Goal: Task Accomplishment & Management: Manage account settings

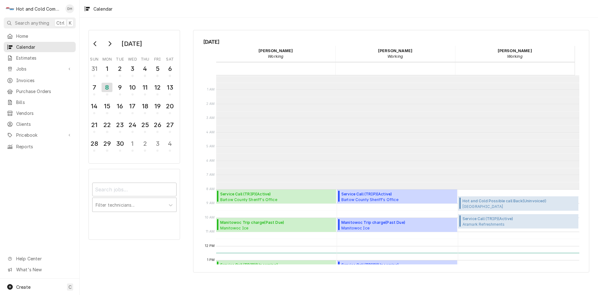
scroll to position [114, 0]
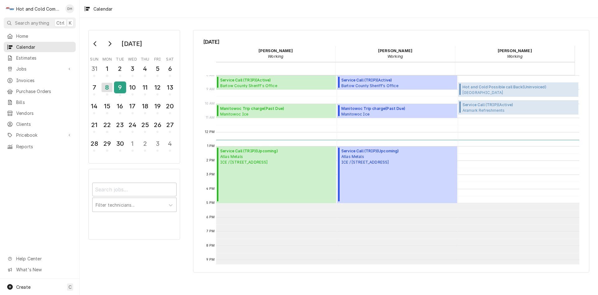
click at [121, 84] on div "9" at bounding box center [120, 87] width 11 height 11
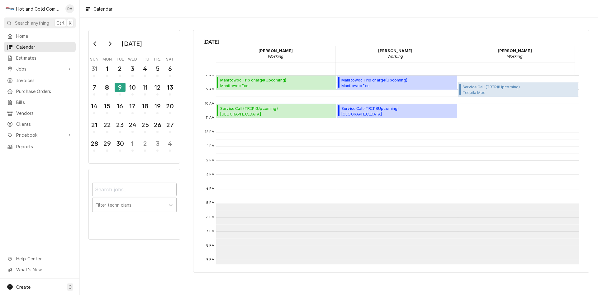
click at [269, 113] on span "Whitefield Academy Lower School / Whitefield Dr SE, Mableton, GA 30126" at bounding box center [255, 113] width 70 height 5
drag, startPoint x: 20, startPoint y: 283, endPoint x: 35, endPoint y: 277, distance: 16.6
click at [20, 283] on div "Create" at bounding box center [23, 286] width 14 height 7
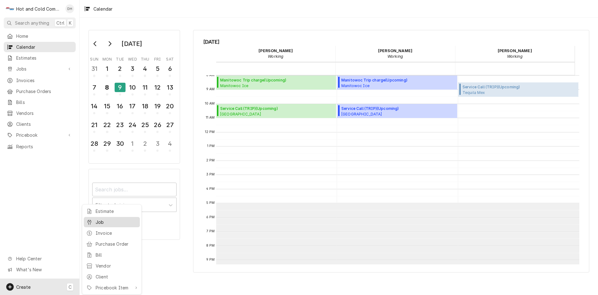
click at [105, 221] on div "Job" at bounding box center [117, 221] width 42 height 7
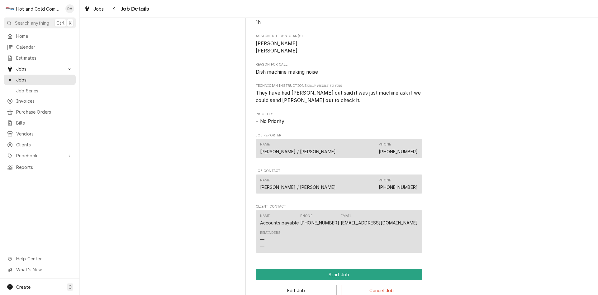
scroll to position [312, 0]
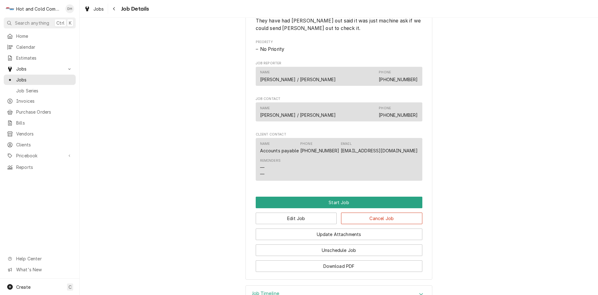
click at [337, 84] on div "Name [PERSON_NAME] / [PERSON_NAME] Phone [PHONE_NUMBER]" at bounding box center [339, 76] width 158 height 17
click at [307, 84] on div "Name Christina / Ellsworth Phone (678) 305-2887" at bounding box center [339, 76] width 158 height 17
click at [298, 224] on button "Edit Job" at bounding box center [296, 218] width 81 height 12
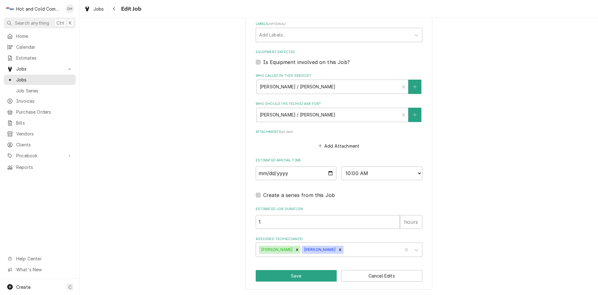
scroll to position [253, 0]
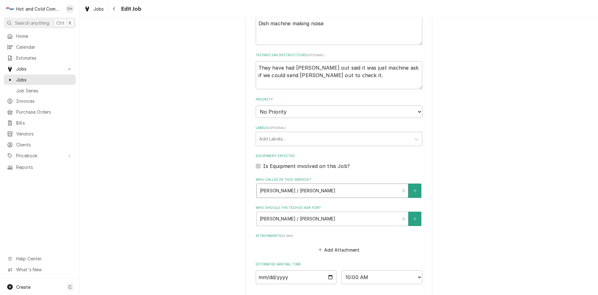
click at [328, 188] on div "Who called in this service?" at bounding box center [328, 190] width 137 height 11
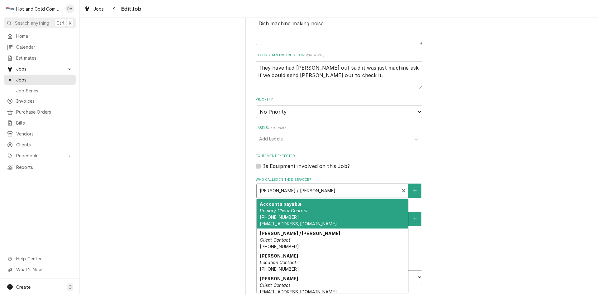
scroll to position [357, 0]
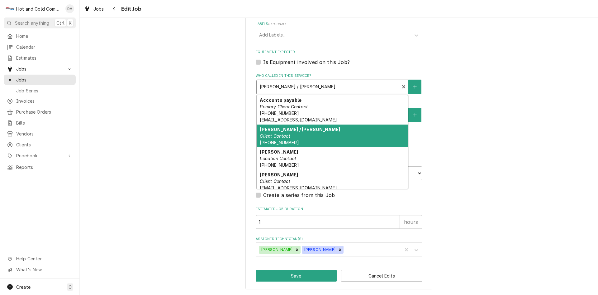
click at [286, 140] on span "[PHONE_NUMBER]" at bounding box center [279, 142] width 39 height 5
type textarea "x"
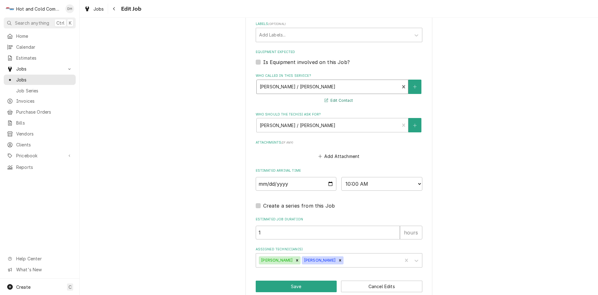
click at [337, 100] on button "Edit Contact" at bounding box center [339, 101] width 30 height 8
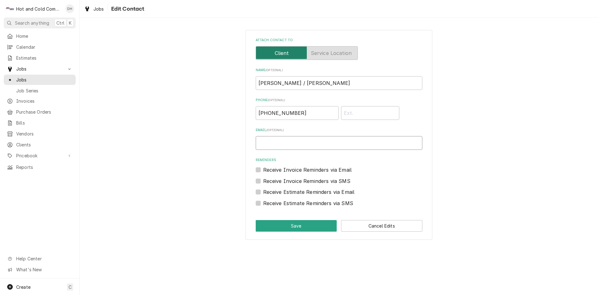
click at [295, 140] on input "Email ( optional )" at bounding box center [339, 143] width 167 height 14
click at [320, 142] on input "Cpoole@whitefield" at bounding box center [339, 143] width 167 height 14
type input "Cpoole@whitefieldacademy.com"
drag, startPoint x: 306, startPoint y: 224, endPoint x: 310, endPoint y: 225, distance: 3.8
click at [310, 225] on button "Save" at bounding box center [296, 226] width 81 height 12
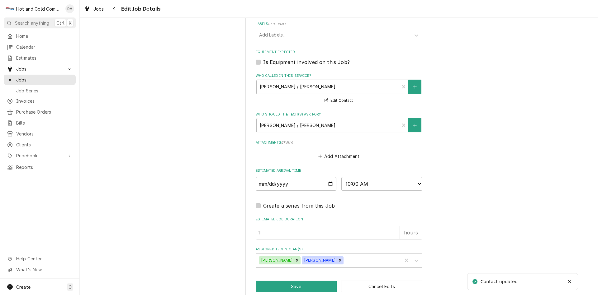
scroll to position [367, 0]
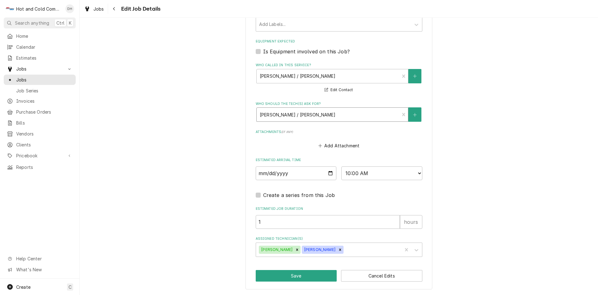
click at [343, 113] on div "Who should the tech(s) ask for?" at bounding box center [328, 114] width 137 height 11
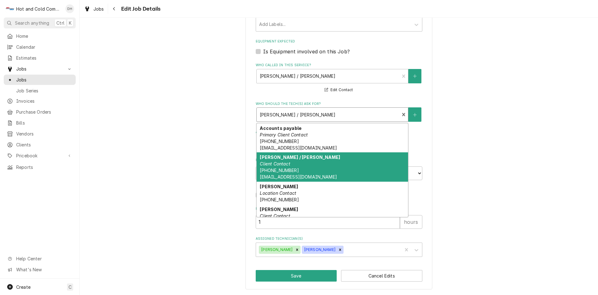
drag, startPoint x: 292, startPoint y: 164, endPoint x: 315, endPoint y: 161, distance: 23.3
click at [293, 165] on div "Christina / Ellsworth Client Contact (678) 305-2887 Cpoole@whitefieldacademy.com" at bounding box center [332, 166] width 151 height 29
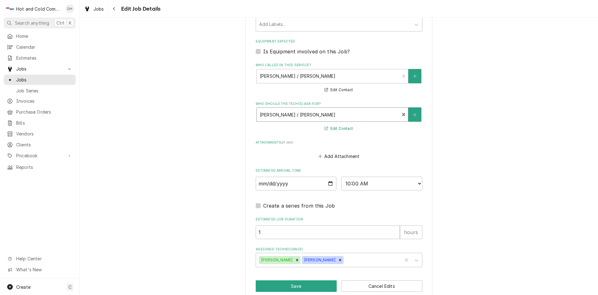
click at [339, 128] on button "Edit Contact" at bounding box center [339, 129] width 30 height 8
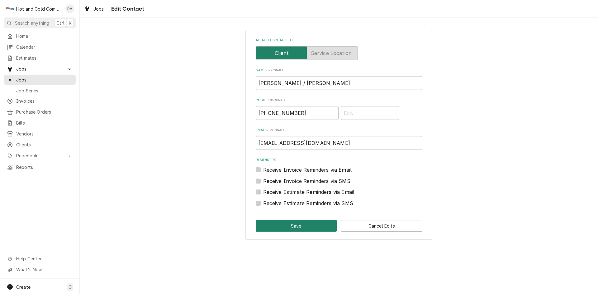
click at [293, 228] on button "Save" at bounding box center [296, 226] width 81 height 12
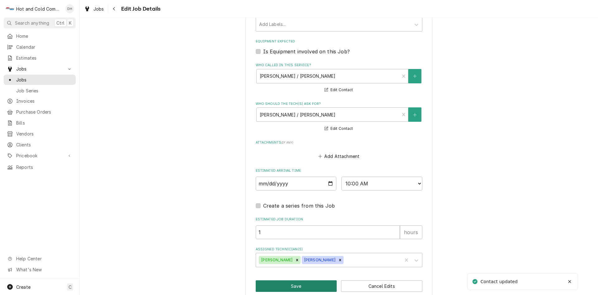
drag, startPoint x: 294, startPoint y: 284, endPoint x: 339, endPoint y: 281, distance: 45.3
click at [295, 284] on button "Save" at bounding box center [296, 286] width 81 height 12
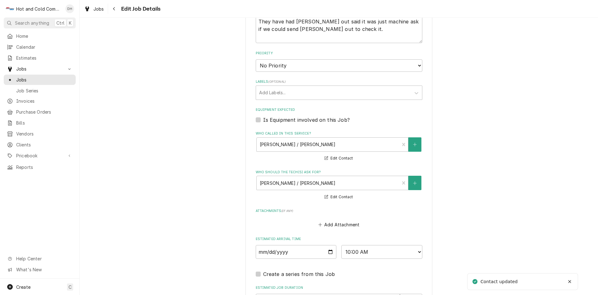
scroll to position [263, 0]
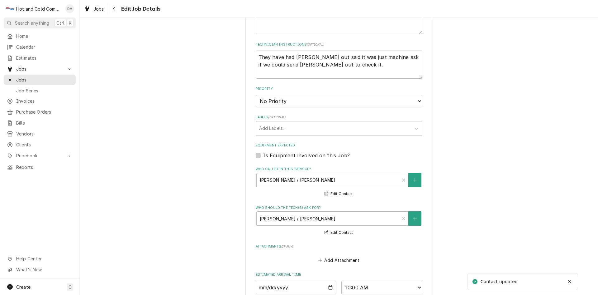
type textarea "x"
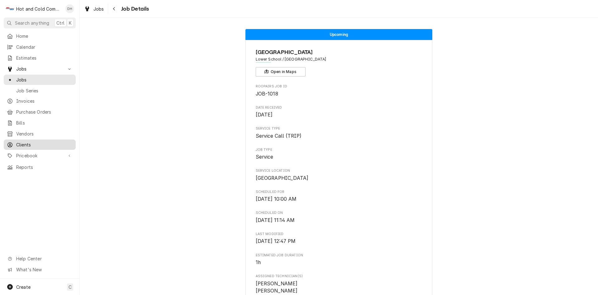
click at [30, 141] on span "Clients" at bounding box center [44, 144] width 56 height 7
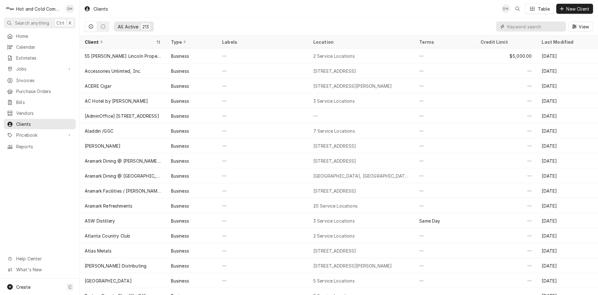
click at [526, 26] on input "Dynamic Content Wrapper" at bounding box center [535, 27] width 55 height 10
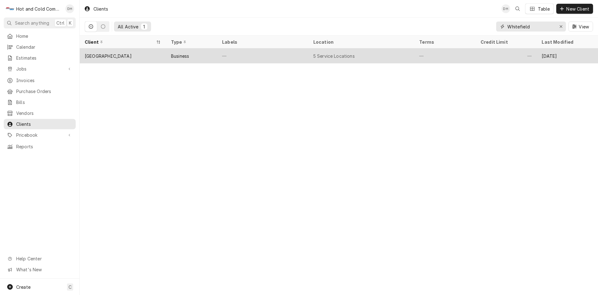
type input "Whitefield"
click at [249, 58] on div "—" at bounding box center [262, 55] width 91 height 15
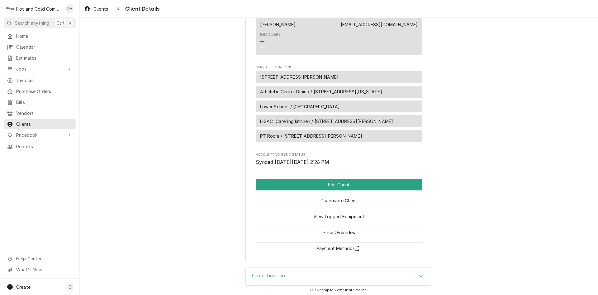
scroll to position [351, 0]
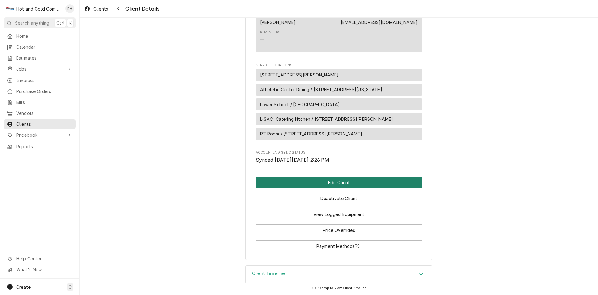
click at [330, 184] on button "Edit Client" at bounding box center [339, 182] width 167 height 12
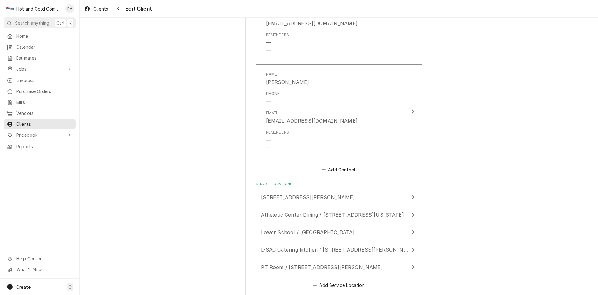
scroll to position [623, 0]
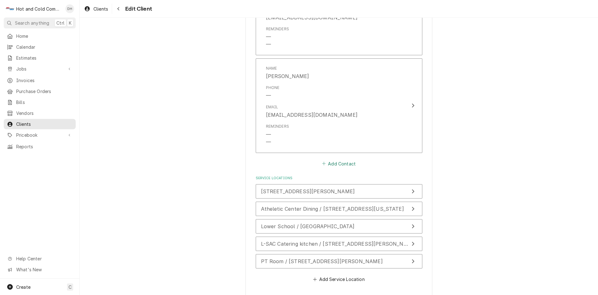
click at [343, 164] on button "Add Contact" at bounding box center [339, 163] width 36 height 9
type textarea "x"
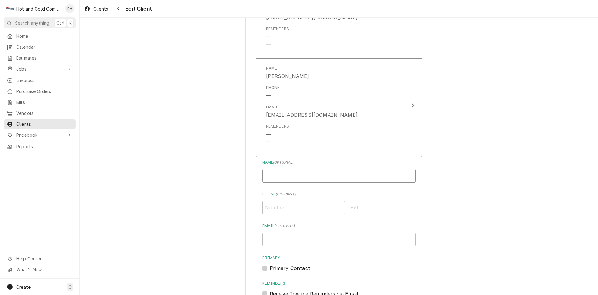
drag, startPoint x: 350, startPoint y: 179, endPoint x: 357, endPoint y: 181, distance: 6.5
click at [351, 179] on input "Business Name" at bounding box center [339, 176] width 154 height 14
type input "James Nixon"
type input "jnixon@whitefieldacademy.com"
click at [301, 199] on div "Phone" at bounding box center [339, 206] width 154 height 16
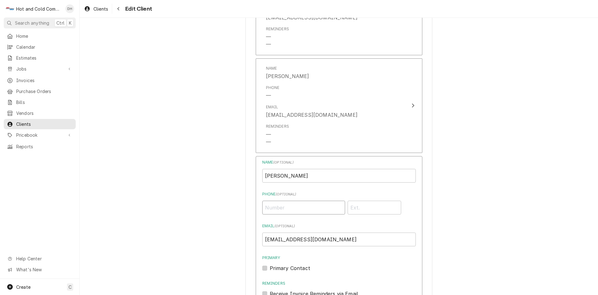
click at [302, 207] on input "Phone ( optional )" at bounding box center [303, 207] width 83 height 14
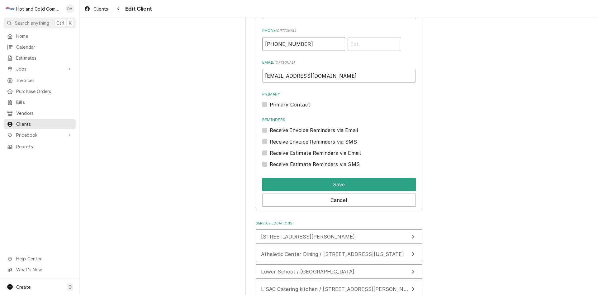
scroll to position [831, 0]
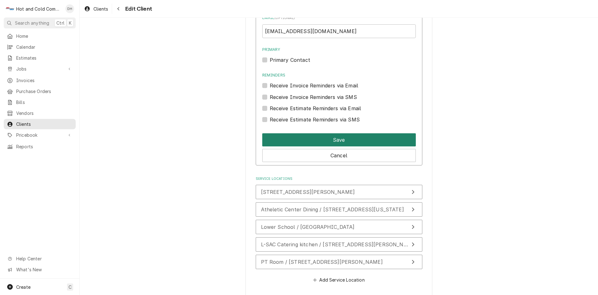
type input "[PHONE_NUMBER]"
drag, startPoint x: 298, startPoint y: 137, endPoint x: 312, endPoint y: 138, distance: 14.1
click at [298, 137] on button "Save" at bounding box center [339, 139] width 154 height 13
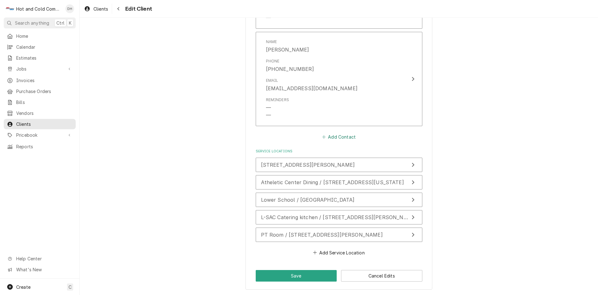
scroll to position [747, 0]
drag, startPoint x: 300, startPoint y: 280, endPoint x: 329, endPoint y: 267, distance: 30.9
click at [301, 280] on button "Save" at bounding box center [296, 276] width 81 height 12
type textarea "x"
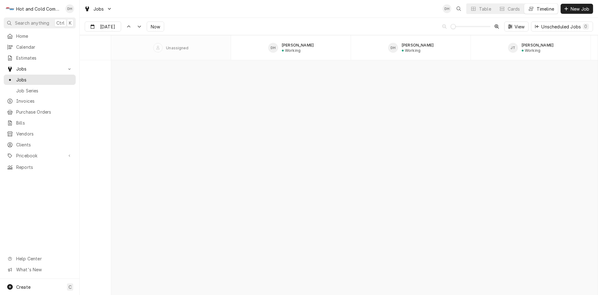
scroll to position [4883, 0]
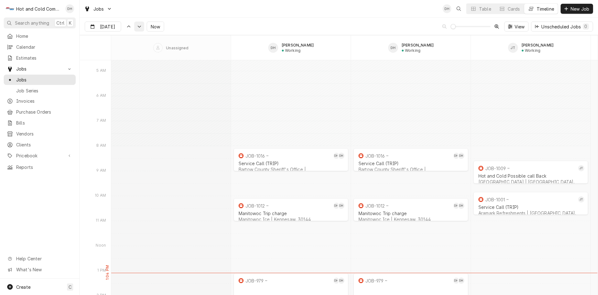
click at [137, 27] on icon "Dynamic Content Wrapper" at bounding box center [139, 26] width 4 height 3
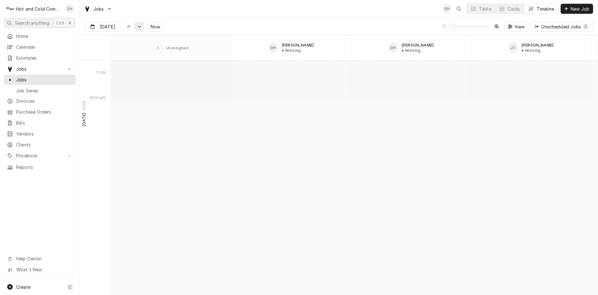
scroll to position [5453, 0]
type input "Sep 9"
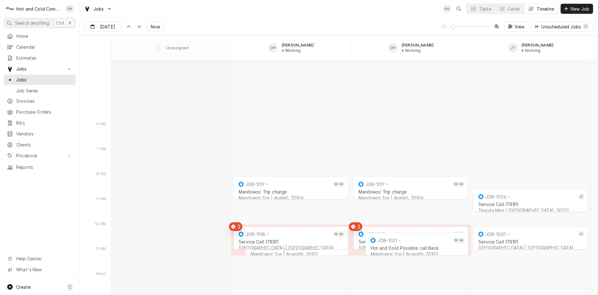
scroll to position [5556, 0]
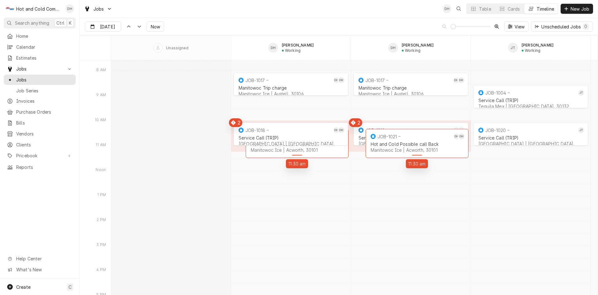
drag, startPoint x: 268, startPoint y: 150, endPoint x: 268, endPoint y: 156, distance: 6.9
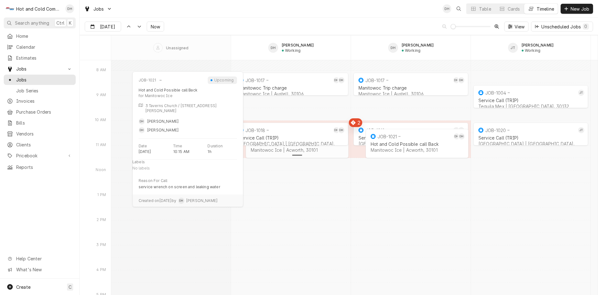
click at [310, 156] on div "Dynamic Content Wrapper" at bounding box center [297, 153] width 105 height 7
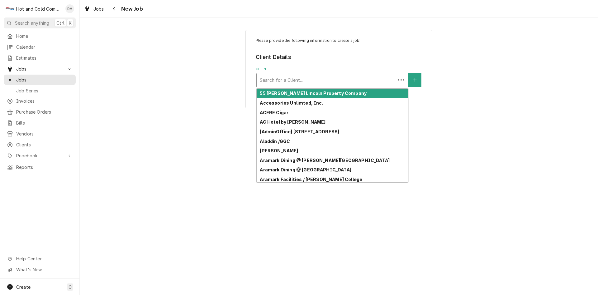
click at [323, 77] on div "Client" at bounding box center [326, 79] width 133 height 11
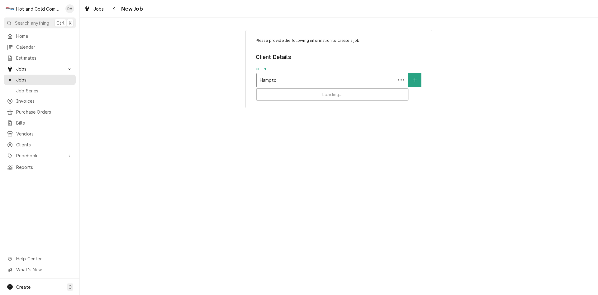
type input "Hampton"
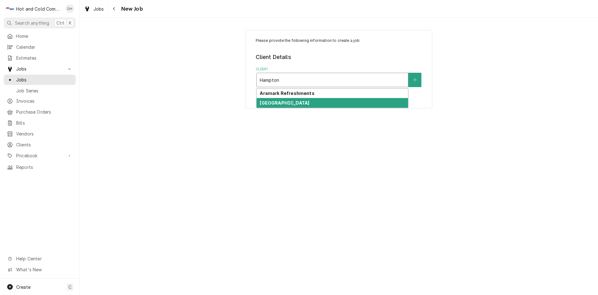
click at [295, 101] on div "[GEOGRAPHIC_DATA]" at bounding box center [332, 103] width 151 height 10
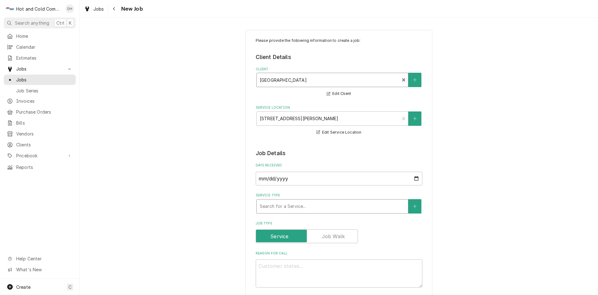
click at [336, 205] on div "Service Type" at bounding box center [332, 205] width 145 height 11
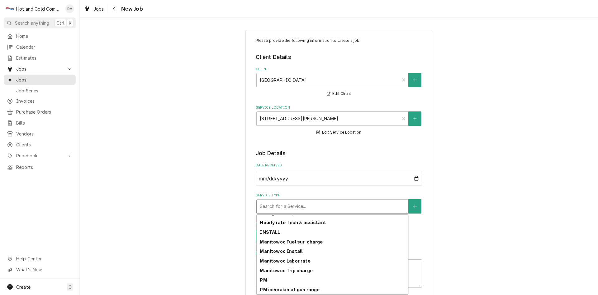
scroll to position [175, 0]
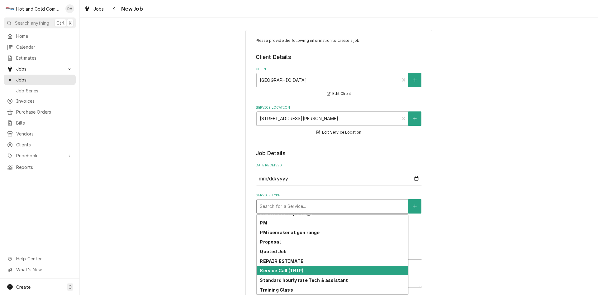
click at [299, 270] on strong "Service Call (TRIP)" at bounding box center [282, 269] width 44 height 5
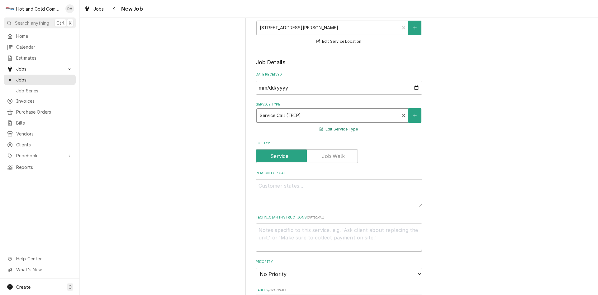
scroll to position [104, 0]
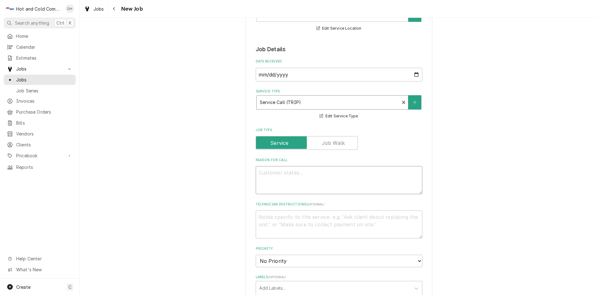
click at [331, 174] on textarea "Reason For Call" at bounding box center [339, 180] width 167 height 28
type textarea "x"
type textarea "i"
type textarea "x"
type textarea "ic"
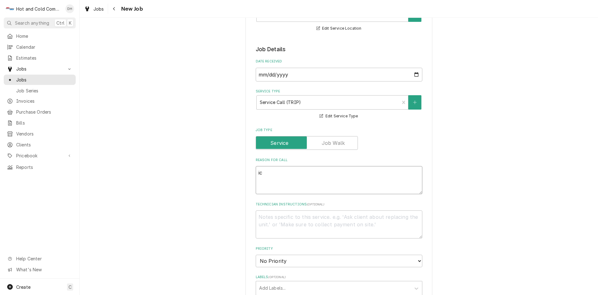
type textarea "x"
type textarea "ice"
type textarea "x"
type textarea "ice"
type textarea "x"
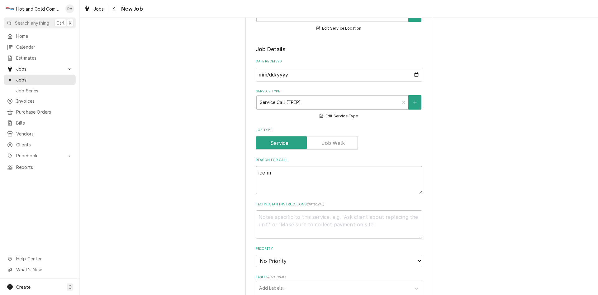
type textarea "ice ma"
type textarea "x"
type textarea "ice mak"
type textarea "x"
type textarea "ice make"
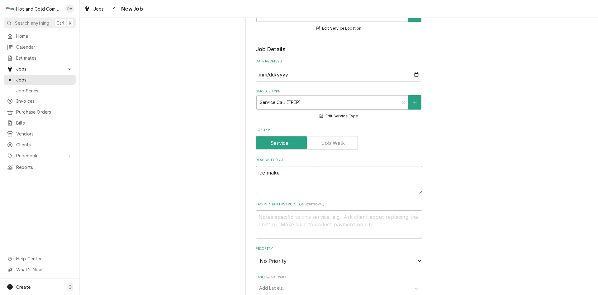
type textarea "x"
type textarea "ice maker"
type textarea "x"
type textarea "ice maker"
type textarea "x"
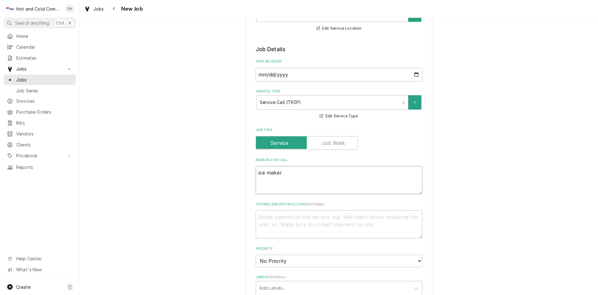
type textarea "ice maker i"
type textarea "x"
type textarea "ice maker in"
type textarea "x"
type textarea "ice maker in"
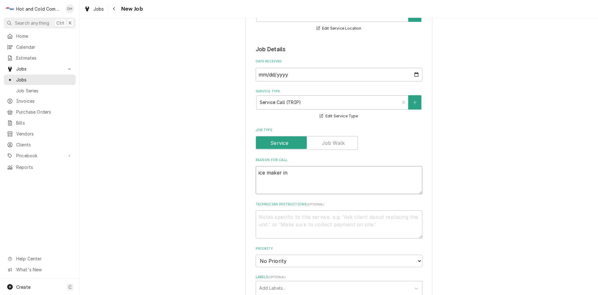
type textarea "x"
type textarea "ice maker in k"
type textarea "x"
type textarea "ice maker in ki"
type textarea "x"
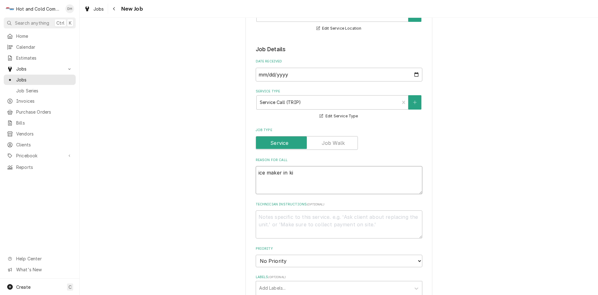
type textarea "ice maker in kit"
type textarea "x"
type textarea "ice maker in kitc"
type textarea "x"
type textarea "ice maker in kitch"
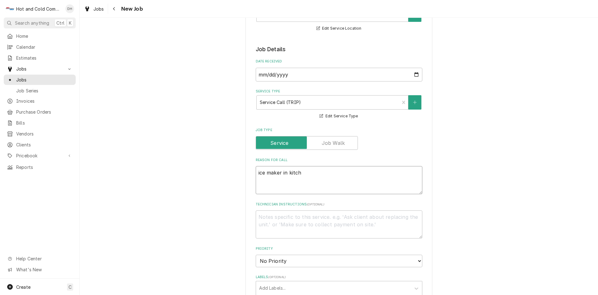
type textarea "x"
type textarea "ice maker in kitche"
type textarea "x"
type textarea "ice maker in kitchen"
type textarea "x"
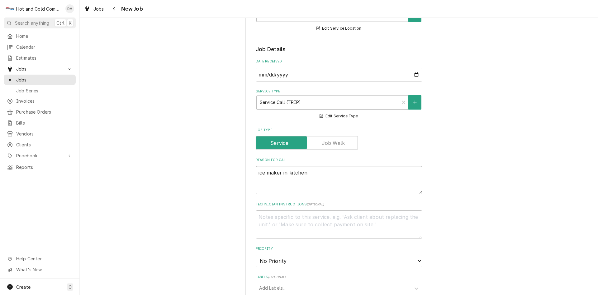
type textarea "ice maker in kitchen"
type textarea "x"
type textarea "ice maker in kitchen m"
type textarea "x"
type textarea "ice maker in kitchen ma"
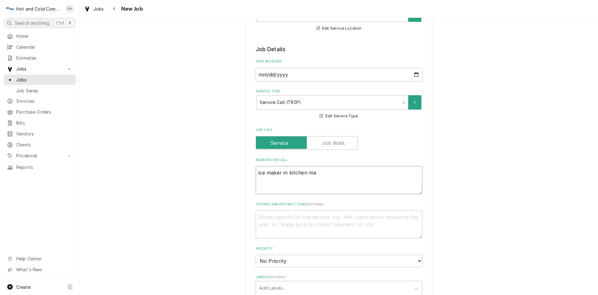
type textarea "x"
type textarea "ice maker in kitchen mak"
type textarea "x"
type textarea "ice maker in kitchen maki"
type textarea "x"
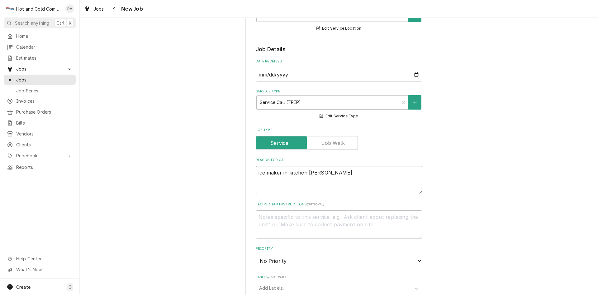
type textarea "ice maker in kitchen makin"
type textarea "x"
type textarea "ice maker in kitchen making"
type textarea "x"
type textarea "ice maker in kitchen making"
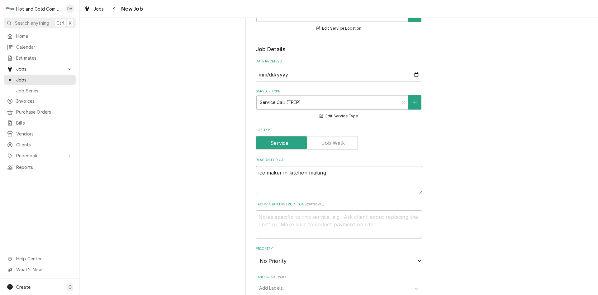
type textarea "x"
type textarea "ice maker in kitchen making a"
type textarea "x"
type textarea "ice maker in kitchen making a"
type textarea "x"
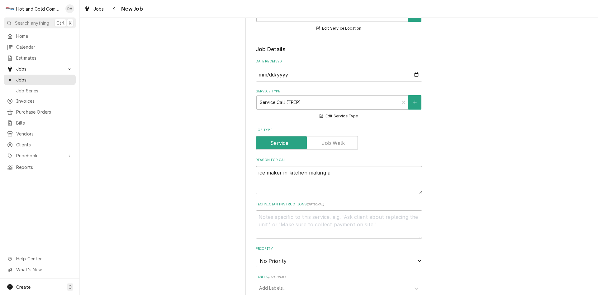
type textarea "ice maker in kitchen making a n"
type textarea "x"
type textarea "ice maker in kitchen making a no"
type textarea "x"
type textarea "ice maker in kitchen making a noi"
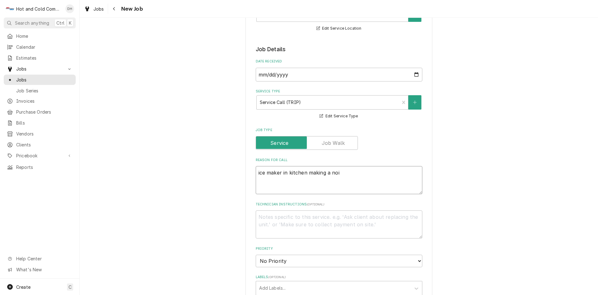
type textarea "x"
type textarea "ice maker in kitchen making a nois"
type textarea "x"
type textarea "ice maker in kitchen making a noise"
type textarea "x"
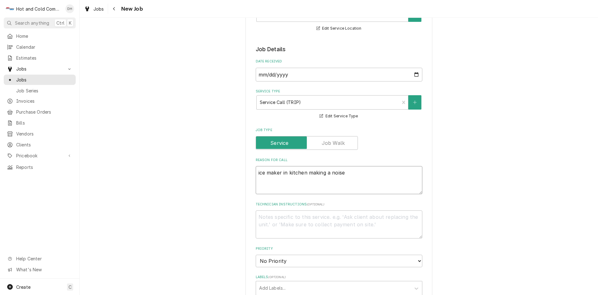
scroll to position [312, 0]
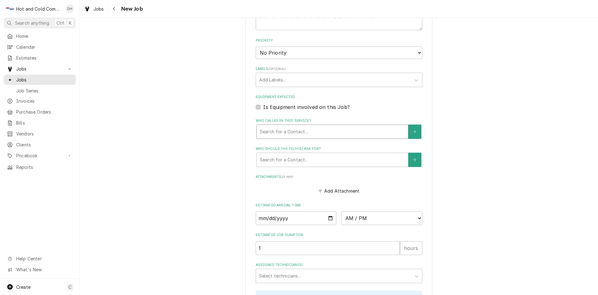
type textarea "ice maker in kitchen making a noise"
click at [312, 131] on div "Who called in this service?" at bounding box center [332, 131] width 145 height 11
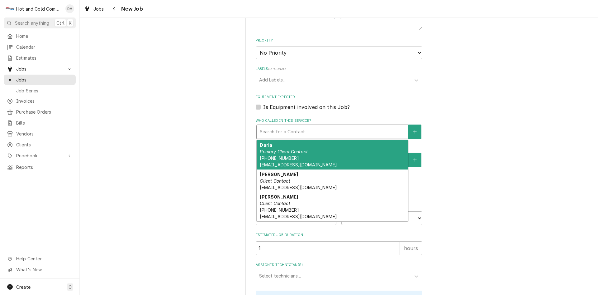
click at [298, 157] on div "Daria Primary Client Contact (678) 886-6886 Dwhite@vhghotels.com" at bounding box center [332, 154] width 151 height 29
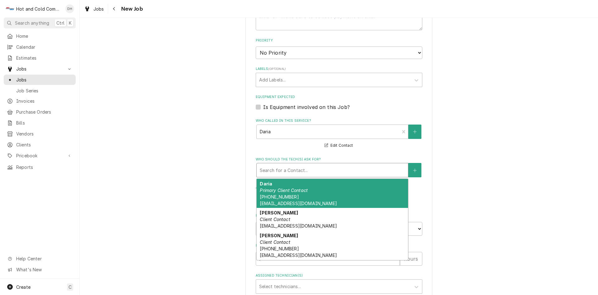
click at [318, 168] on div "Who should the tech(s) ask for?" at bounding box center [332, 169] width 145 height 11
drag, startPoint x: 298, startPoint y: 187, endPoint x: 317, endPoint y: 190, distance: 19.6
click at [299, 187] on em "Primary Client Contact" at bounding box center [284, 189] width 48 height 5
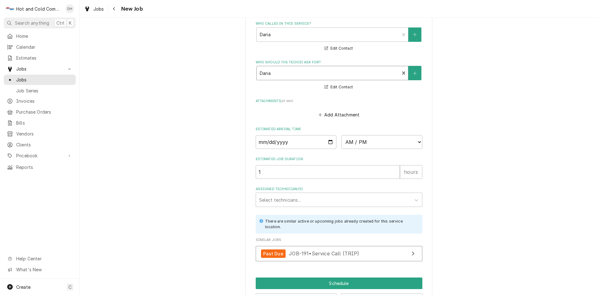
scroll to position [432, 0]
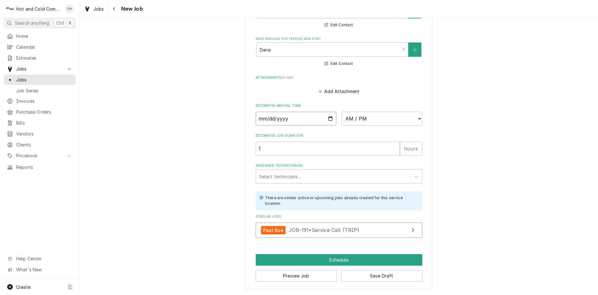
click at [331, 118] on input "Date" at bounding box center [296, 119] width 81 height 14
type textarea "x"
type input "[DATE]"
type textarea "x"
click at [417, 118] on select "AM / PM 6:00 AM 6:15 AM 6:30 AM 6:45 AM 7:00 AM 7:15 AM 7:30 AM 7:45 AM 8:00 AM…" at bounding box center [382, 119] width 81 height 14
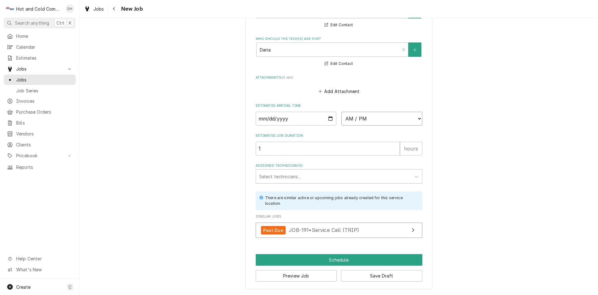
select select "10:00:00"
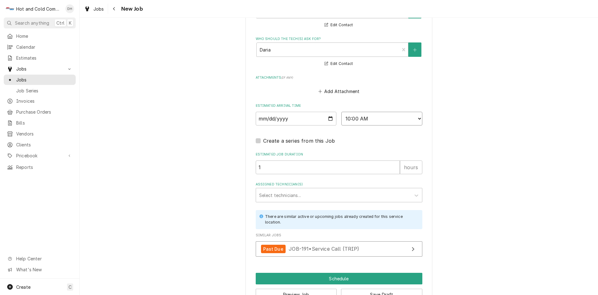
scroll to position [451, 0]
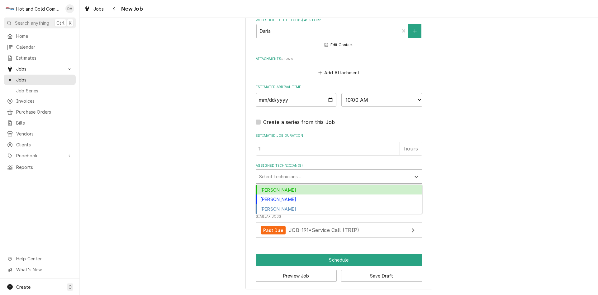
click at [305, 175] on div "Assigned Technician(s)" at bounding box center [333, 175] width 149 height 11
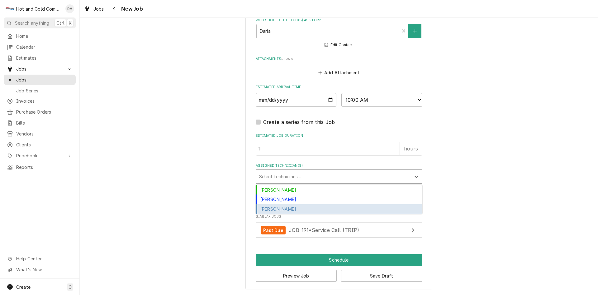
click at [299, 209] on div "[PERSON_NAME]" at bounding box center [339, 209] width 166 height 10
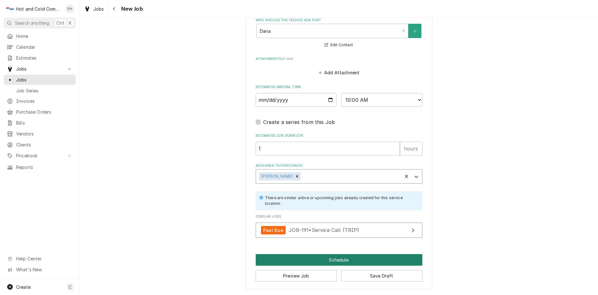
drag, startPoint x: 336, startPoint y: 261, endPoint x: 339, endPoint y: 261, distance: 3.4
click at [336, 261] on button "Schedule" at bounding box center [339, 260] width 167 height 12
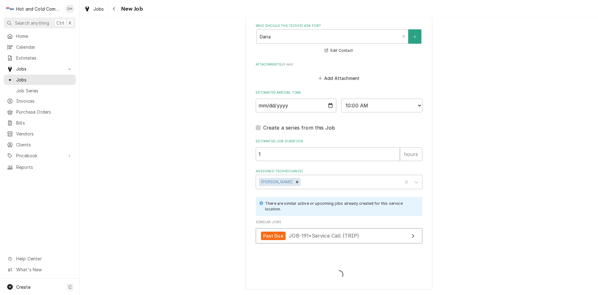
scroll to position [445, 0]
type textarea "x"
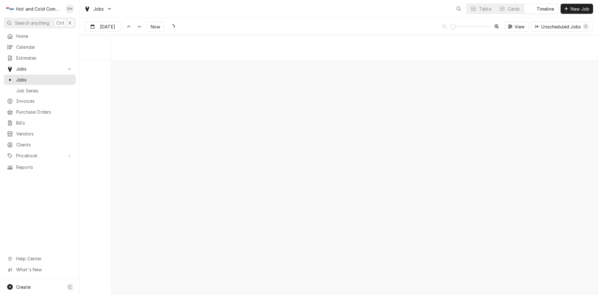
scroll to position [4883, 0]
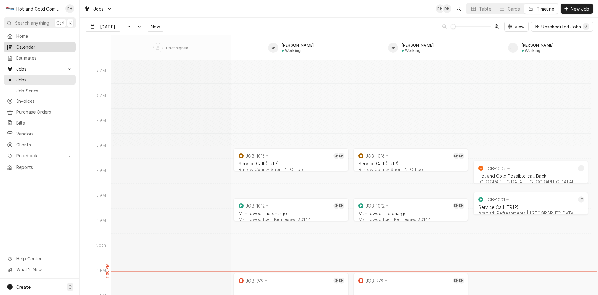
drag, startPoint x: 28, startPoint y: 45, endPoint x: 40, endPoint y: 48, distance: 12.1
click at [29, 45] on span "Calendar" at bounding box center [44, 47] width 56 height 7
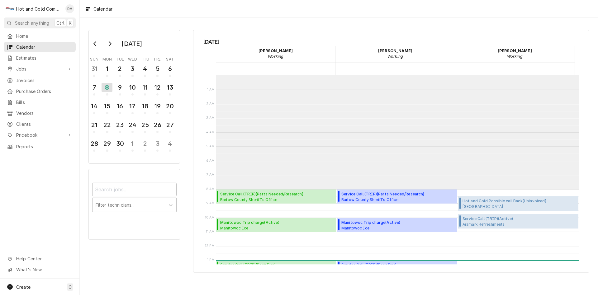
scroll to position [114, 0]
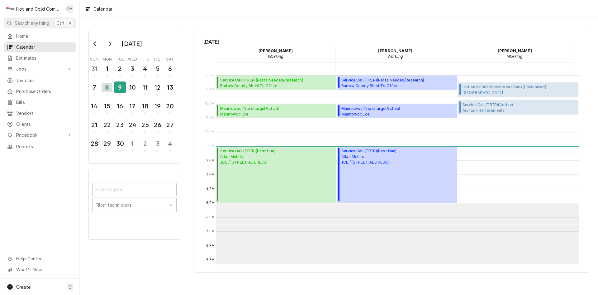
click at [120, 88] on div "9" at bounding box center [120, 87] width 11 height 11
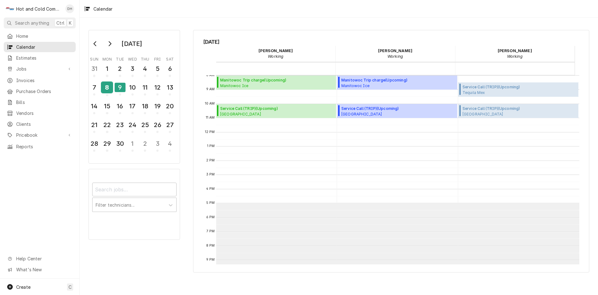
click at [108, 88] on div "8" at bounding box center [107, 87] width 11 height 11
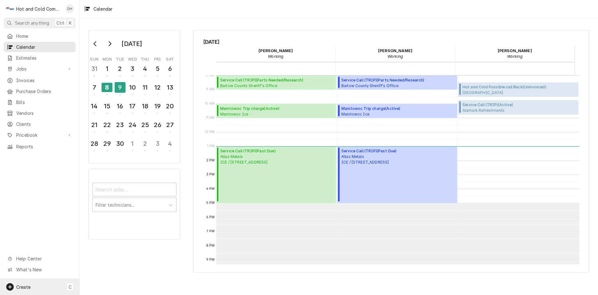
click at [27, 285] on span "Create" at bounding box center [23, 286] width 14 height 5
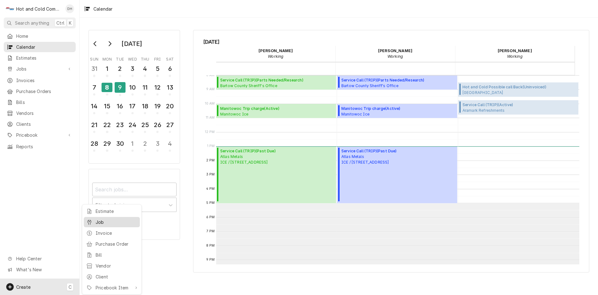
click at [97, 220] on div "Job" at bounding box center [117, 221] width 42 height 7
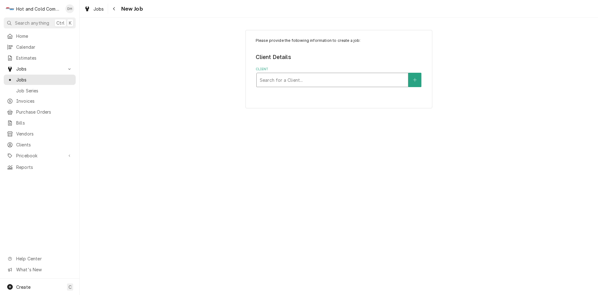
click at [294, 77] on div "Client" at bounding box center [332, 79] width 145 height 11
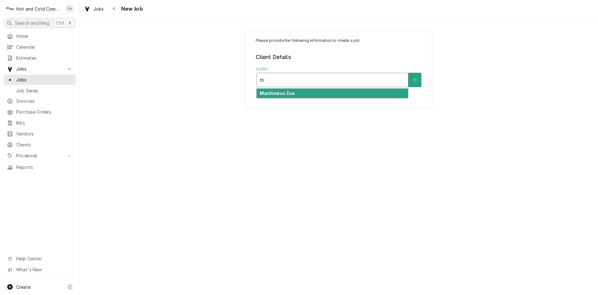
type input "t"
type input "Thr"
click at [445, 137] on div "Please provide the following information to create a job: Client Details Client…" at bounding box center [339, 156] width 519 height 277
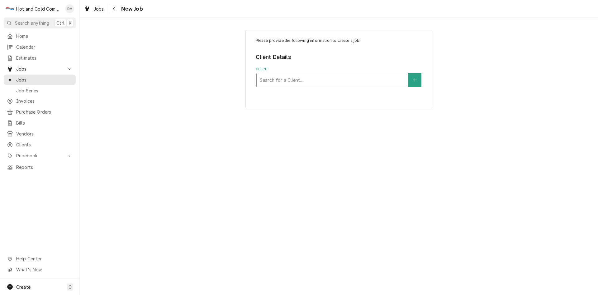
click at [363, 80] on div "Client" at bounding box center [332, 79] width 145 height 11
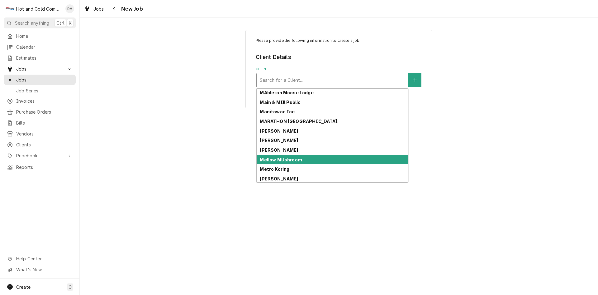
scroll to position [1197, 0]
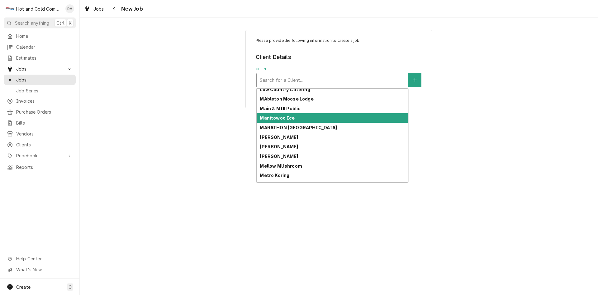
click at [300, 119] on div "Manitowoc Ice" at bounding box center [332, 118] width 151 height 10
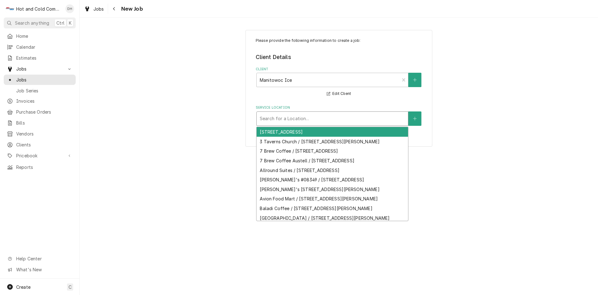
click at [324, 118] on div "Service Location" at bounding box center [332, 118] width 145 height 11
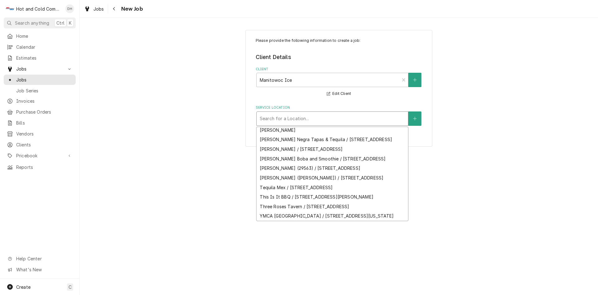
scroll to position [585, 0]
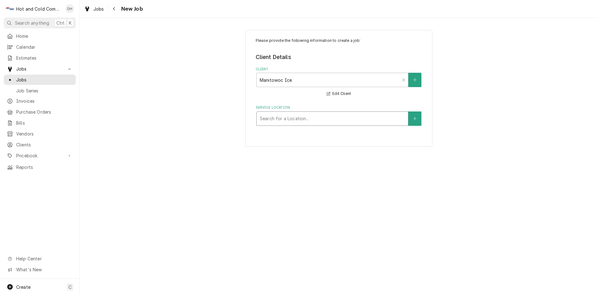
click at [295, 114] on div "Service Location" at bounding box center [332, 118] width 145 height 11
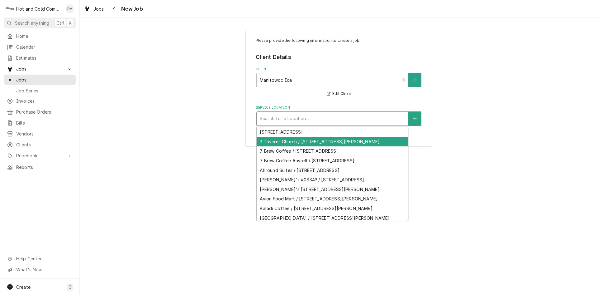
click at [313, 141] on div "3 Taverns Church / 3575 Acworth Due West Rd, Acworth, GA 30101" at bounding box center [332, 142] width 151 height 10
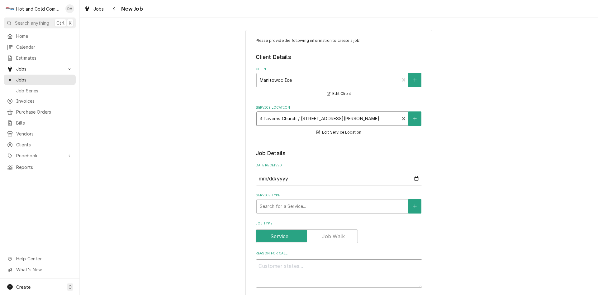
click at [341, 268] on textarea "Reason For Call" at bounding box center [339, 273] width 167 height 28
type textarea "x"
type textarea "s"
type textarea "x"
type textarea "se"
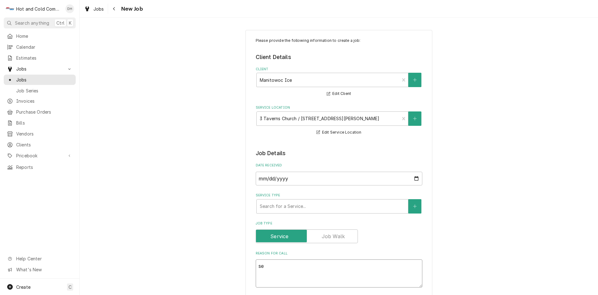
type textarea "x"
type textarea "ser"
type textarea "x"
type textarea "serv"
type textarea "x"
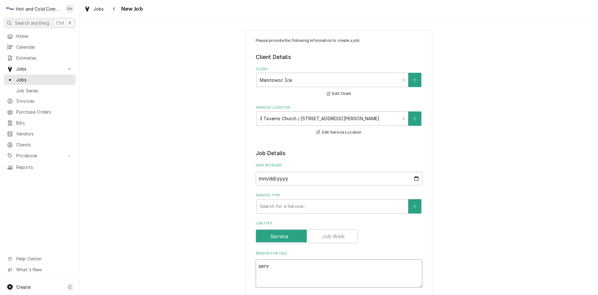
type textarea "servi"
type textarea "x"
type textarea "servic"
type textarea "x"
type textarea "service"
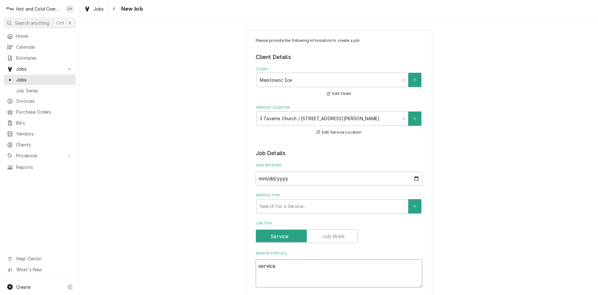
type textarea "x"
type textarea "service"
type textarea "x"
type textarea "service w"
type textarea "x"
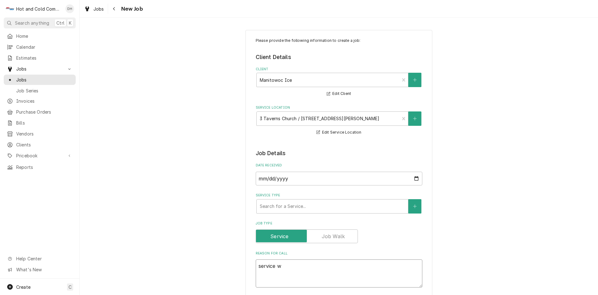
type textarea "service wr"
type textarea "x"
type textarea "service wre"
type textarea "x"
type textarea "service wren"
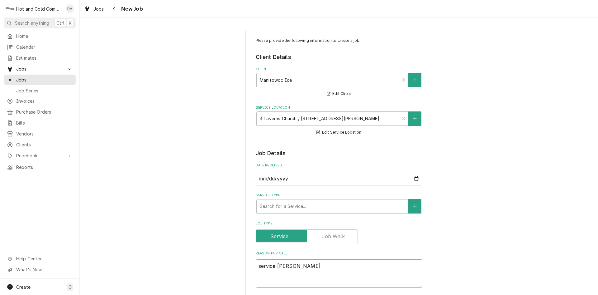
type textarea "x"
type textarea "service wrenc"
type textarea "x"
type textarea "service wrench"
type textarea "x"
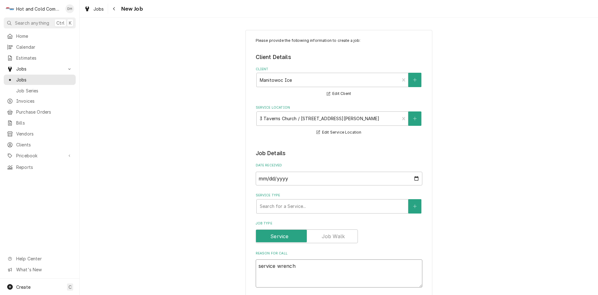
type textarea "service wrench"
type textarea "x"
type textarea "service wrench o"
type textarea "x"
type textarea "service wrench on"
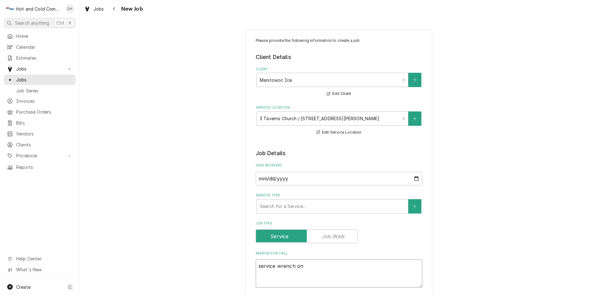
type textarea "x"
type textarea "service wrench on"
type textarea "x"
type textarea "service wrench on s"
type textarea "x"
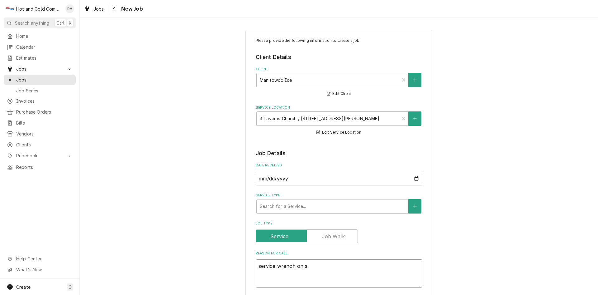
type textarea "service wrench on sc"
type textarea "x"
type textarea "service wrench on scr"
type textarea "x"
type textarea "service wrench on scre"
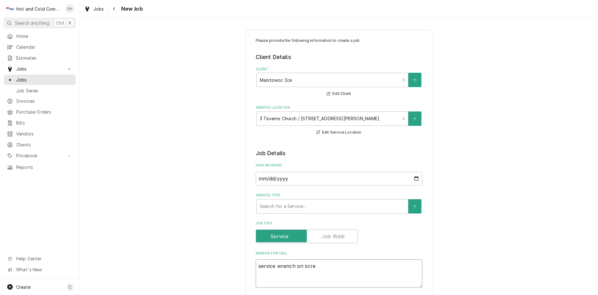
type textarea "x"
type textarea "service wrench on scree"
type textarea "x"
type textarea "service wrench on screen"
type textarea "x"
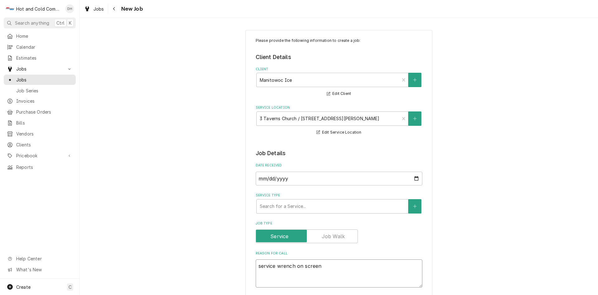
type textarea "service wrench on screen"
type textarea "x"
type textarea "service wrench on screen a"
type textarea "x"
type textarea "service wrench on screen an"
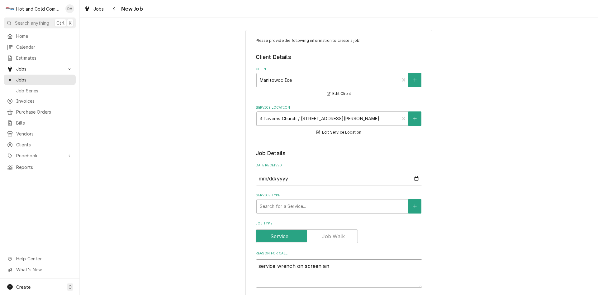
type textarea "x"
type textarea "service wrench on screen and"
type textarea "x"
type textarea "service wrench on screen and"
type textarea "x"
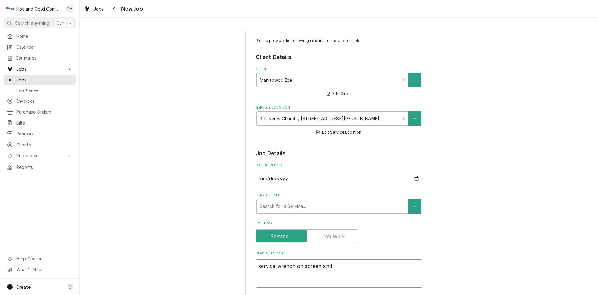
type textarea "service wrench on screen and l"
type textarea "x"
type textarea "service wrench on screen and le"
type textarea "x"
type textarea "service wrench on screen and lea"
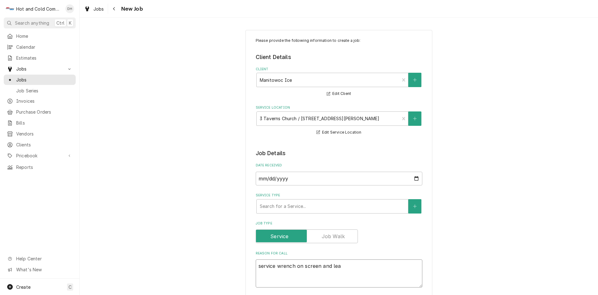
type textarea "x"
type textarea "service wrench on screen and leak"
type textarea "x"
type textarea "service wrench on screen and leaki"
type textarea "x"
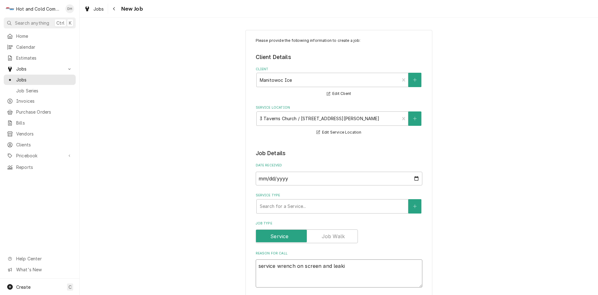
type textarea "service wrench on screen and leakin"
type textarea "x"
type textarea "service wrench on screen and leaking"
type textarea "x"
type textarea "service wrench on screen and leaking"
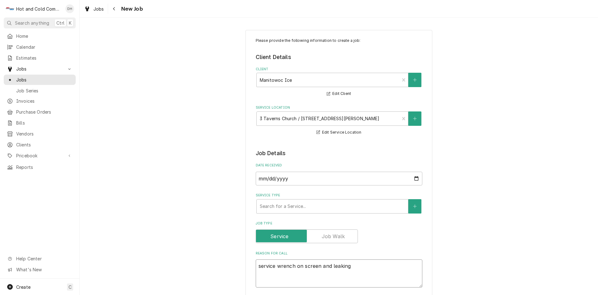
type textarea "x"
type textarea "service wrench on screen and leaking w"
type textarea "x"
type textarea "service wrench on screen and leaking wa"
type textarea "x"
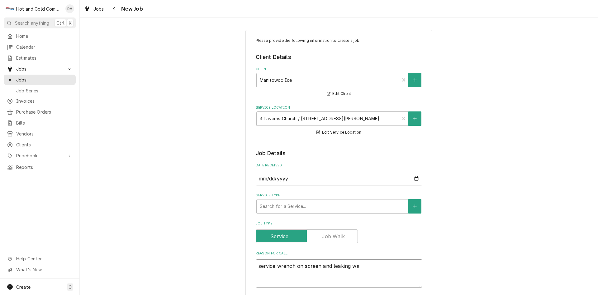
type textarea "service wrench on screen and leaking wat"
type textarea "x"
type textarea "service wrench on screen and leaking wate"
type textarea "x"
type textarea "service wrench on screen and leaking water"
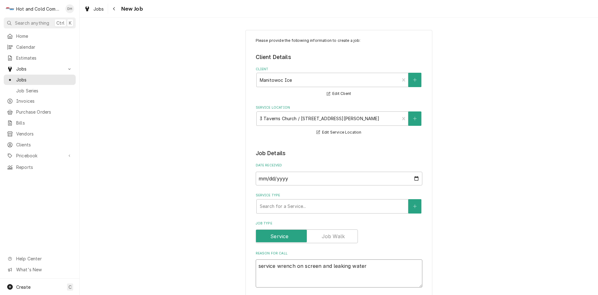
type textarea "x"
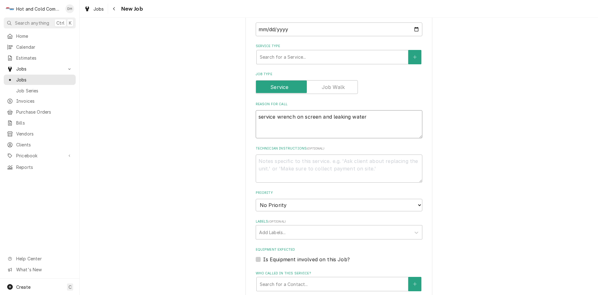
scroll to position [208, 0]
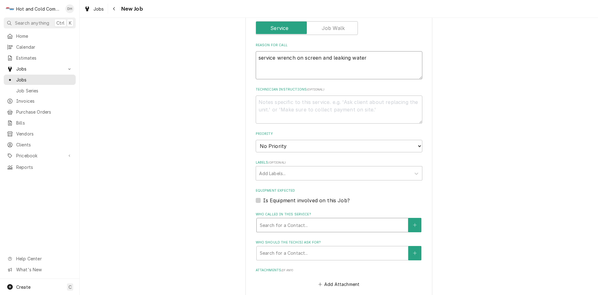
type textarea "service wrench on screen and leaking water"
click at [338, 220] on div "Who called in this service?" at bounding box center [332, 224] width 145 height 11
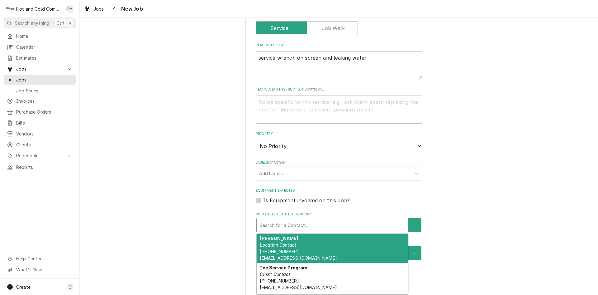
drag, startPoint x: 306, startPoint y: 251, endPoint x: 438, endPoint y: 209, distance: 138.5
click at [308, 251] on div "Cheryll Leopold Location Contact (727) 580-3972 Clrevitup@aol.com" at bounding box center [332, 247] width 151 height 29
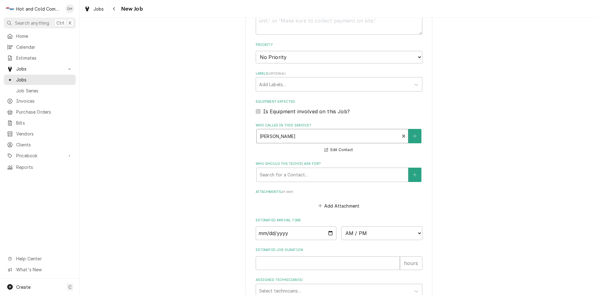
scroll to position [312, 0]
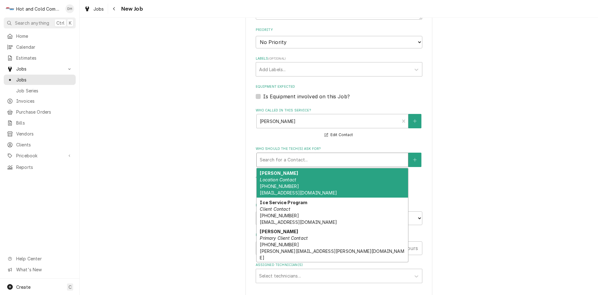
click at [341, 156] on div "Who should the tech(s) ask for?" at bounding box center [332, 159] width 145 height 11
click at [310, 181] on div "Cheryll Leopold Location Contact (727) 580-3972 Clrevitup@aol.com" at bounding box center [332, 182] width 151 height 29
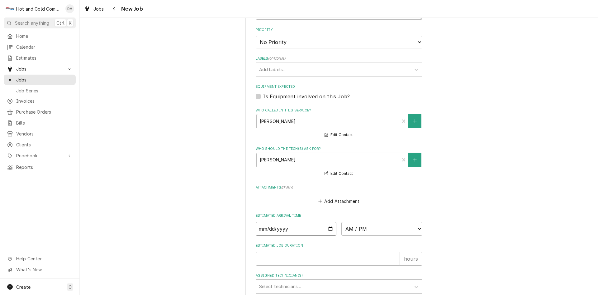
click at [329, 227] on input "Date" at bounding box center [296, 229] width 81 height 14
type textarea "x"
type input "2025-09-09"
type textarea "x"
click at [417, 228] on select "AM / PM 6:00 AM 6:15 AM 6:30 AM 6:45 AM 7:00 AM 7:15 AM 7:30 AM 7:45 AM 8:00 AM…" at bounding box center [382, 229] width 81 height 14
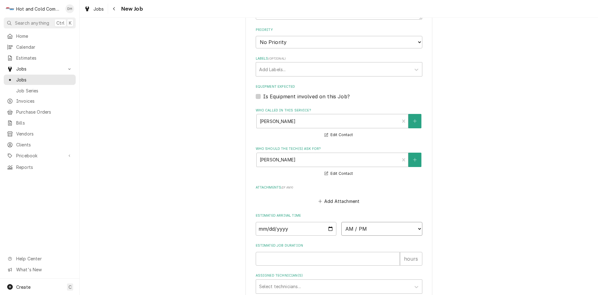
select select "10:15:00"
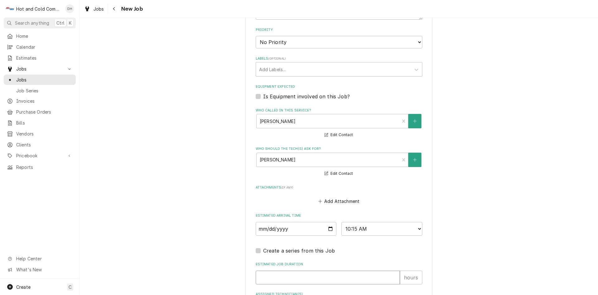
click at [317, 278] on input "Estimated Job Duration" at bounding box center [328, 277] width 144 height 14
type textarea "x"
type input "1"
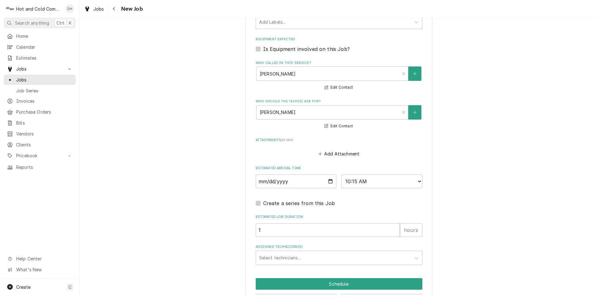
scroll to position [383, 0]
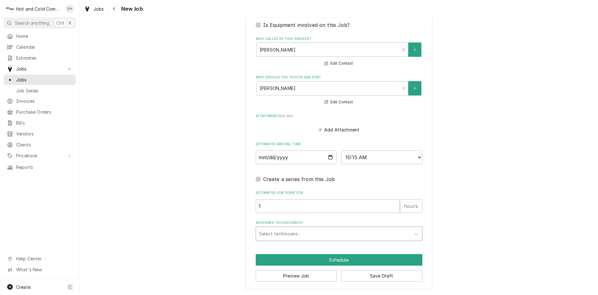
click at [281, 230] on div "Assigned Technician(s)" at bounding box center [333, 233] width 149 height 11
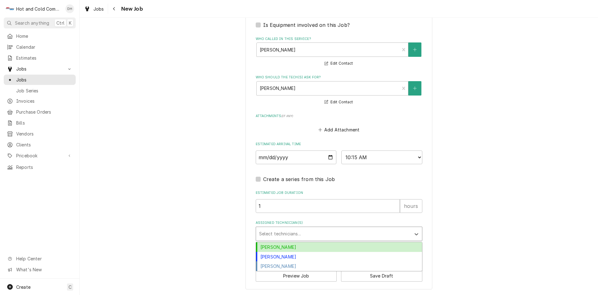
click at [278, 246] on div "Daryl Harris" at bounding box center [339, 247] width 166 height 10
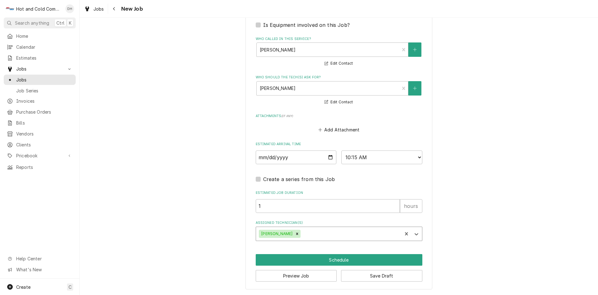
click at [319, 228] on div "Assigned Technician(s)" at bounding box center [350, 233] width 97 height 11
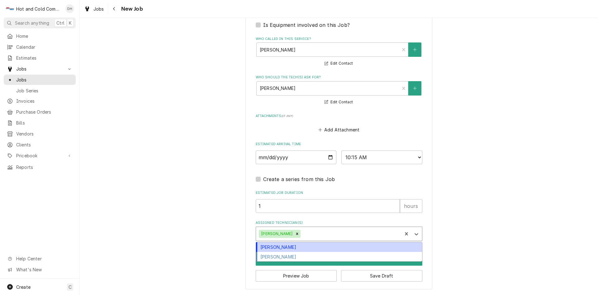
click at [285, 247] on div "David Harris" at bounding box center [339, 247] width 166 height 10
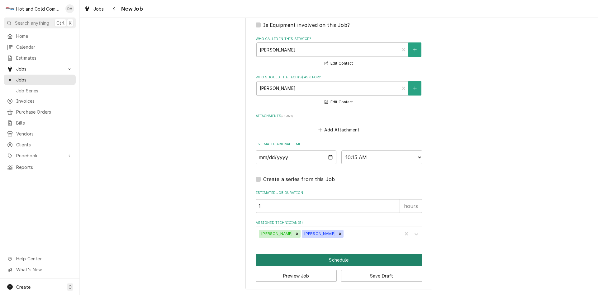
click at [342, 260] on button "Schedule" at bounding box center [339, 260] width 167 height 12
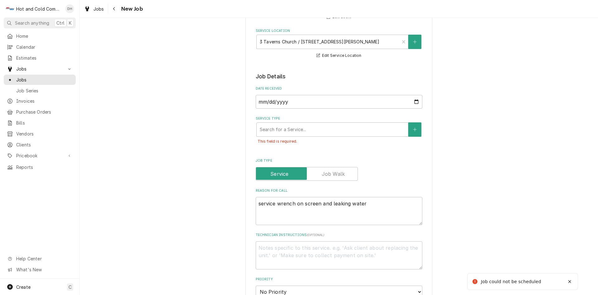
scroll to position [71, 0]
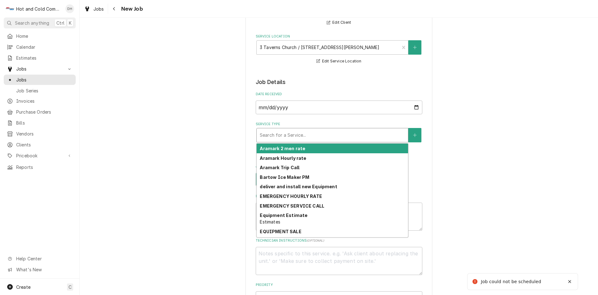
click at [300, 136] on div "Service Type" at bounding box center [332, 134] width 145 height 11
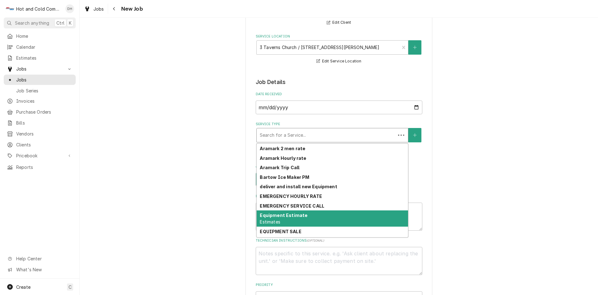
scroll to position [8, 0]
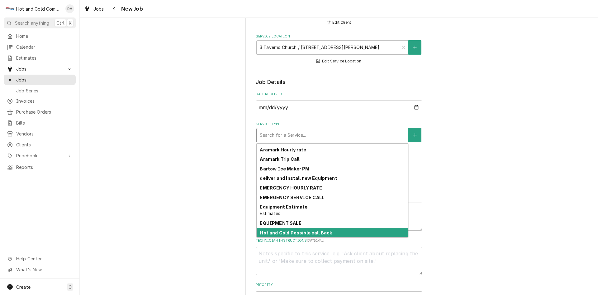
click at [322, 233] on strong "Hot and Cold Possible call Back" at bounding box center [296, 232] width 72 height 5
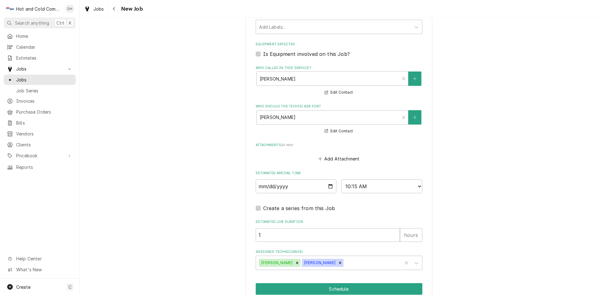
scroll to position [408, 0]
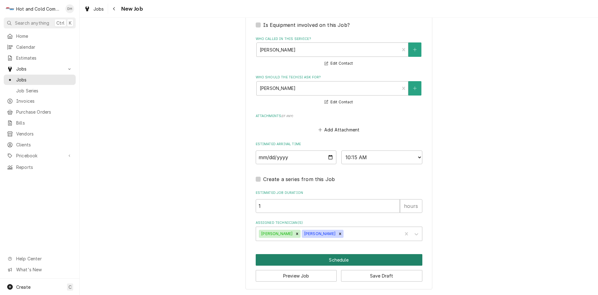
drag, startPoint x: 341, startPoint y: 258, endPoint x: 416, endPoint y: 218, distance: 85.5
click at [342, 258] on button "Schedule" at bounding box center [339, 260] width 167 height 12
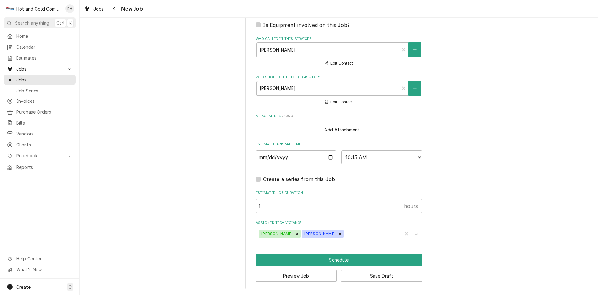
scroll to position [388, 0]
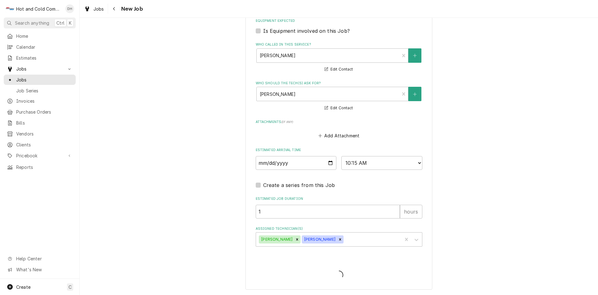
type textarea "x"
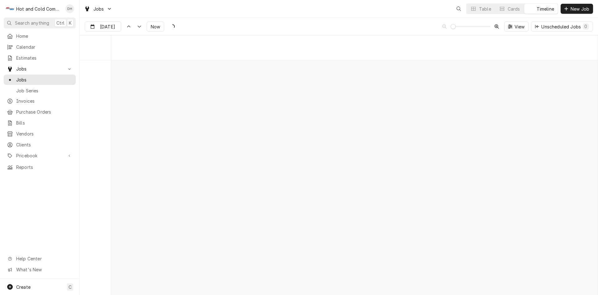
scroll to position [4883, 0]
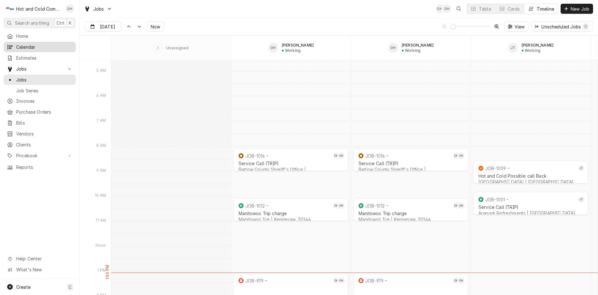
click at [35, 49] on div "Calendar" at bounding box center [40, 47] width 70 height 8
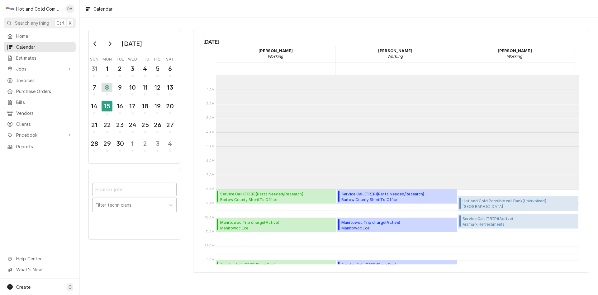
scroll to position [114, 0]
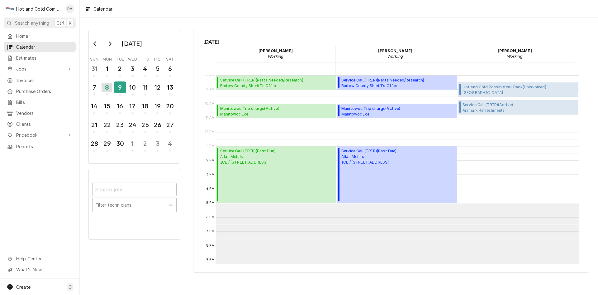
click at [123, 85] on div "9" at bounding box center [120, 87] width 11 height 11
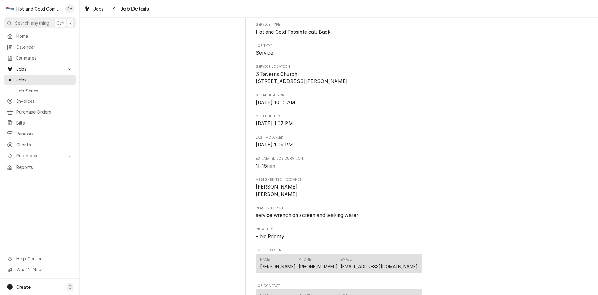
scroll to position [312, 0]
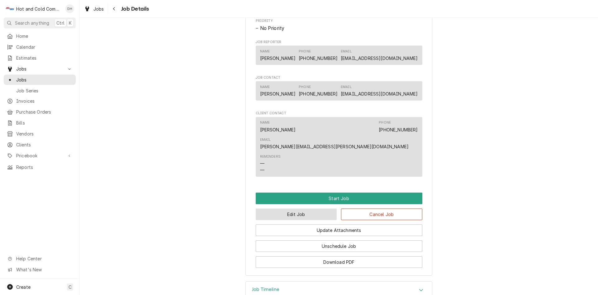
click at [289, 208] on button "Edit Job" at bounding box center [296, 214] width 81 height 12
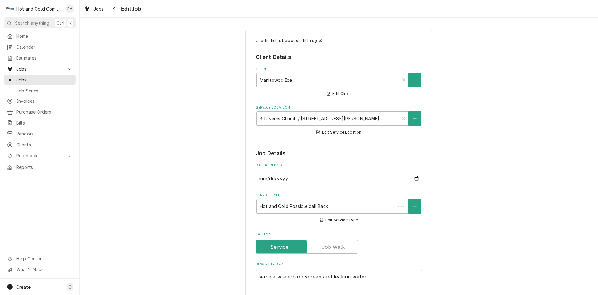
type textarea "x"
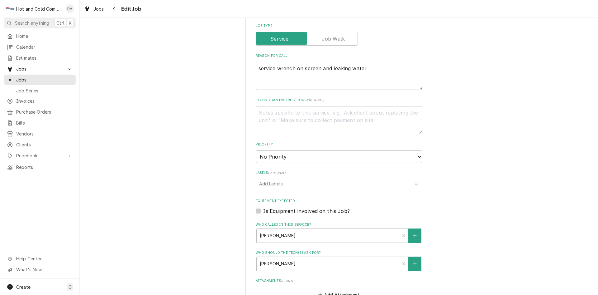
scroll to position [357, 0]
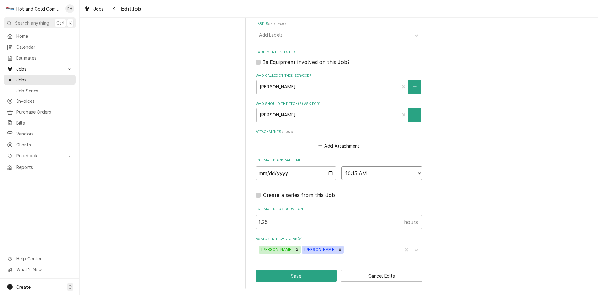
click at [417, 172] on select "AM / PM 6:00 AM 6:15 AM 6:30 AM 6:45 AM 7:00 AM 7:15 AM 7:30 AM 7:45 AM 8:00 AM…" at bounding box center [382, 173] width 81 height 14
select select "14:45:00"
click at [342, 166] on select "AM / PM 6:00 AM 6:15 AM 6:30 AM 6:45 AM 7:00 AM 7:15 AM 7:30 AM 7:45 AM 8:00 AM…" at bounding box center [382, 173] width 81 height 14
click at [300, 277] on button "Save" at bounding box center [296, 276] width 81 height 12
type textarea "x"
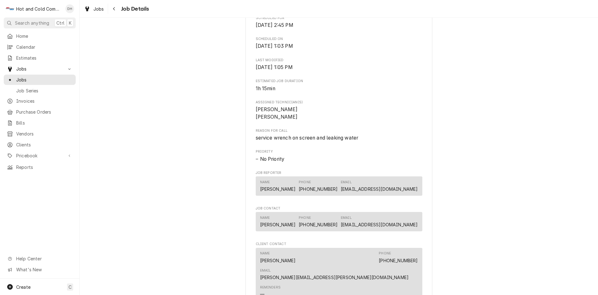
scroll to position [347, 0]
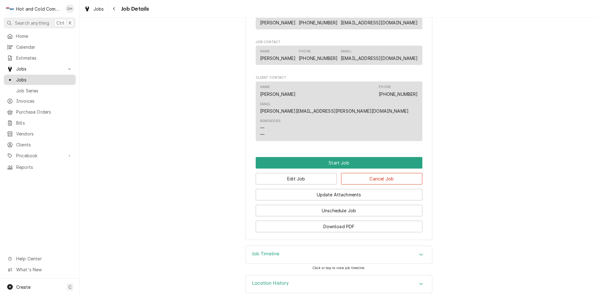
click at [26, 77] on span "Jobs" at bounding box center [44, 79] width 56 height 7
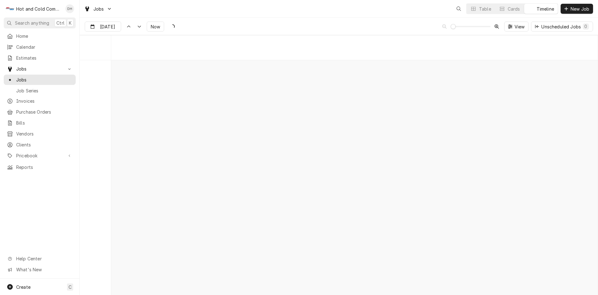
scroll to position [4883, 0]
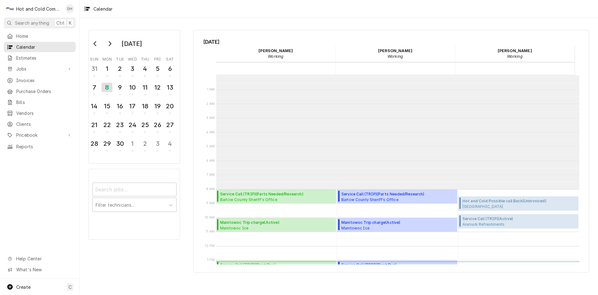
scroll to position [114, 0]
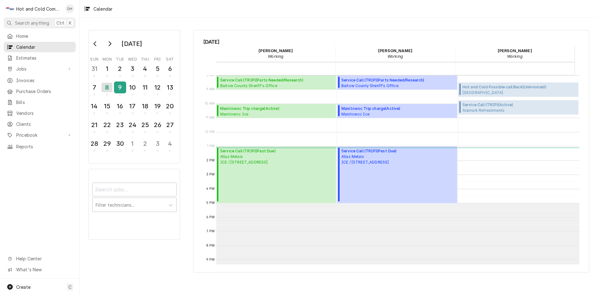
click at [117, 92] on div "9" at bounding box center [120, 87] width 11 height 11
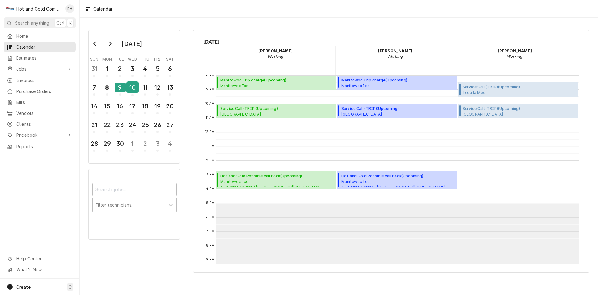
click at [132, 92] on div "10" at bounding box center [132, 87] width 11 height 11
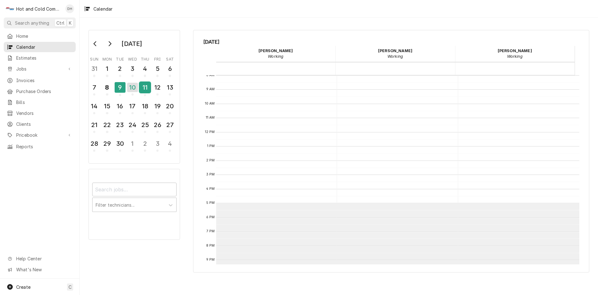
click at [142, 93] on div "11" at bounding box center [145, 87] width 11 height 11
click at [158, 93] on div "12" at bounding box center [157, 88] width 11 height 15
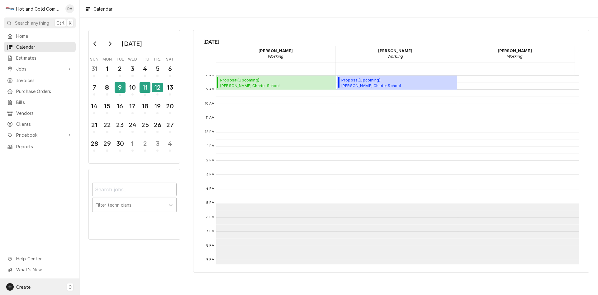
click at [28, 286] on span "Create" at bounding box center [23, 286] width 14 height 5
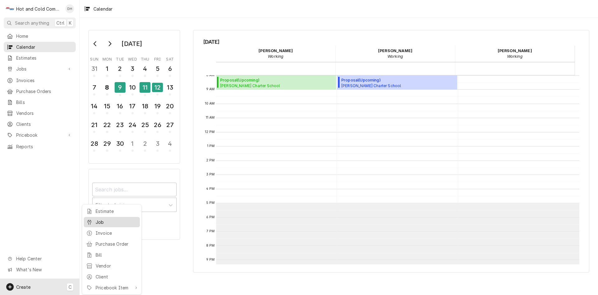
click at [101, 221] on div "Job" at bounding box center [117, 221] width 42 height 7
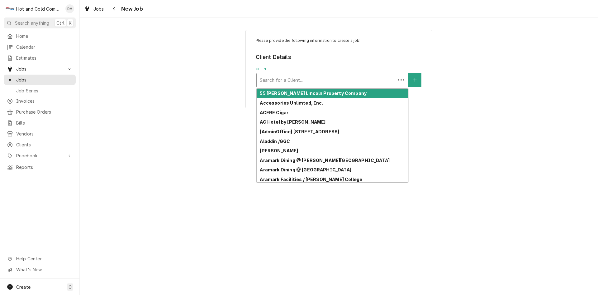
drag, startPoint x: 328, startPoint y: 82, endPoint x: 325, endPoint y: 82, distance: 3.1
click at [328, 82] on div "Client" at bounding box center [326, 79] width 133 height 11
type input "al"
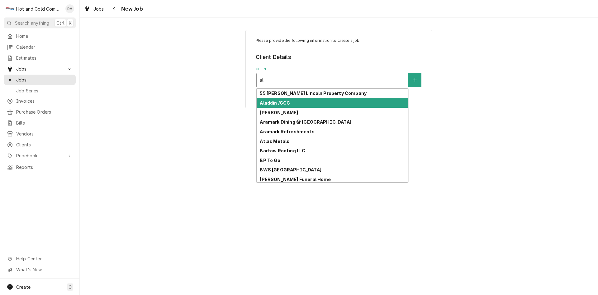
click at [317, 102] on div "Aladdin /GGC" at bounding box center [332, 103] width 151 height 10
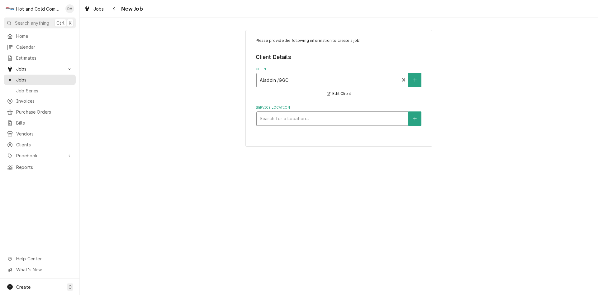
click at [327, 112] on div "Search for a Location..." at bounding box center [332, 119] width 151 height 14
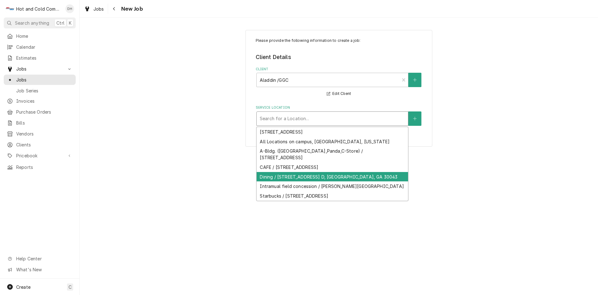
click at [306, 175] on div "Dining / 1000 University Center Ln Bldg. D, Lawrenceville, GA 30043" at bounding box center [332, 177] width 151 height 10
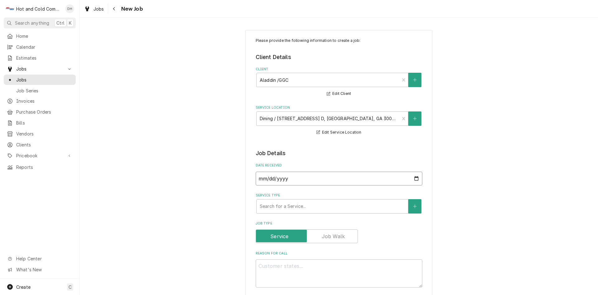
click at [416, 177] on input "2025-09-08" at bounding box center [339, 178] width 167 height 14
type textarea "x"
type input "2025-09-04"
click at [336, 267] on textarea "Reason For Call" at bounding box center [339, 273] width 167 height 28
type textarea "x"
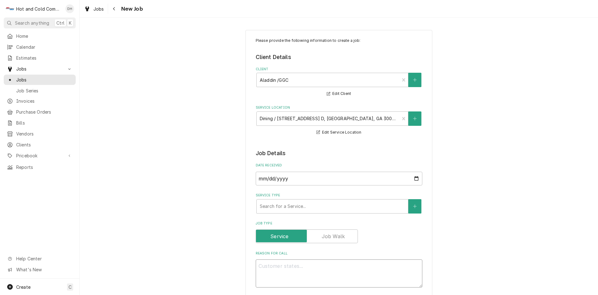
type textarea "D"
type textarea "x"
type textarea "Di"
type textarea "x"
type textarea "Dis"
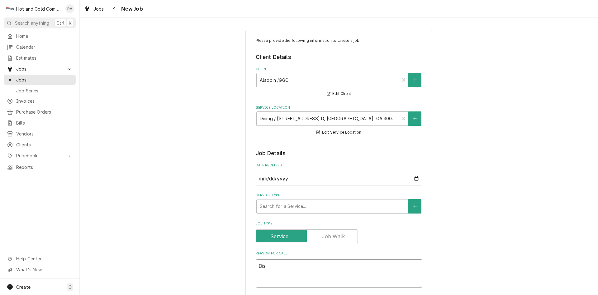
type textarea "x"
type textarea "Dish"
type textarea "x"
type textarea "Dish"
type textarea "x"
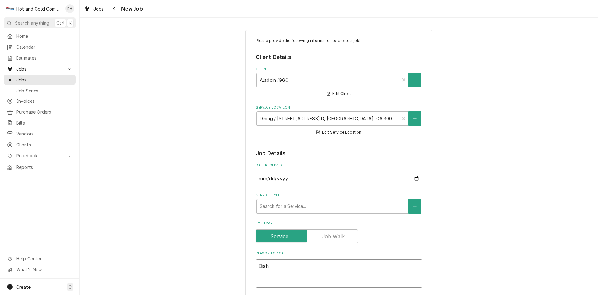
type textarea "Dish m"
type textarea "x"
type textarea "Dish ma"
type textarea "x"
type textarea "Dish mac"
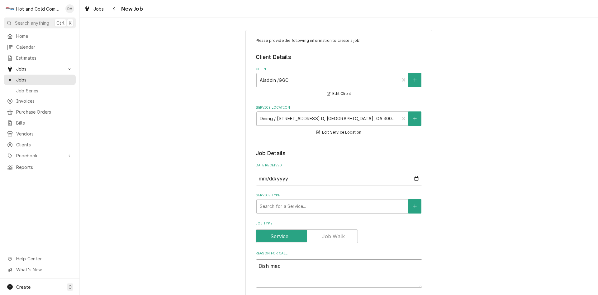
type textarea "x"
type textarea "Dish mach"
type textarea "x"
type textarea "Dish machi"
type textarea "x"
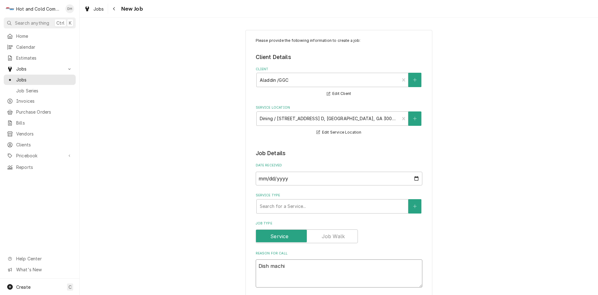
type textarea "Dish machin"
type textarea "x"
type textarea "Dish machine"
type textarea "x"
type textarea "Dish machine"
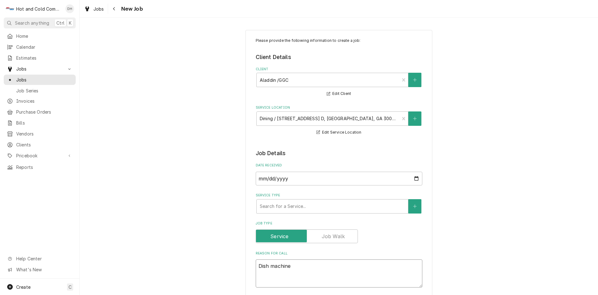
type textarea "x"
type textarea "Dish machine m"
type textarea "x"
type textarea "Dish machine ma"
type textarea "x"
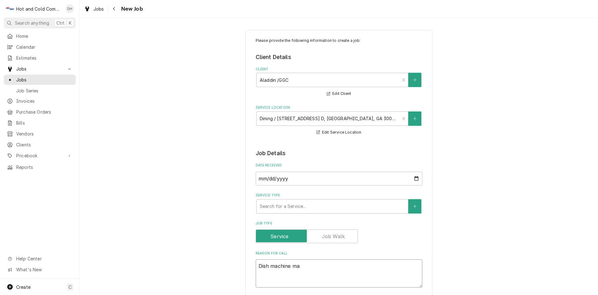
type textarea "Dish machine mak"
type textarea "x"
type textarea "Dish machine maki"
type textarea "x"
type textarea "Dish machine makin"
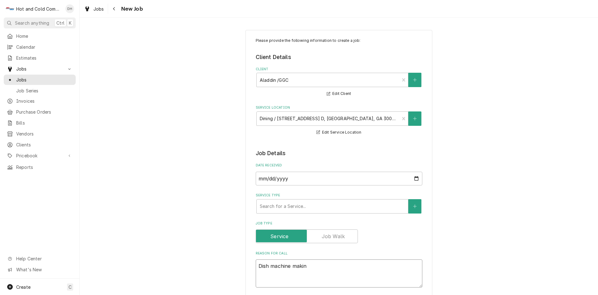
type textarea "x"
type textarea "Dish machine making"
type textarea "x"
type textarea "Dish machine making"
type textarea "x"
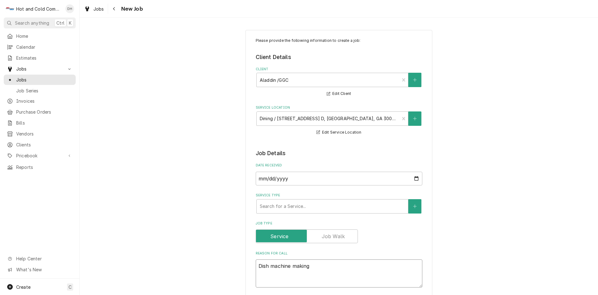
type textarea "Dish machine making l"
type textarea "x"
type textarea "Dish machine making lo"
type textarea "x"
type textarea "Dish machine making lou"
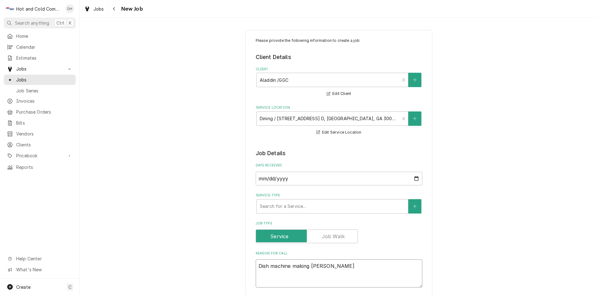
type textarea "x"
type textarea "Dish machine making loud"
type textarea "x"
type textarea "Dish machine making loud"
type textarea "x"
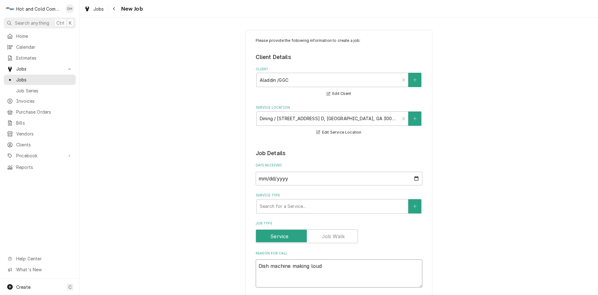
type textarea "Dish machine making loud n"
type textarea "x"
type textarea "Dish machine making loud no"
type textarea "x"
type textarea "Dish machine making loud noi"
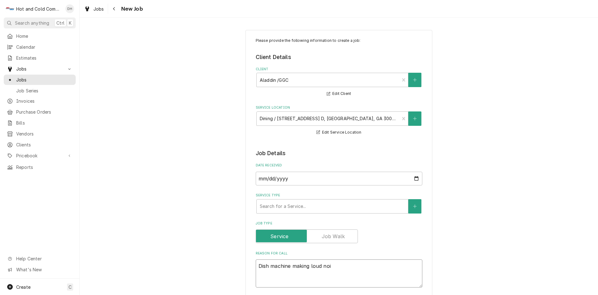
type textarea "x"
type textarea "Dish machine making loud nois"
type textarea "x"
type textarea "Dish machine making loud noise"
type textarea "x"
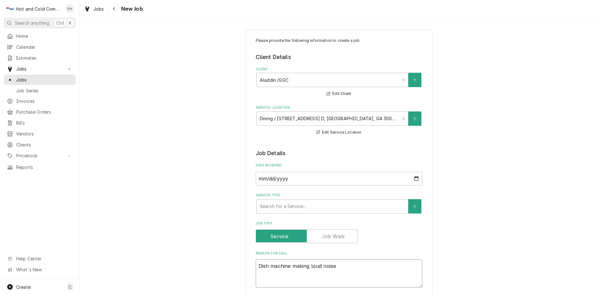
type textarea "Dish machine making loud noise"
type textarea "x"
type textarea "Dish machine making loud noise w"
type textarea "x"
type textarea "Dish machine making loud noise wh"
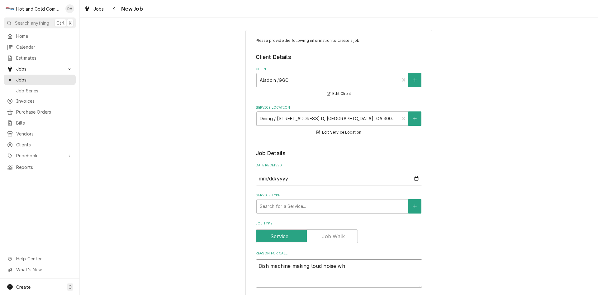
type textarea "x"
type textarea "Dish machine making loud noise whe"
type textarea "x"
type textarea "Dish machine making loud noise when"
type textarea "x"
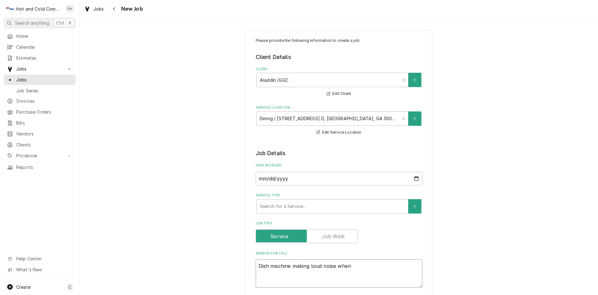
type textarea "Dish machine making loud noise when"
type textarea "x"
type textarea "Dish machine making loud noise when t"
type textarea "x"
type textarea "Dish machine making loud noise when tr"
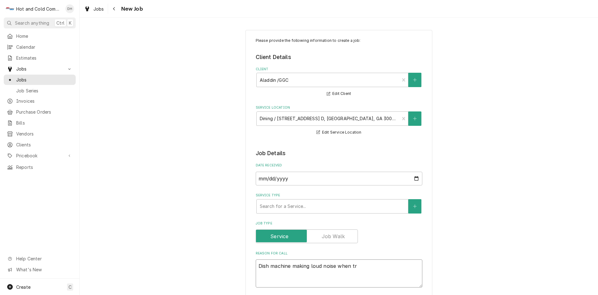
type textarea "x"
type textarea "Dish machine making loud noise when tra"
type textarea "x"
type textarea "Dish machine making loud noise when tray"
type textarea "x"
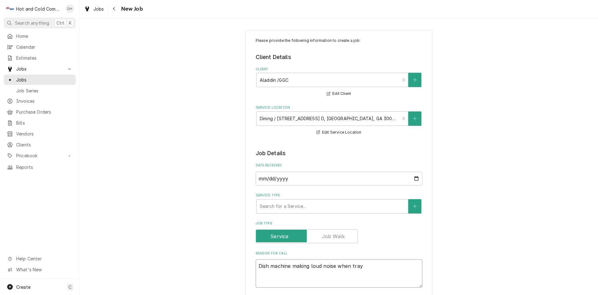
type textarea "Dish machine making loud noise when tray"
type textarea "x"
type textarea "Dish machine making loud noise when tray i"
type textarea "x"
type textarea "Dish machine making loud noise when tray is"
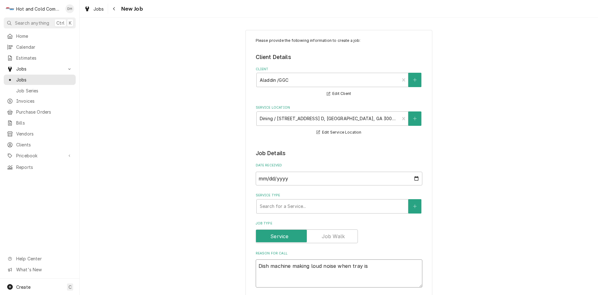
type textarea "x"
type textarea "Dish machine making loud noise when tray is"
type textarea "x"
type textarea "Dish machine making loud noise when tray is t"
type textarea "x"
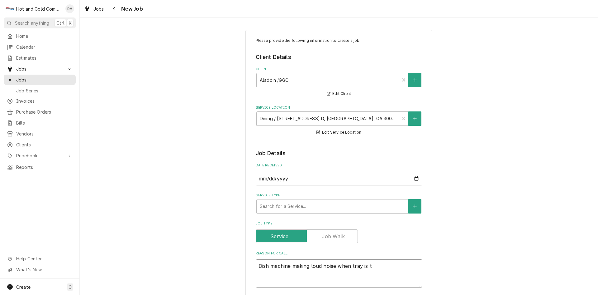
type textarea "Dish machine making loud noise when tray is tu"
type textarea "x"
type textarea "Dish machine making loud noise when tray is tur"
type textarea "x"
type textarea "Dish machine making loud noise when tray is turn"
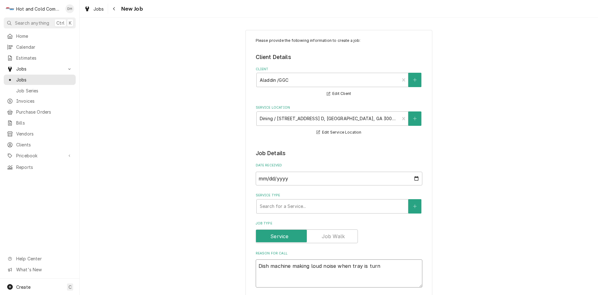
type textarea "x"
type textarea "Dish machine making loud noise when tray is turni"
type textarea "x"
type textarea "Dish machine making loud noise when tray is turnin"
type textarea "x"
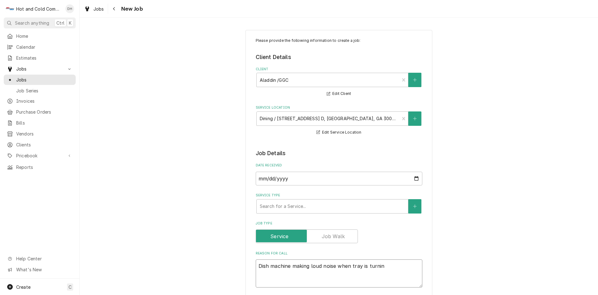
type textarea "Dish machine making loud noise when tray is turning"
type textarea "x"
type textarea "Dish machine making loud noise when tray is turning"
type textarea "x"
type textarea "Dish machine making loud noise when tray is turning a"
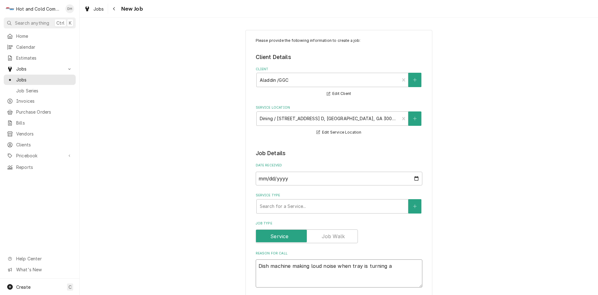
type textarea "x"
type textarea "Dish machine making loud noise when tray is turning af"
type textarea "x"
type textarea "Dish machine making loud noise when tray is turning aft"
type textarea "x"
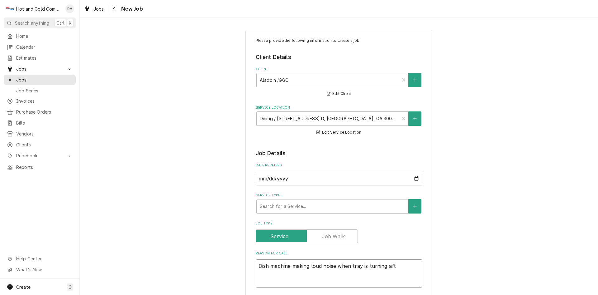
type textarea "Dish machine making loud noise when tray is turning afte"
type textarea "x"
type textarea "Dish machine making loud noise when tray is turning after"
type textarea "x"
type textarea "Dish machine making loud noise when tray is turning after"
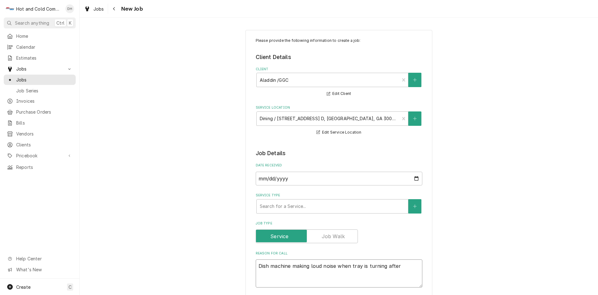
type textarea "x"
type textarea "Dish machine making loud noise when tray is turning after a"
type textarea "x"
type textarea "Dish machine making loud noise when tray is turning after a"
type textarea "x"
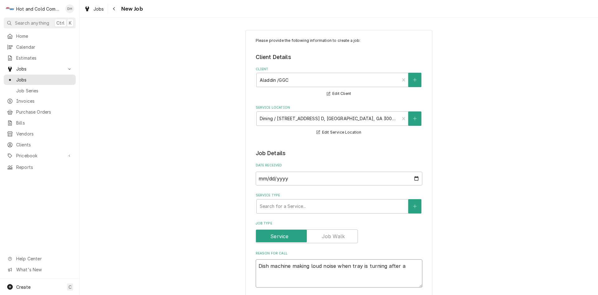
type textarea "Dish machine making loud noise when tray is turning after a w"
type textarea "x"
type textarea "Dish machine making loud noise when tray is turning after a wh"
type textarea "x"
type textarea "Dish machine making loud noise when tray is turning after a whi"
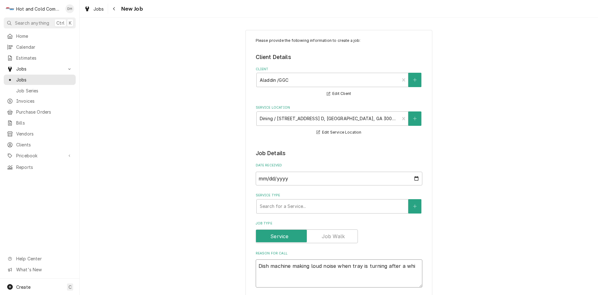
type textarea "x"
type textarea "Dish machine making loud noise when tray is turning after a whil"
type textarea "x"
type textarea "Dish machine making loud noise when tray is turning after a while"
type textarea "x"
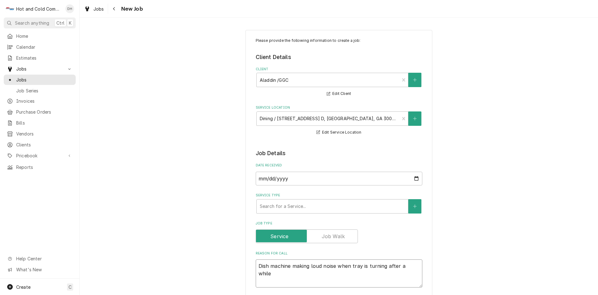
type textarea "Dish machine making loud noise when tray is turning after a while"
type textarea "x"
type textarea "Dish machine making loud noise when tray is turning after a while a"
type textarea "x"
type textarea "Dish machine making loud noise when tray is turning after a while al"
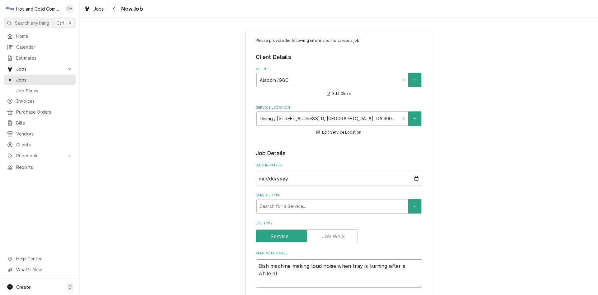
type textarea "x"
type textarea "Dish machine making loud noise when tray is turning after a while als"
type textarea "x"
type textarea "Dish machine making loud noise when tray is turning after a while also"
type textarea "x"
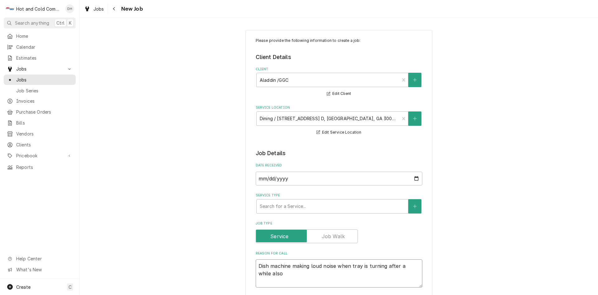
type textarea "Dish machine making loud noise when tray is turning after a while also"
type textarea "x"
type textarea "Dish machine making loud noise when tray is turning after a while also w"
type textarea "x"
type textarea "Dish machine making loud noise when tray is turning after a while also wa"
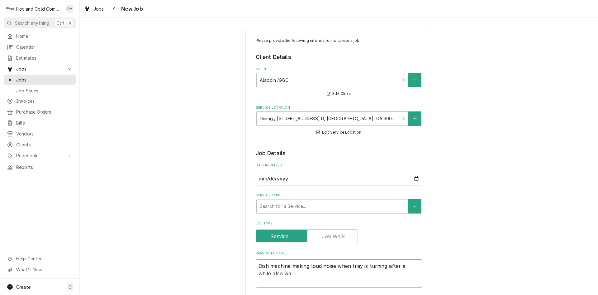
type textarea "x"
type textarea "Dish machine making loud noise when tray is turning after a while also wat"
type textarea "x"
type textarea "Dish machine making loud noise when tray is turning after a while also wate"
type textarea "x"
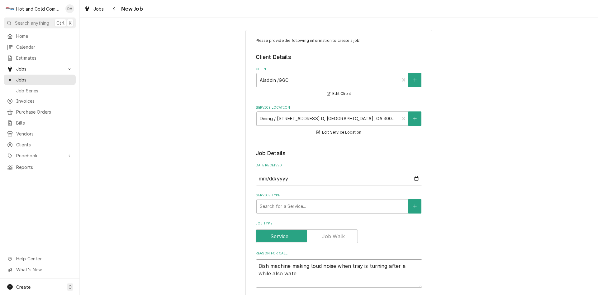
type textarea "Dish machine making loud noise when tray is turning after a while also water"
type textarea "x"
type textarea "Dish machine making loud noise when tray is turning after a while also water"
type textarea "x"
type textarea "Dish machine making loud noise when tray is turning after a while also water l"
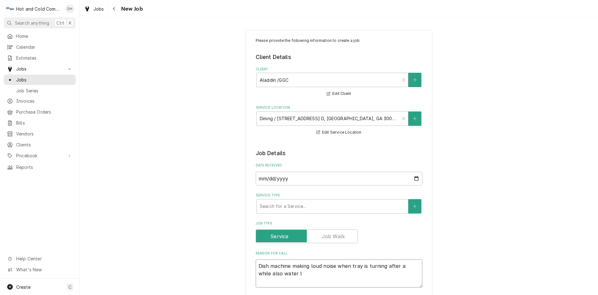
type textarea "x"
type textarea "Dish machine making loud noise when tray is turning after a while also water le"
type textarea "x"
type textarea "Dish machine making loud noise when tray is turning after a while also water lea"
type textarea "x"
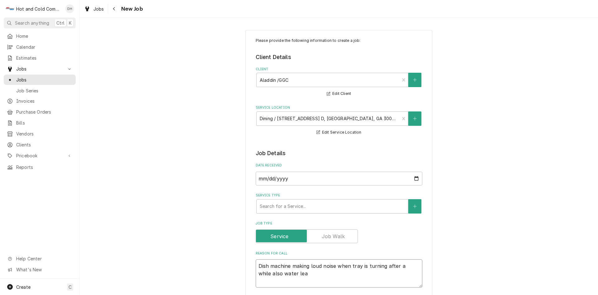
type textarea "Dish machine making loud noise when tray is turning after a while also water le…"
type textarea "x"
type textarea "Dish machine making loud noise when tray is turning after a while also water le…"
type textarea "x"
type textarea "Dish machine making loud noise when tray is turning after a while also water le…"
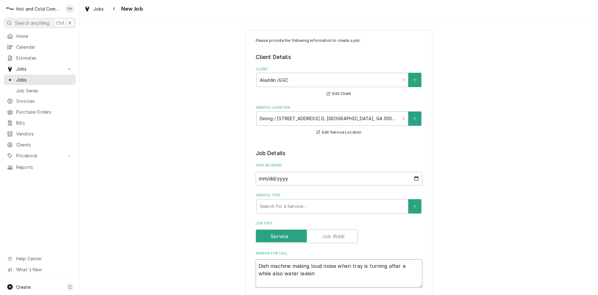
type textarea "x"
type textarea "Dish machine making loud noise when tray is turning after a while also water le…"
type textarea "x"
type textarea "Dish machine making loud noise when tray is turning after a while also water le…"
type textarea "x"
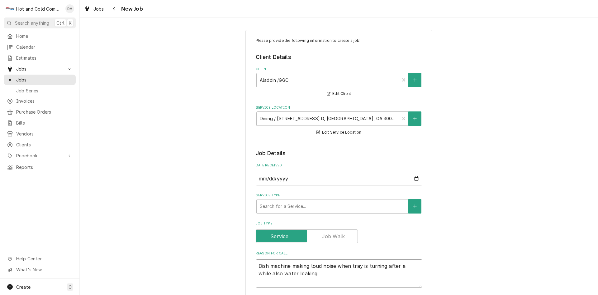
type textarea "Dish machine making loud noise when tray is turning after a while also water le…"
type textarea "x"
type textarea "Dish machine making loud noise when tray is turning after a while also water le…"
type textarea "x"
type textarea "Dish machine making loud noise when tray is turning after a while also water le…"
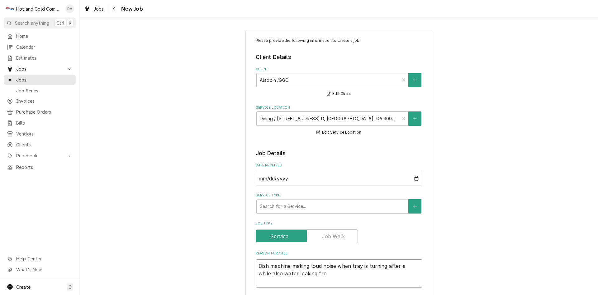
type textarea "x"
type textarea "Dish machine making loud noise when tray is turning after a while also water le…"
type textarea "x"
type textarea "Dish machine making loud noise when tray is turning after a while also water le…"
type textarea "x"
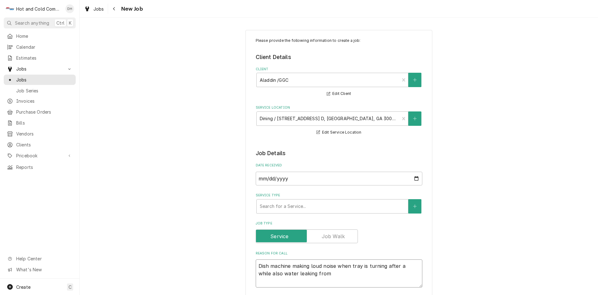
type textarea "Dish machine making loud noise when tray is turning after a while also water le…"
type textarea "x"
type textarea "Dish machine making loud noise when tray is turning after a while also water le…"
type textarea "x"
type textarea "Dish machine making loud noise when tray is turning after a while also water le…"
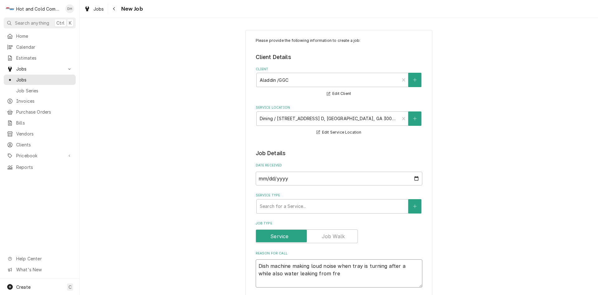
type textarea "x"
type textarea "Dish machine making loud noise when tray is turning after a while also water le…"
type textarea "x"
type textarea "Dish machine making loud noise when tray is turning after a while also water le…"
type textarea "x"
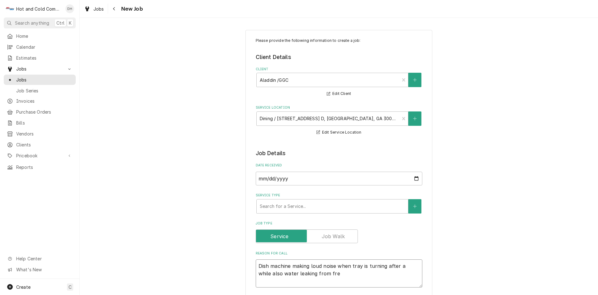
type textarea "Dish machine making loud noise when tray is turning after a while also water le…"
type textarea "x"
type textarea "Dish machine making loud noise when tray is turning after a while also water le…"
type textarea "x"
type textarea "Dish machine making loud noise when tray is turning after a while also water le…"
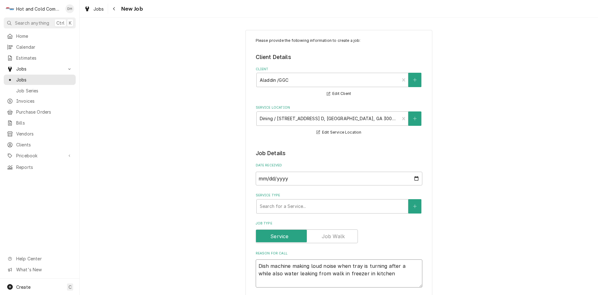
scroll to position [208, 0]
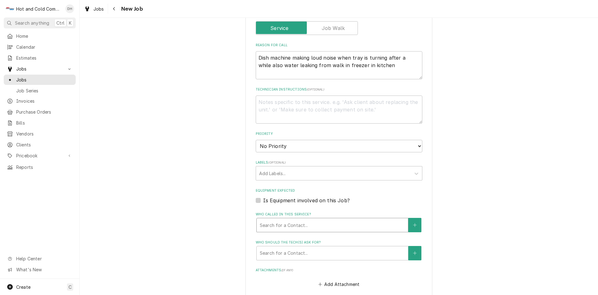
click at [266, 223] on div "Who called in this service?" at bounding box center [332, 224] width 145 height 11
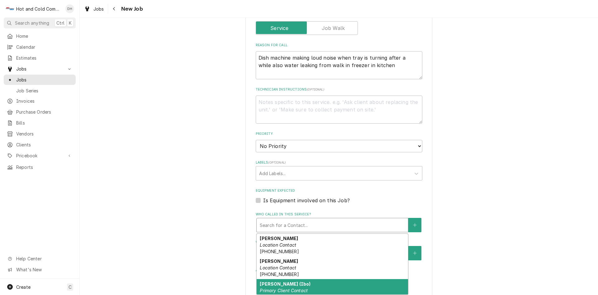
click at [275, 285] on strong "Ibrahim Yildirm (Ibo)" at bounding box center [285, 283] width 51 height 5
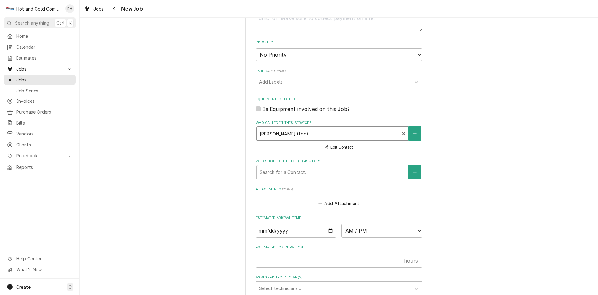
scroll to position [312, 0]
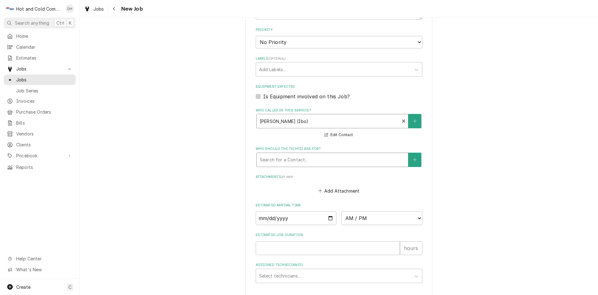
click at [279, 158] on div "Who should the tech(s) ask for?" at bounding box center [332, 159] width 145 height 11
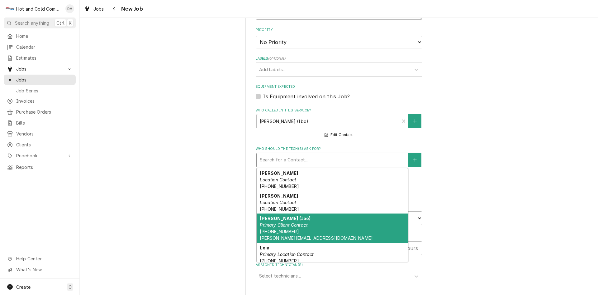
drag, startPoint x: 283, startPoint y: 230, endPoint x: 371, endPoint y: 177, distance: 102.8
click at [283, 230] on span "(470) 345-6975 ibrahim.yildirim@aladdinfood.com" at bounding box center [316, 234] width 113 height 12
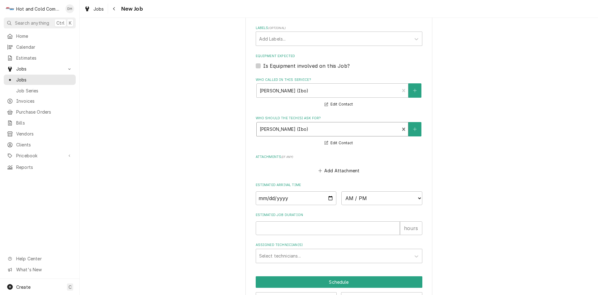
scroll to position [364, 0]
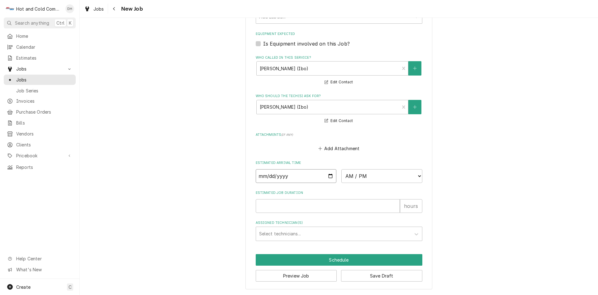
click at [328, 174] on input "Date" at bounding box center [296, 176] width 81 height 14
click at [415, 174] on select "AM / PM 6:00 AM 6:15 AM 6:30 AM 6:45 AM 7:00 AM 7:15 AM 7:30 AM 7:45 AM 8:00 AM…" at bounding box center [382, 176] width 81 height 14
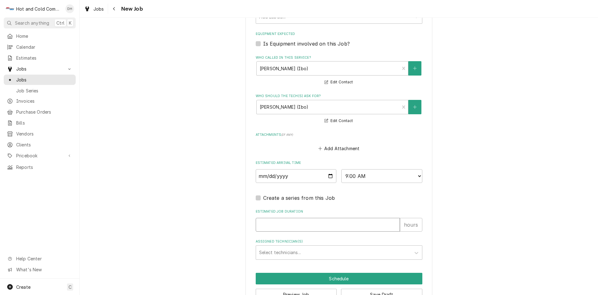
click at [284, 222] on input "Estimated Job Duration" at bounding box center [328, 225] width 144 height 14
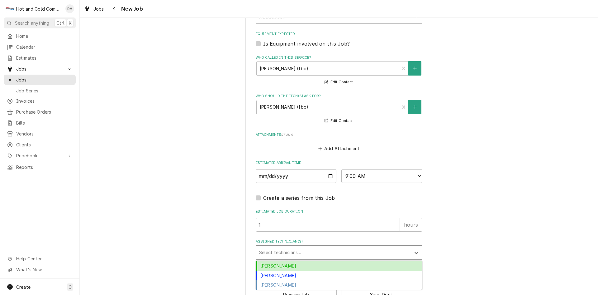
click at [296, 249] on div "Assigned Technician(s)" at bounding box center [333, 252] width 149 height 11
drag, startPoint x: 278, startPoint y: 264, endPoint x: 309, endPoint y: 256, distance: 31.8
click at [279, 264] on div "Daryl Harris" at bounding box center [339, 266] width 166 height 10
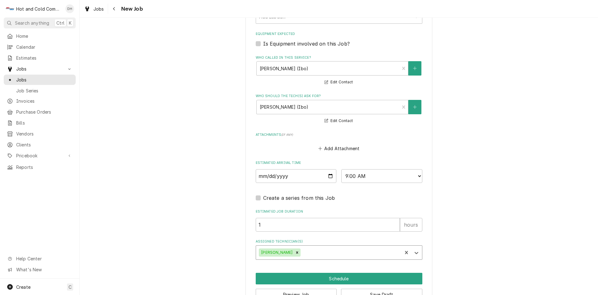
click at [319, 254] on div "Assigned Technician(s)" at bounding box center [350, 252] width 97 height 11
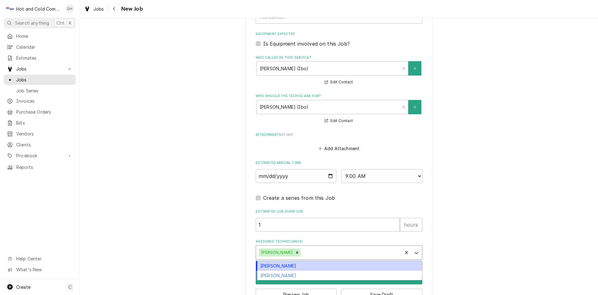
drag, startPoint x: 285, startPoint y: 266, endPoint x: 290, endPoint y: 266, distance: 4.4
click at [286, 266] on div "David Harris" at bounding box center [339, 266] width 166 height 10
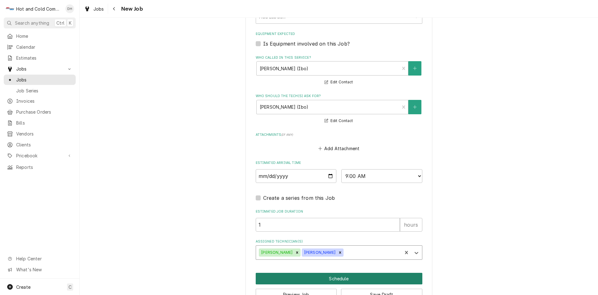
click at [336, 277] on button "Schedule" at bounding box center [339, 278] width 167 height 12
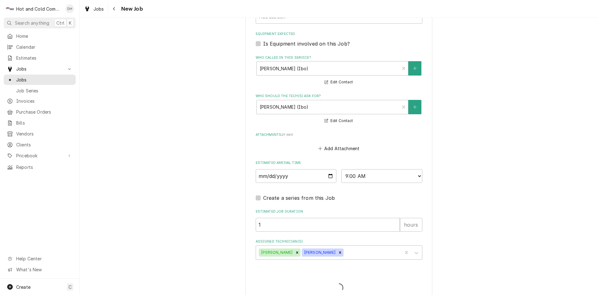
scroll to position [175, 0]
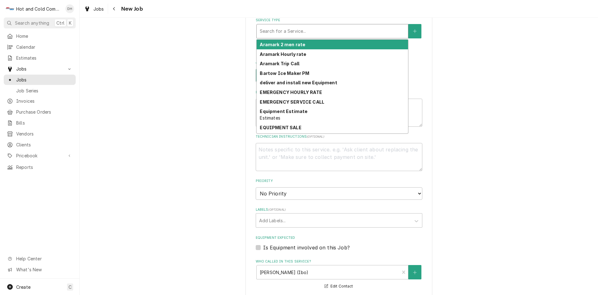
click at [303, 35] on div "Service Type" at bounding box center [332, 31] width 145 height 11
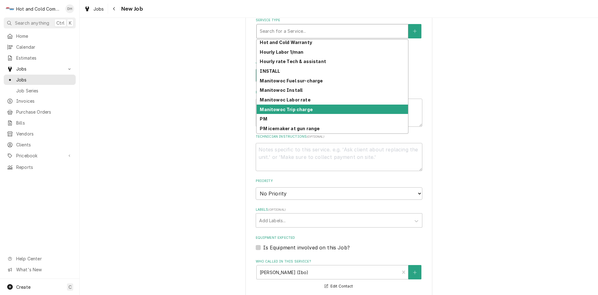
scroll to position [161, 0]
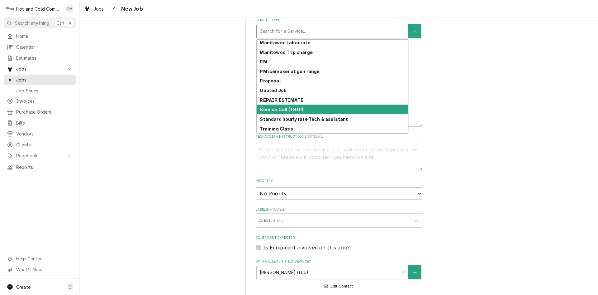
click at [307, 109] on div "Service Call (TRIP)" at bounding box center [332, 109] width 151 height 10
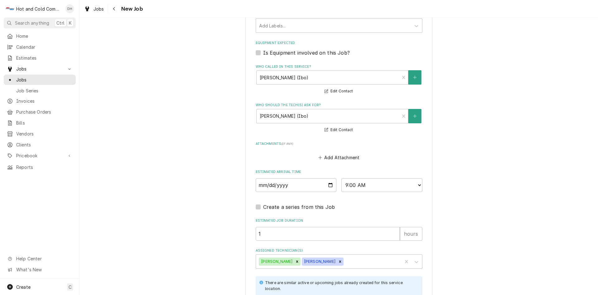
scroll to position [483, 0]
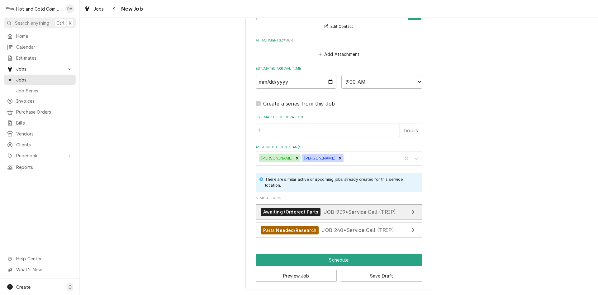
click at [347, 209] on span "JOB-939 • Service Call (TRIP)" at bounding box center [360, 211] width 72 height 6
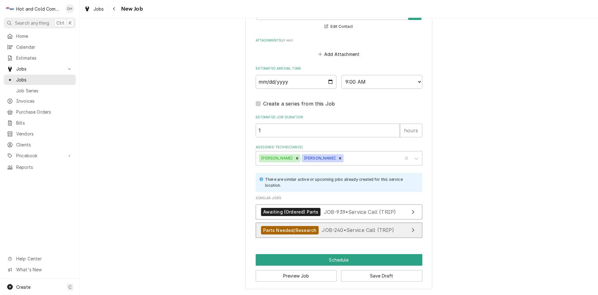
click at [346, 230] on span "JOB-240 • Service Call (TRIP)" at bounding box center [358, 230] width 72 height 6
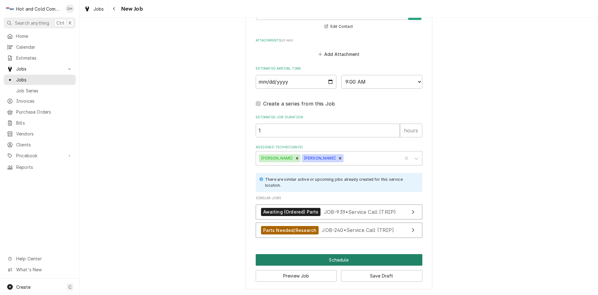
click at [337, 260] on button "Schedule" at bounding box center [339, 260] width 167 height 12
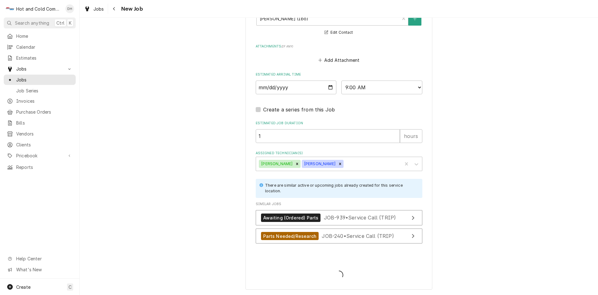
scroll to position [463, 0]
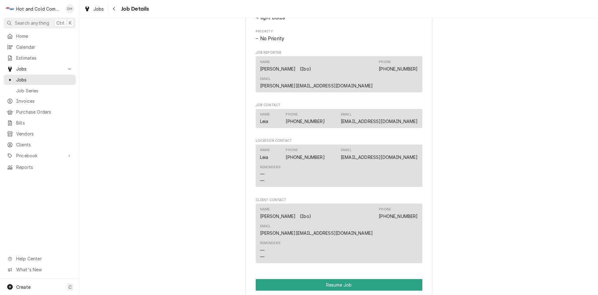
scroll to position [520, 0]
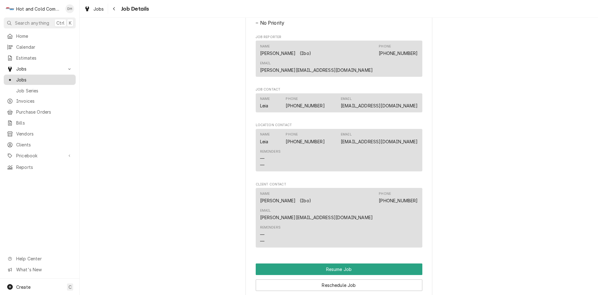
click at [31, 76] on span "Jobs" at bounding box center [44, 79] width 56 height 7
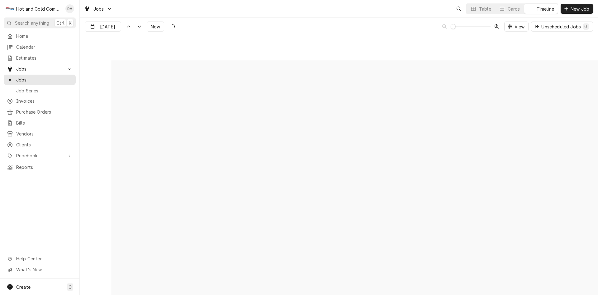
scroll to position [4883, 0]
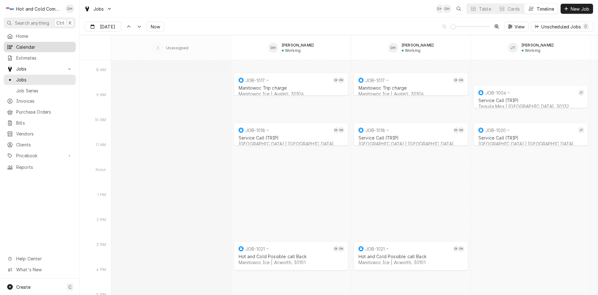
click at [32, 48] on span "Calendar" at bounding box center [44, 47] width 56 height 7
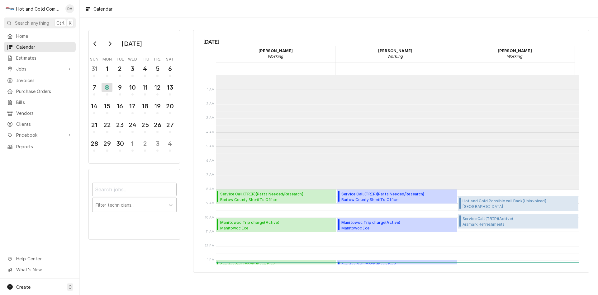
scroll to position [114, 0]
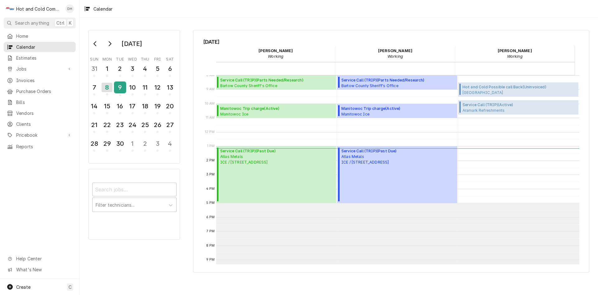
click at [121, 95] on span "Calendar Day Picker" at bounding box center [120, 95] width 2 height 2
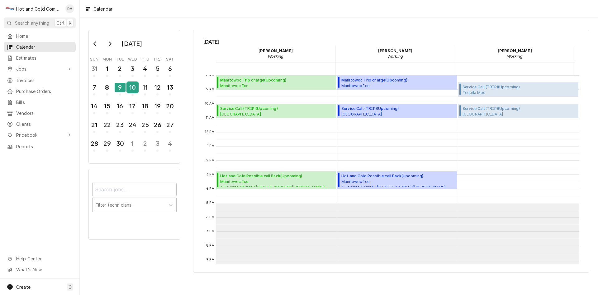
click at [134, 92] on div "10" at bounding box center [132, 87] width 11 height 11
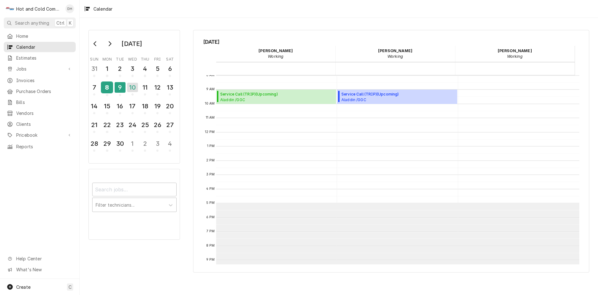
click at [110, 93] on div "8" at bounding box center [107, 88] width 11 height 15
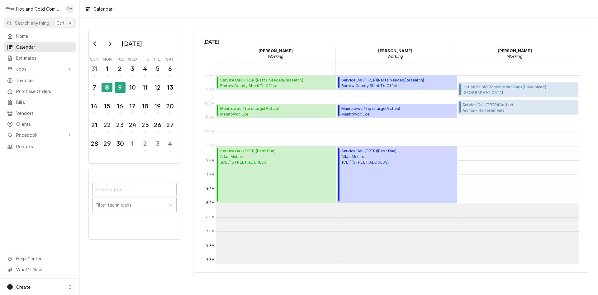
click at [26, 285] on span "Create" at bounding box center [23, 286] width 14 height 5
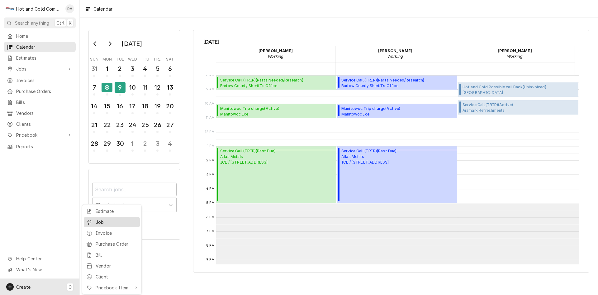
click at [110, 222] on div "Job" at bounding box center [117, 221] width 42 height 7
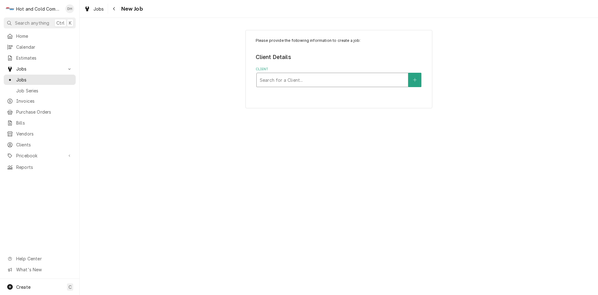
click at [331, 80] on div "Client" at bounding box center [332, 79] width 145 height 11
type input "Aladdin"
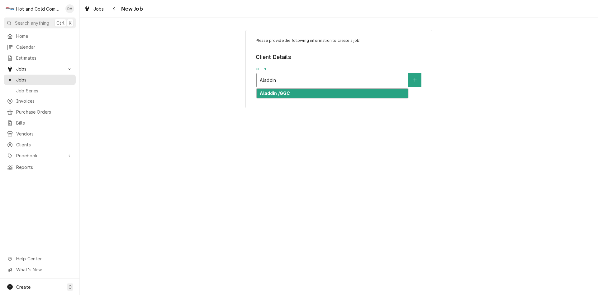
click at [284, 94] on strong "Aladdin /GGC" at bounding box center [275, 92] width 30 height 5
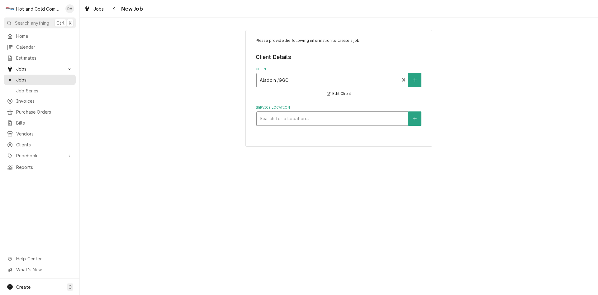
click at [359, 115] on div "Service Location" at bounding box center [332, 118] width 145 height 11
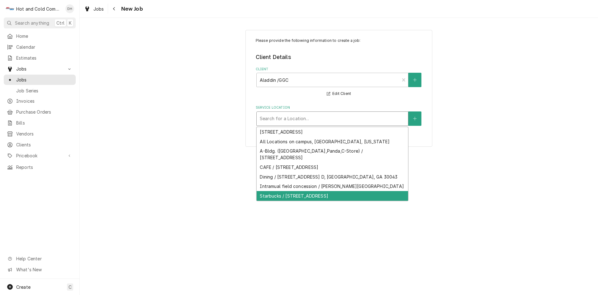
click at [296, 200] on div "Starbucks / [STREET_ADDRESS]" at bounding box center [332, 196] width 151 height 10
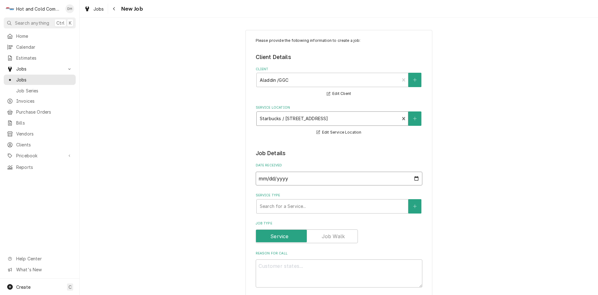
click at [414, 179] on input "[DATE]" at bounding box center [339, 178] width 167 height 14
type input "[DATE]"
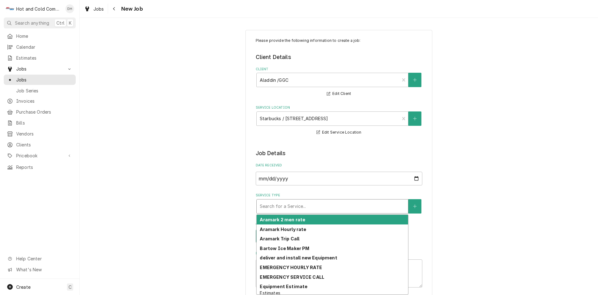
click at [298, 204] on div "Service Type" at bounding box center [332, 205] width 145 height 11
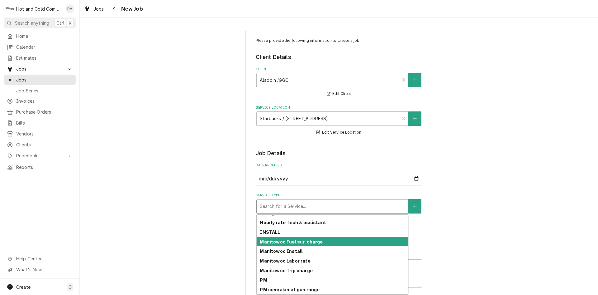
scroll to position [175, 0]
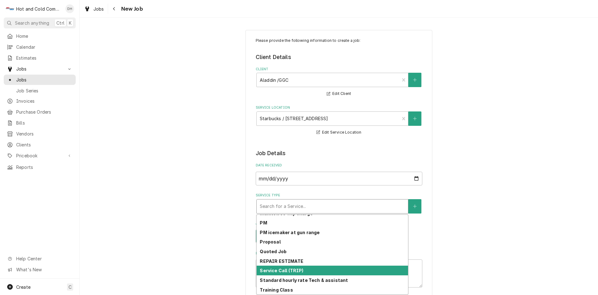
drag, startPoint x: 288, startPoint y: 270, endPoint x: 299, endPoint y: 262, distance: 12.7
click at [289, 269] on strong "Service Call (TRIP)" at bounding box center [282, 269] width 44 height 5
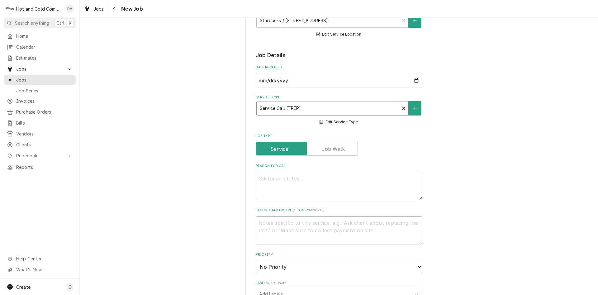
scroll to position [104, 0]
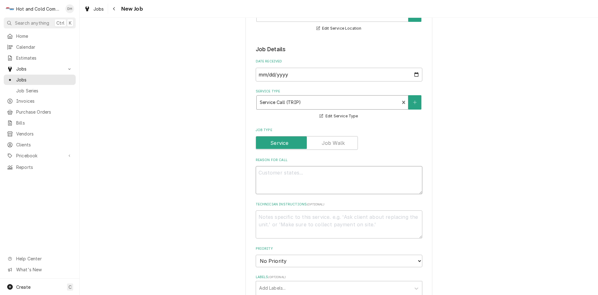
drag, startPoint x: 314, startPoint y: 180, endPoint x: 319, endPoint y: 177, distance: 5.3
click at [314, 179] on textarea "Reason For Call" at bounding box center [339, 180] width 167 height 28
type textarea "x"
type textarea "c"
type textarea "x"
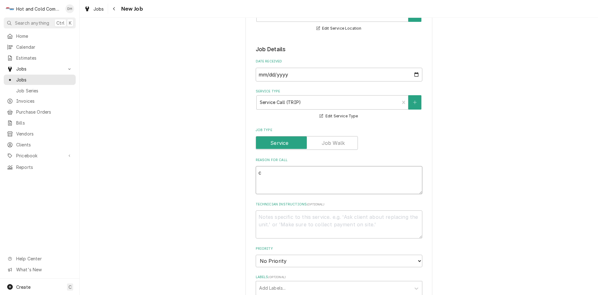
type textarea "co"
type textarea "x"
type textarea "coo"
type textarea "x"
type textarea "cool"
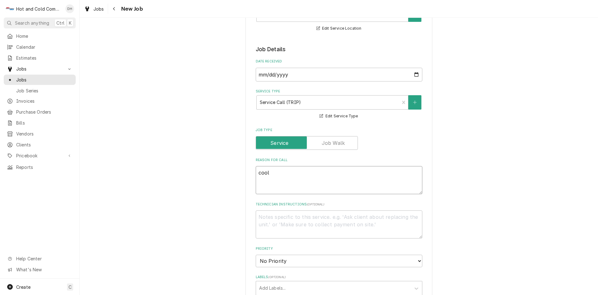
type textarea "x"
type textarea "coole"
type textarea "x"
type textarea "cooler"
type textarea "x"
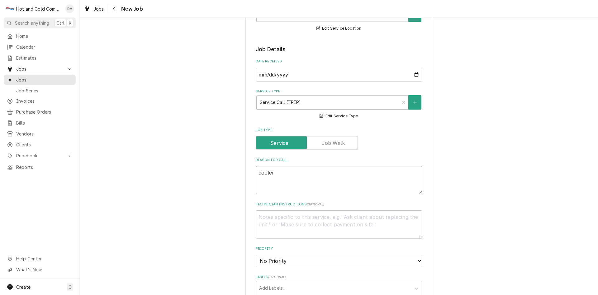
type textarea "cooler"
type textarea "x"
type textarea "cooler l"
type textarea "x"
type textarea "cooler le"
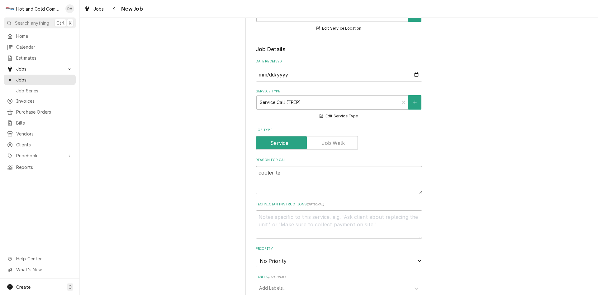
type textarea "x"
type textarea "cooler lea"
type textarea "x"
type textarea "cooler leak"
type textarea "x"
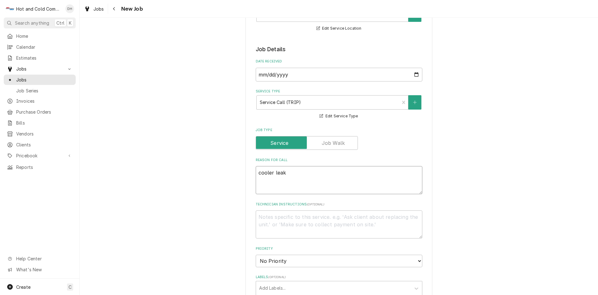
type textarea "cooler leaki"
type textarea "x"
type textarea "cooler leakin"
type textarea "x"
type textarea "cooler leaking"
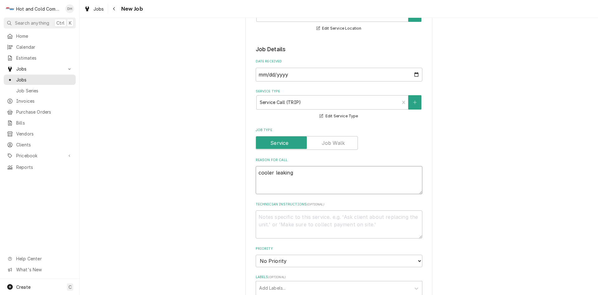
type textarea "x"
type textarea "cooler leaking"
type textarea "x"
type textarea "cooler leaking w"
type textarea "x"
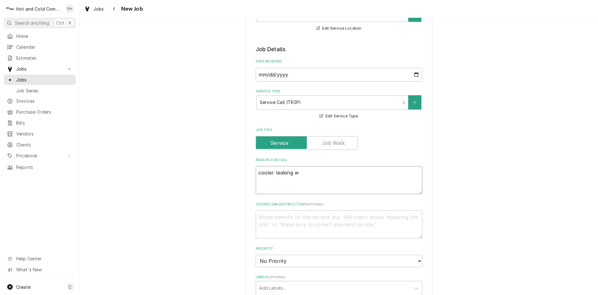
type textarea "cooler leaking wa"
type textarea "x"
type textarea "cooler leaking wat"
type textarea "x"
type textarea "cooler leaking wate"
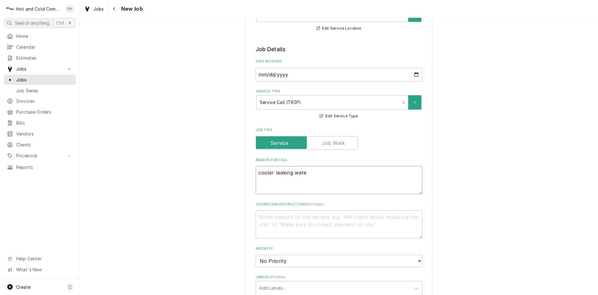
type textarea "x"
type textarea "cooler leaking water"
type textarea "x"
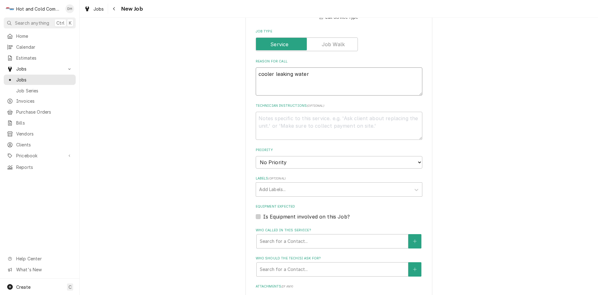
scroll to position [208, 0]
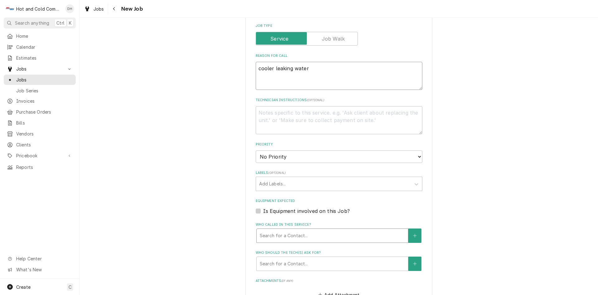
type textarea "cooler leaking water"
click at [287, 231] on div "Who called in this service?" at bounding box center [332, 235] width 145 height 11
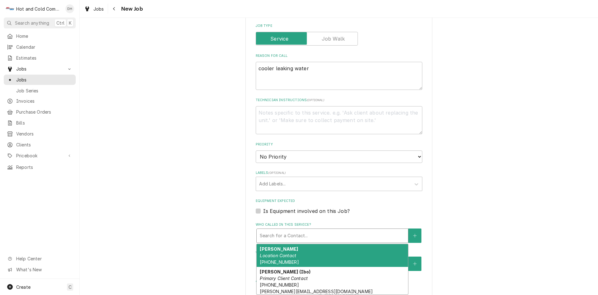
click at [281, 257] on em "Location Contact" at bounding box center [278, 254] width 36 height 5
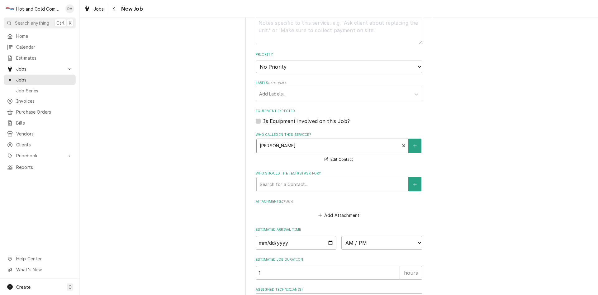
scroll to position [312, 0]
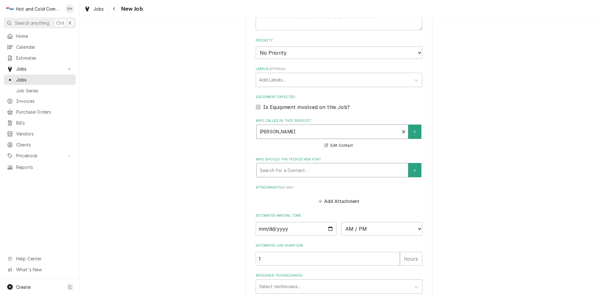
click at [303, 166] on div "Who should the tech(s) ask for?" at bounding box center [332, 169] width 145 height 11
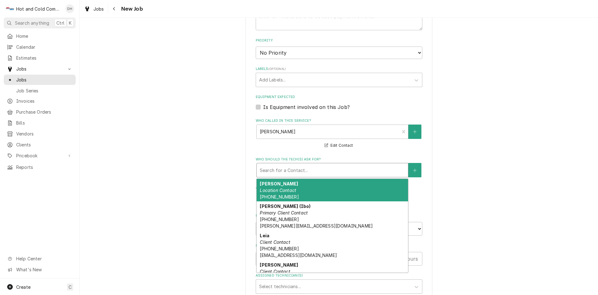
drag, startPoint x: 277, startPoint y: 191, endPoint x: 311, endPoint y: 184, distance: 35.3
click at [277, 191] on em "Location Contact" at bounding box center [278, 189] width 36 height 5
type textarea "x"
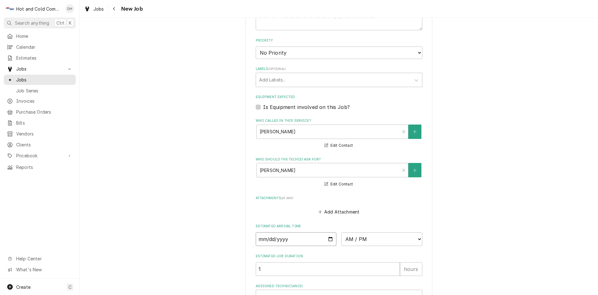
click at [329, 237] on input "Date" at bounding box center [296, 239] width 81 height 14
type input "2025-09-10"
type textarea "x"
click at [417, 237] on select "AM / PM 6:00 AM 6:15 AM 6:30 AM 6:45 AM 7:00 AM 7:15 AM 7:30 AM 7:45 AM 8:00 AM…" at bounding box center [382, 239] width 81 height 14
select select "11:30:00"
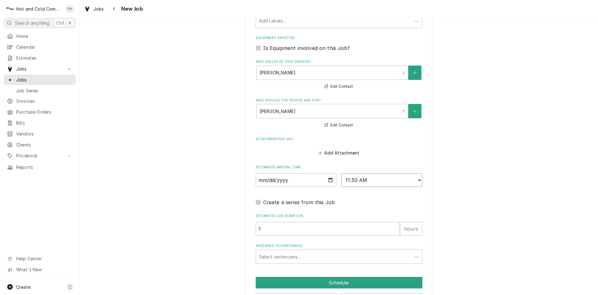
scroll to position [393, 0]
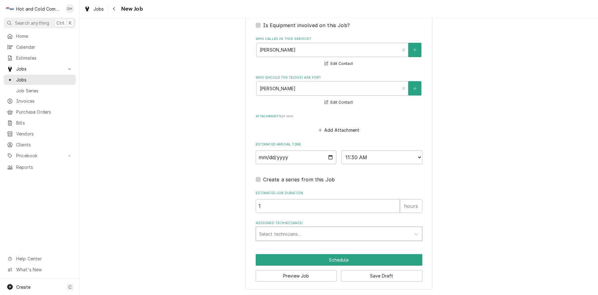
click at [289, 230] on div "Assigned Technician(s)" at bounding box center [333, 233] width 149 height 11
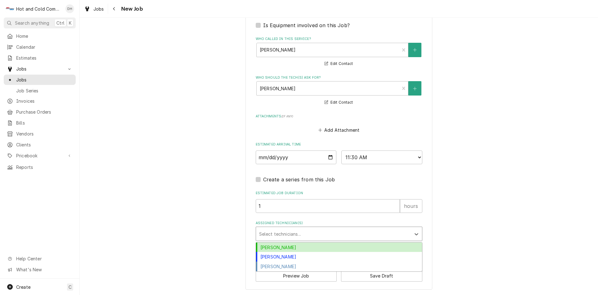
drag, startPoint x: 273, startPoint y: 247, endPoint x: 290, endPoint y: 239, distance: 19.0
click at [273, 247] on div "[PERSON_NAME]" at bounding box center [339, 247] width 166 height 10
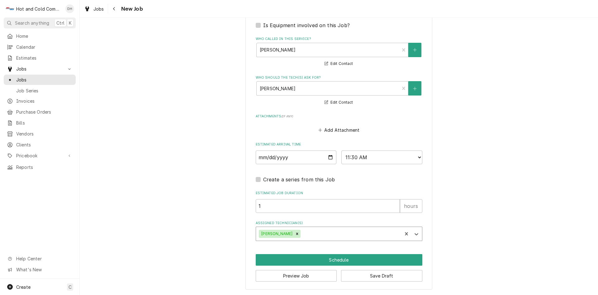
click at [315, 228] on div "Assigned Technician(s)" at bounding box center [350, 233] width 97 height 11
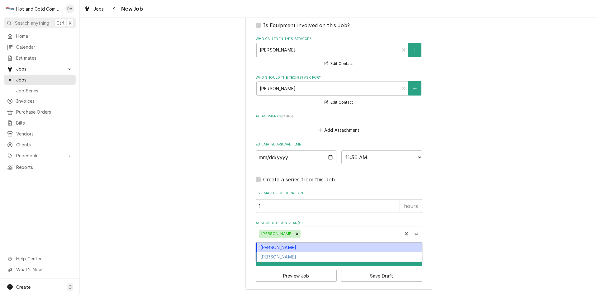
click at [283, 248] on div "[PERSON_NAME]" at bounding box center [339, 247] width 166 height 10
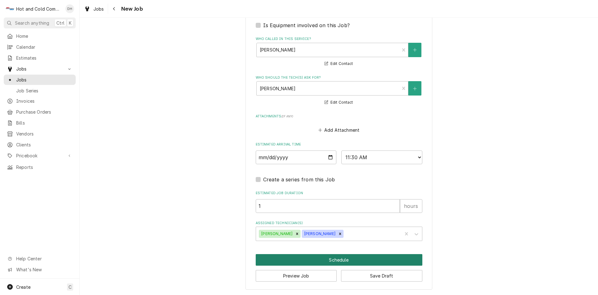
click at [335, 262] on button "Schedule" at bounding box center [339, 260] width 167 height 12
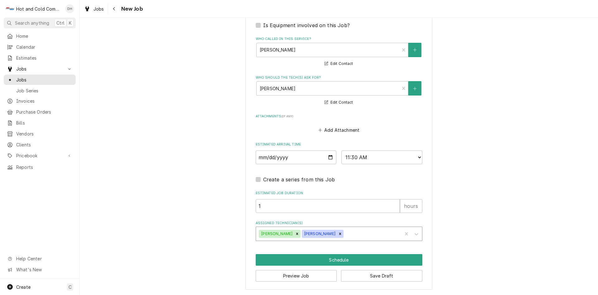
scroll to position [388, 0]
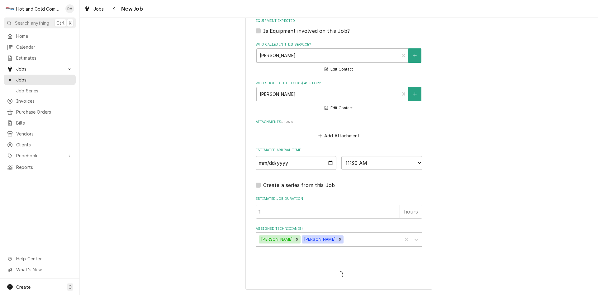
type textarea "x"
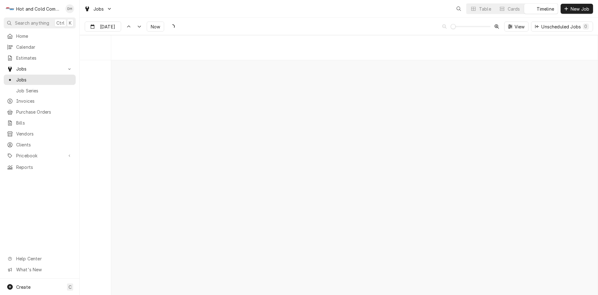
scroll to position [4883, 0]
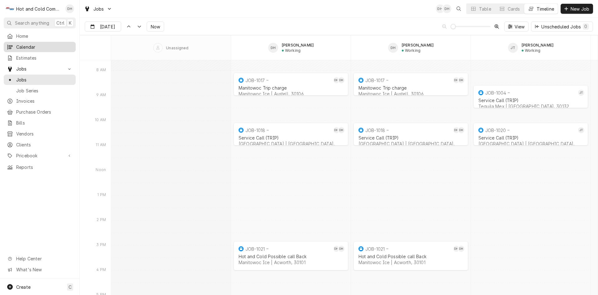
click at [25, 45] on span "Calendar" at bounding box center [44, 47] width 56 height 7
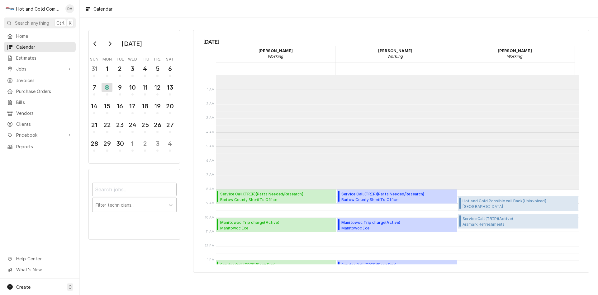
scroll to position [114, 0]
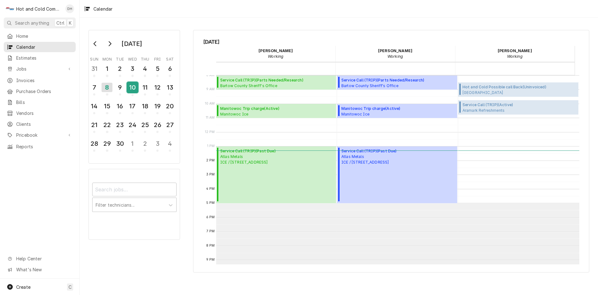
click at [133, 90] on div "10" at bounding box center [132, 87] width 11 height 11
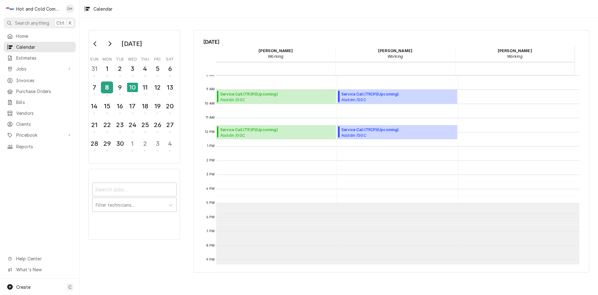
click at [106, 88] on div "8" at bounding box center [107, 87] width 11 height 11
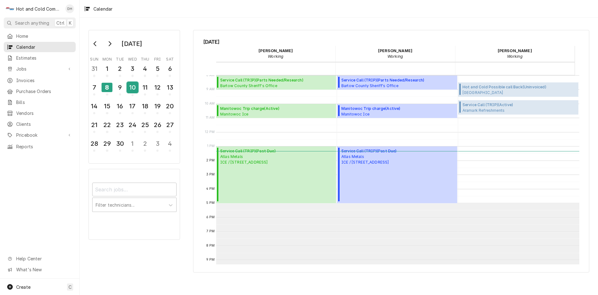
click at [136, 90] on div "10" at bounding box center [132, 87] width 11 height 11
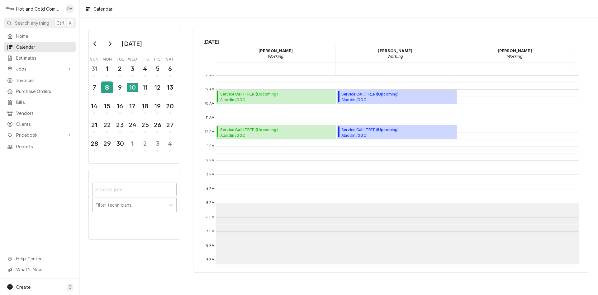
click at [111, 89] on div "8" at bounding box center [107, 87] width 11 height 11
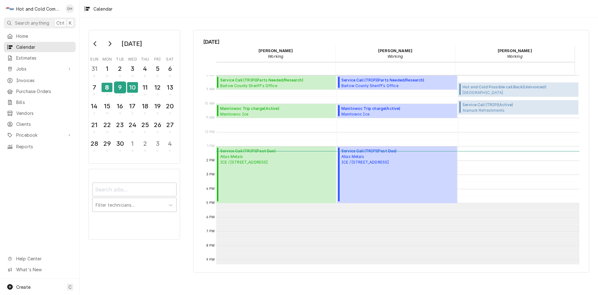
click at [122, 91] on div "9" at bounding box center [120, 87] width 11 height 11
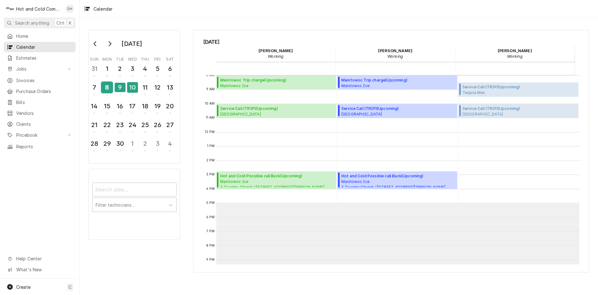
click at [109, 90] on div "8" at bounding box center [107, 87] width 11 height 11
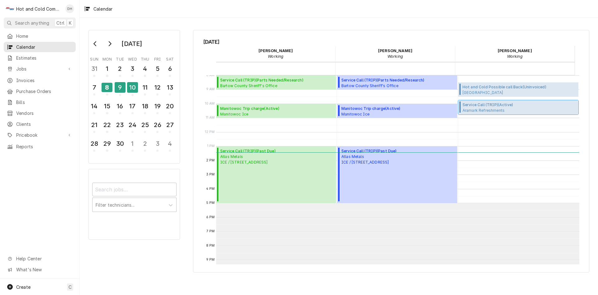
click at [484, 103] on span "Service Call (TRIP) ( Active )" at bounding box center [520, 105] width 114 height 6
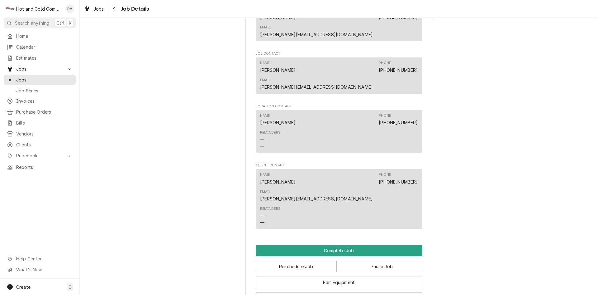
scroll to position [520, 0]
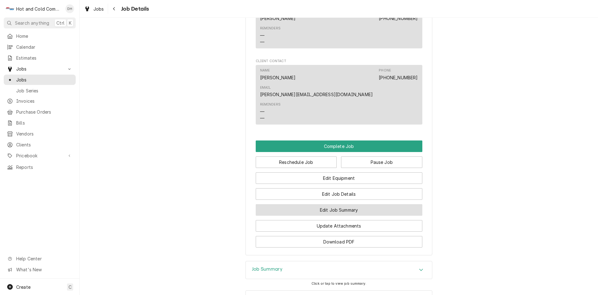
drag, startPoint x: 330, startPoint y: 166, endPoint x: 367, endPoint y: 167, distance: 36.2
click at [332, 204] on button "Edit Job Summary" at bounding box center [339, 210] width 167 height 12
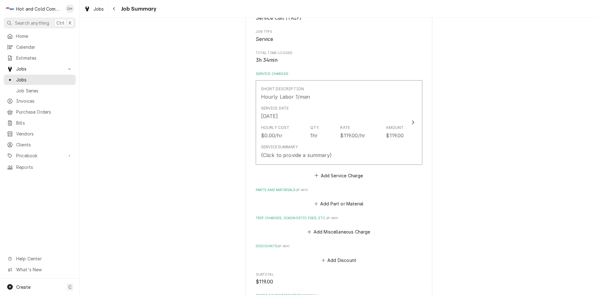
scroll to position [104, 0]
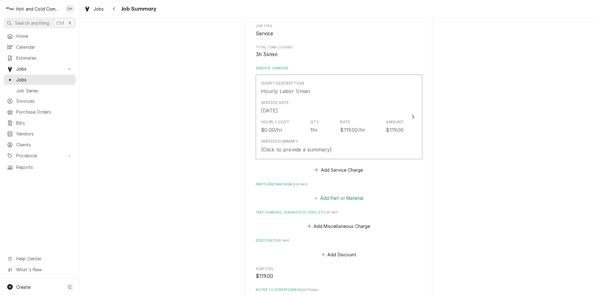
click at [331, 196] on button "Add Part or Material" at bounding box center [338, 198] width 51 height 9
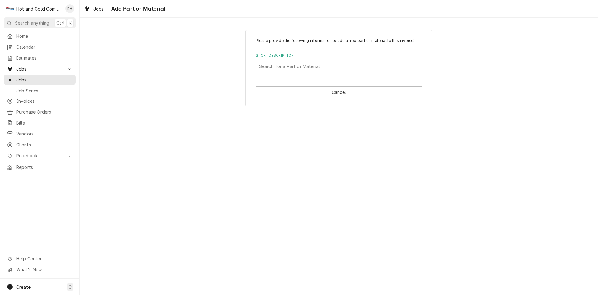
click at [302, 63] on div "Short Description" at bounding box center [339, 65] width 160 height 11
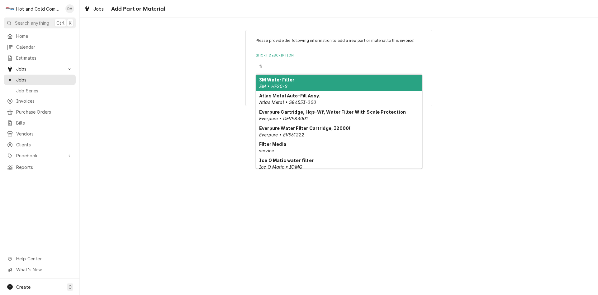
type input "f"
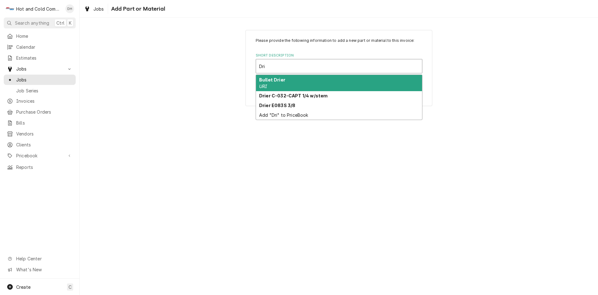
type input "Dri"
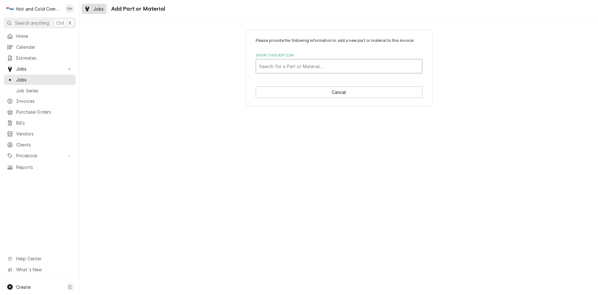
type textarea "x"
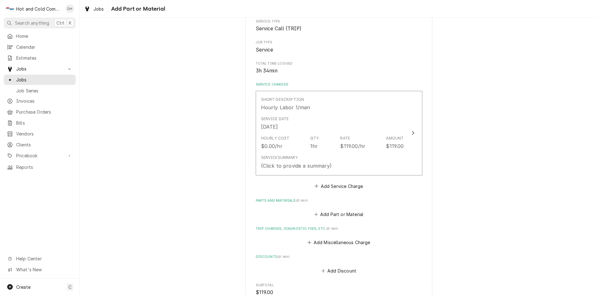
scroll to position [104, 0]
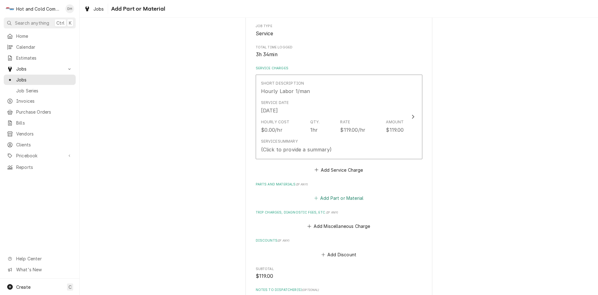
click at [338, 198] on button "Add Part or Material" at bounding box center [338, 198] width 51 height 9
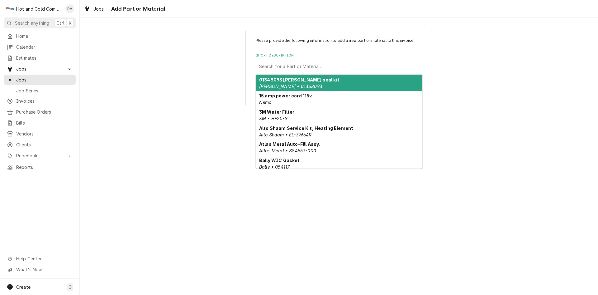
click at [278, 62] on div "Short Description" at bounding box center [339, 65] width 160 height 11
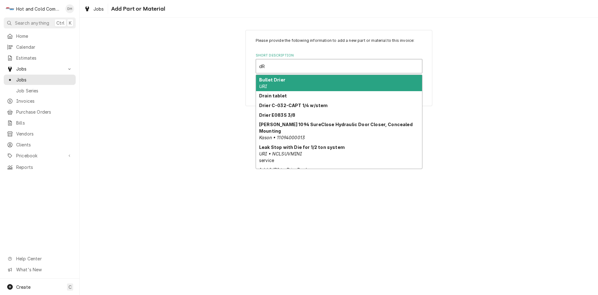
type input "d"
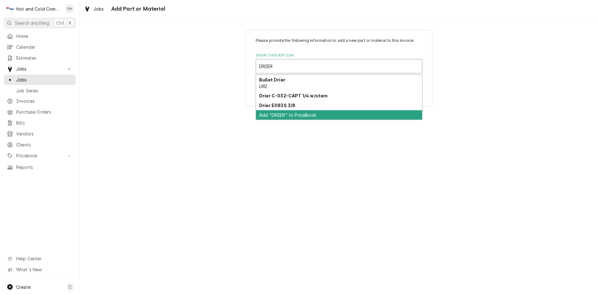
type input "DRIER"
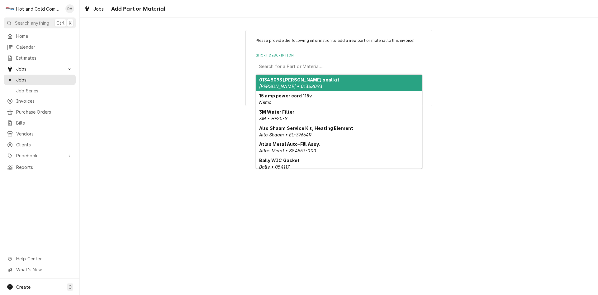
click at [279, 66] on div "Short Description" at bounding box center [339, 65] width 160 height 11
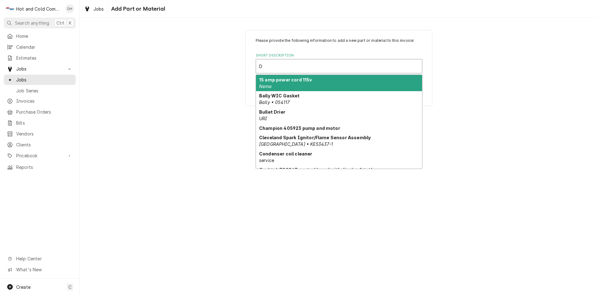
type input "Dr"
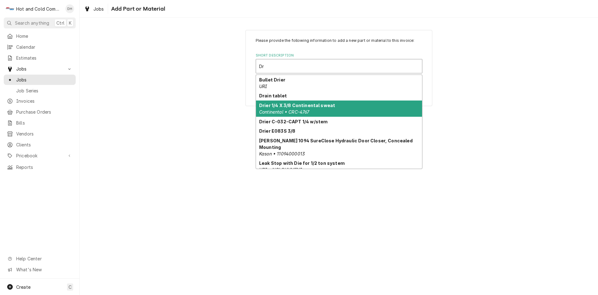
drag, startPoint x: 339, startPoint y: 107, endPoint x: 354, endPoint y: 105, distance: 15.4
click at [340, 107] on div "Drier 1/4 X 3/8 Continental sweat Continental • CRC-4767" at bounding box center [339, 108] width 166 height 16
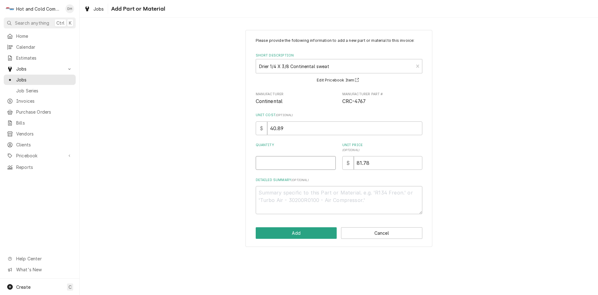
click at [273, 168] on input "Quantity" at bounding box center [296, 163] width 80 height 14
type textarea "x"
type input "1"
click at [294, 234] on button "Add" at bounding box center [296, 233] width 81 height 12
type textarea "x"
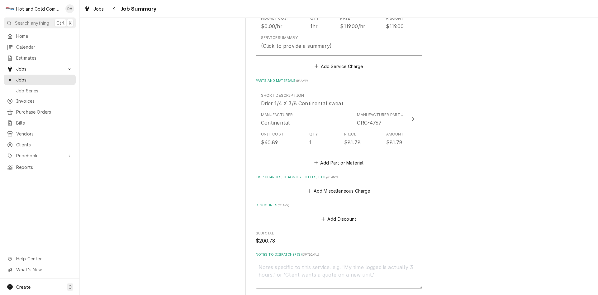
scroll to position [208, 0]
click at [355, 163] on button "Add Part or Material" at bounding box center [338, 161] width 51 height 9
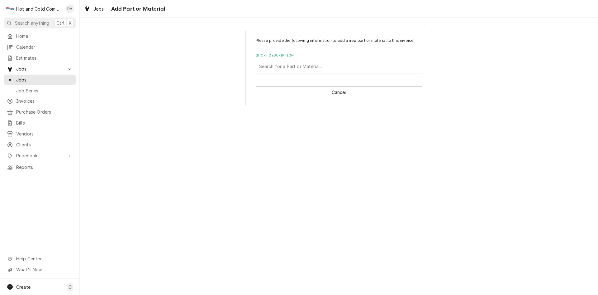
click at [281, 66] on div "Short Description" at bounding box center [339, 65] width 160 height 11
type input "Fo"
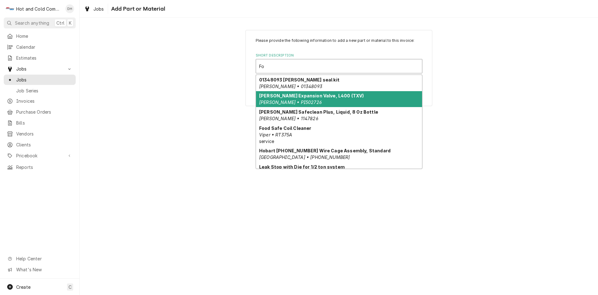
click at [289, 99] on div "Follett Expansion Valve, L400 (TXV) Follett • PI502726" at bounding box center [339, 99] width 166 height 16
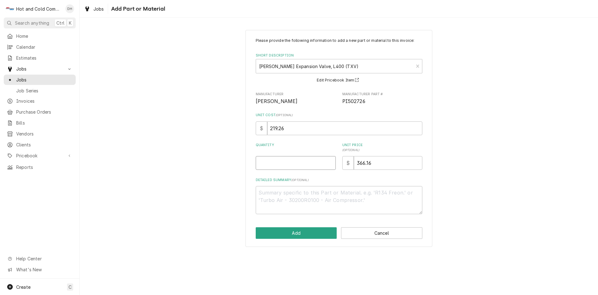
click at [280, 166] on input "Quantity" at bounding box center [296, 163] width 80 height 14
type textarea "x"
type input "1"
click at [306, 234] on button "Add" at bounding box center [296, 233] width 81 height 12
type textarea "x"
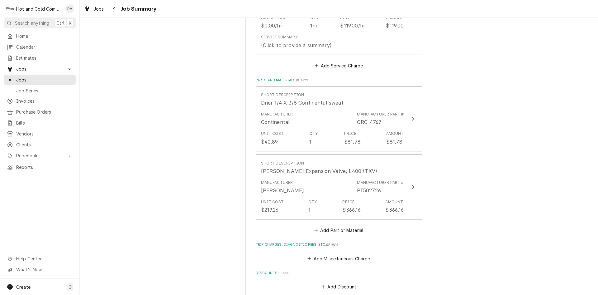
scroll to position [312, 0]
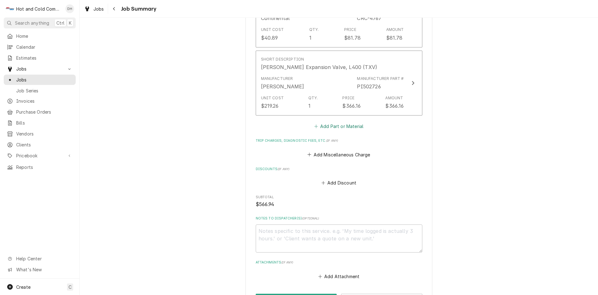
click at [350, 124] on button "Add Part or Material" at bounding box center [338, 126] width 51 height 9
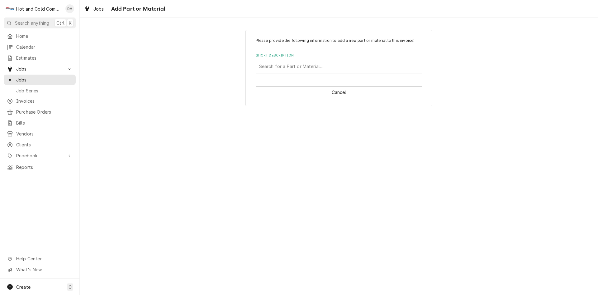
click at [299, 65] on div "Short Description" at bounding box center [339, 65] width 160 height 11
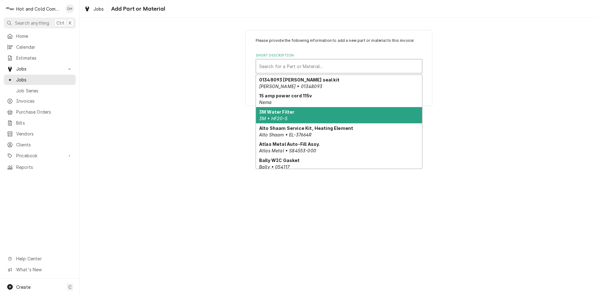
type input "t"
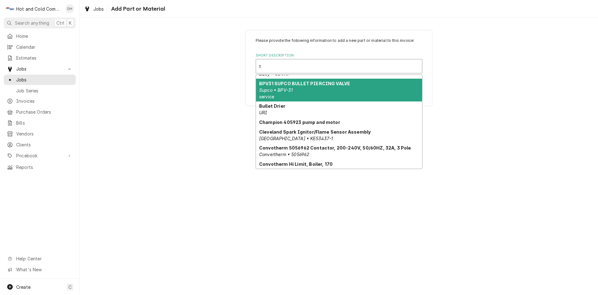
scroll to position [89, 0]
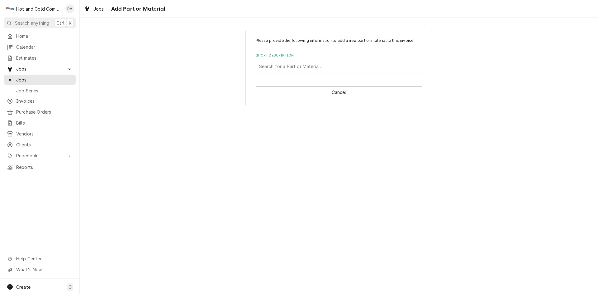
click at [291, 65] on div "Short Description" at bounding box center [339, 65] width 160 height 11
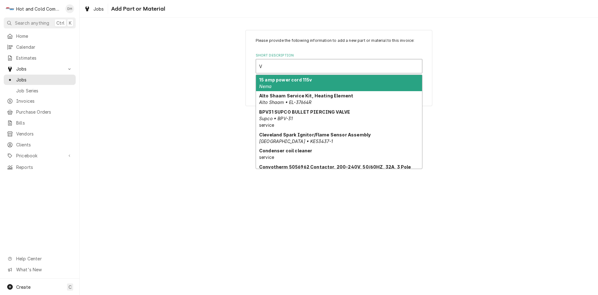
type input "Va"
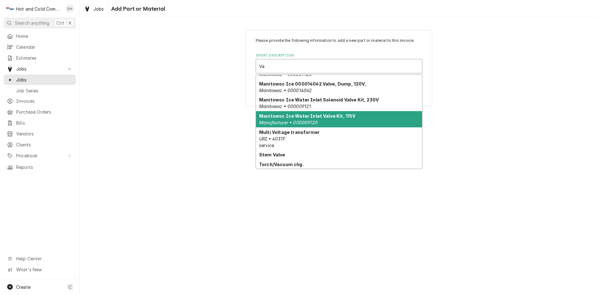
scroll to position [137, 0]
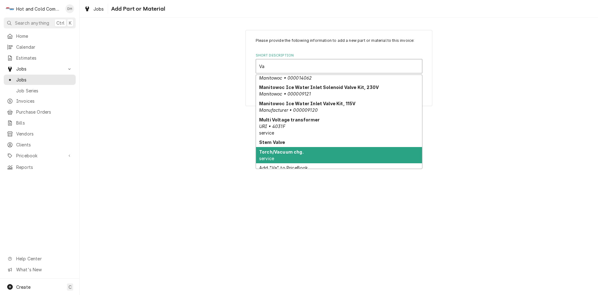
click at [318, 151] on div "Torch/Vacuum chg. service" at bounding box center [339, 155] width 166 height 16
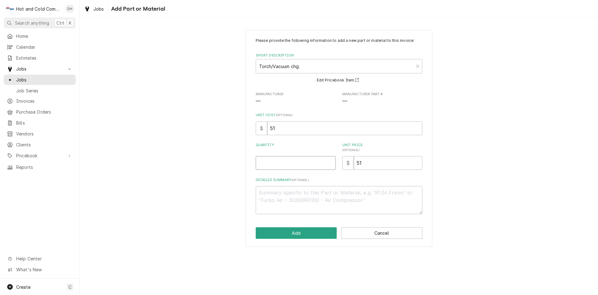
click at [282, 161] on input "Quantity" at bounding box center [296, 163] width 80 height 14
type textarea "x"
type input "1"
click at [309, 233] on button "Add" at bounding box center [296, 233] width 81 height 12
type textarea "x"
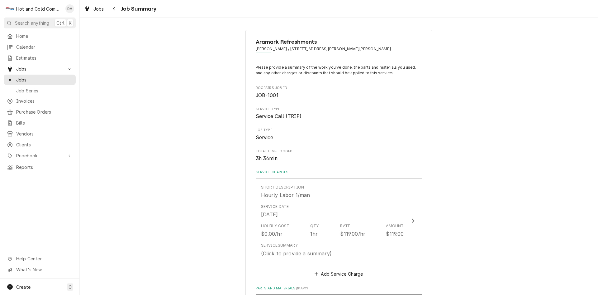
scroll to position [312, 0]
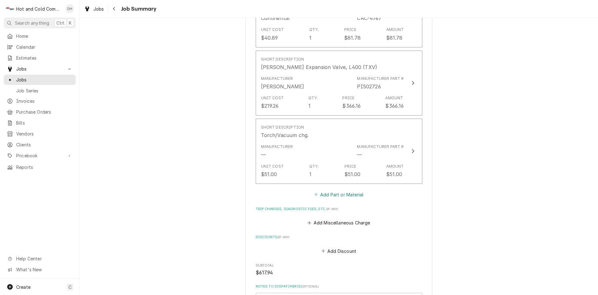
click at [352, 194] on button "Add Part or Material" at bounding box center [338, 194] width 51 height 9
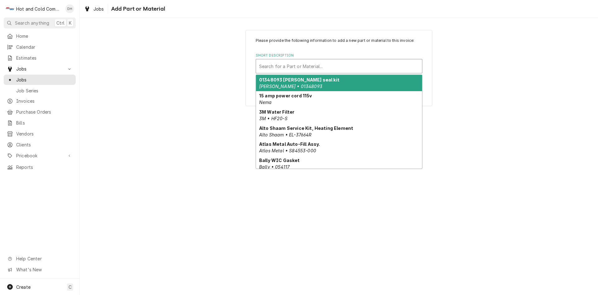
click at [314, 65] on div "Short Description" at bounding box center [339, 65] width 160 height 11
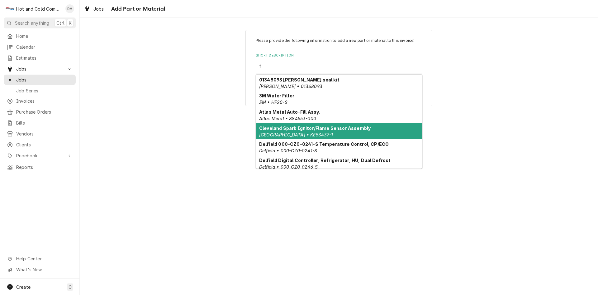
type input "fo"
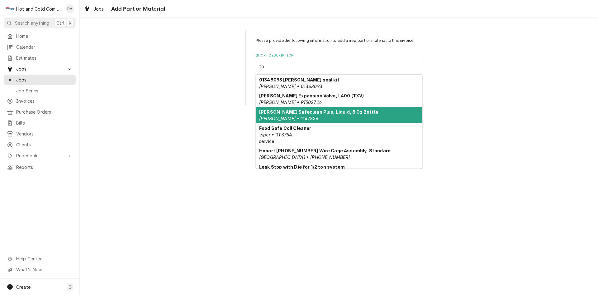
click at [342, 115] on div "Follett Safeclean Plus, Liquid, 8 Oz Bottle Follett • 1147826" at bounding box center [339, 115] width 166 height 16
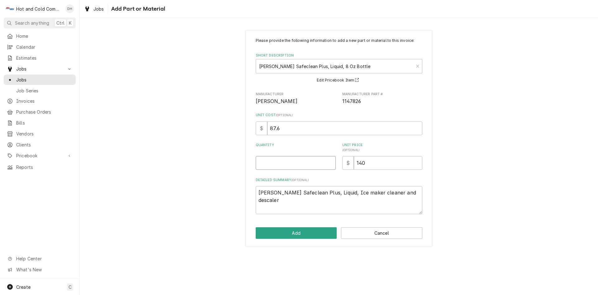
click at [261, 161] on input "Quantity" at bounding box center [296, 163] width 80 height 14
type textarea "x"
type input "1"
click at [301, 234] on button "Add" at bounding box center [296, 233] width 81 height 12
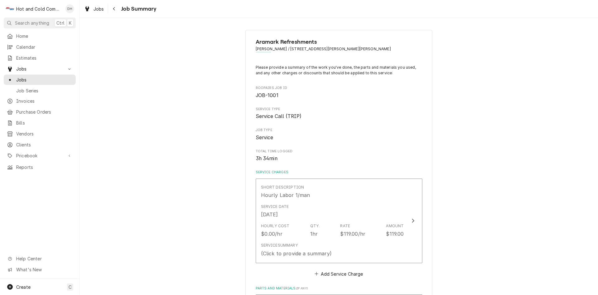
scroll to position [104, 0]
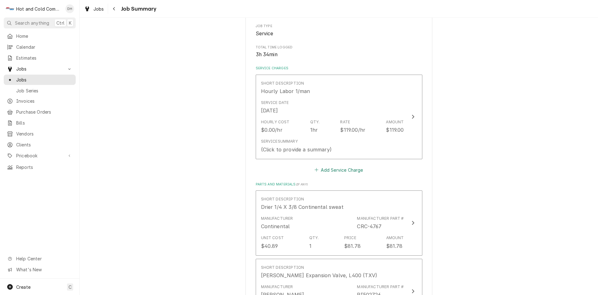
click at [326, 168] on button "Add Service Charge" at bounding box center [339, 169] width 50 height 9
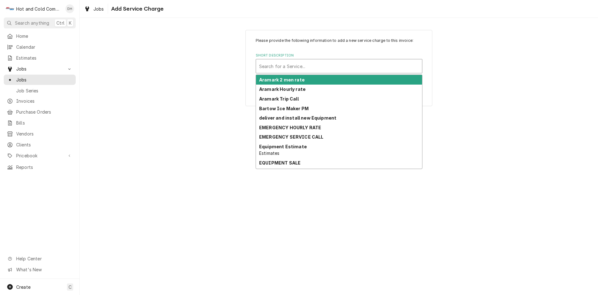
click at [281, 63] on div "Short Description" at bounding box center [339, 65] width 160 height 11
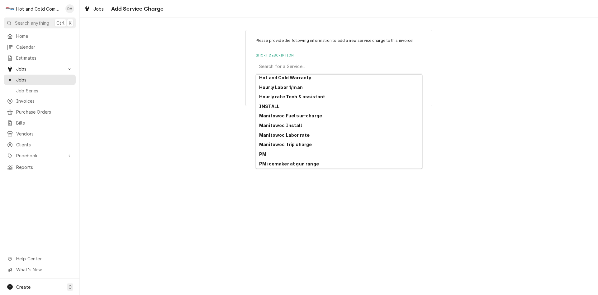
scroll to position [161, 0]
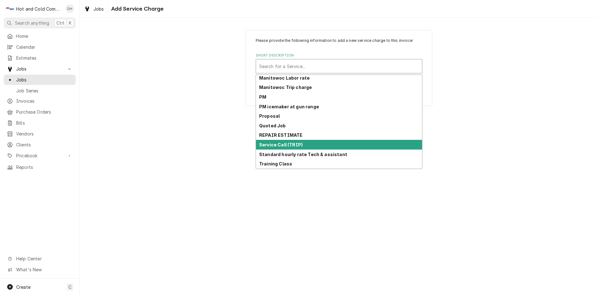
drag, startPoint x: 315, startPoint y: 143, endPoint x: 319, endPoint y: 145, distance: 4.7
click at [315, 143] on div "Service Call (TRIP)" at bounding box center [339, 145] width 166 height 10
type textarea "x"
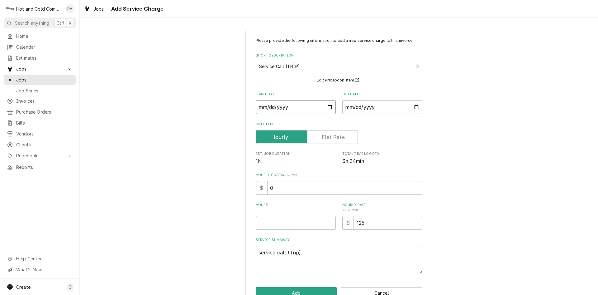
click at [328, 105] on input "Start Date" at bounding box center [296, 107] width 80 height 14
type input "2025-09-02"
type textarea "x"
click at [413, 107] on input "End Date" at bounding box center [383, 107] width 80 height 14
type input "2025-09-02"
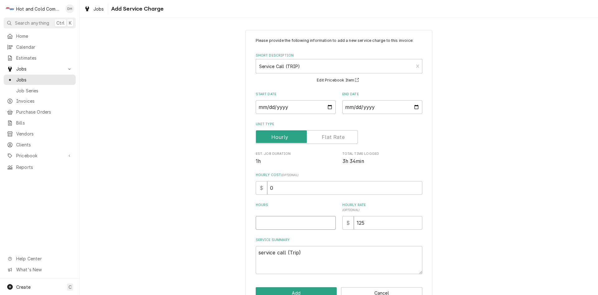
click at [270, 224] on input "Hours" at bounding box center [296, 223] width 80 height 14
type textarea "x"
type input "1"
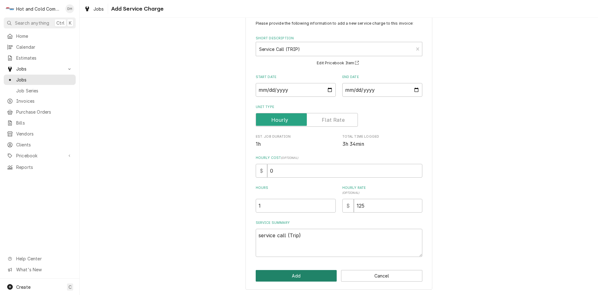
click at [307, 274] on button "Add" at bounding box center [296, 276] width 81 height 12
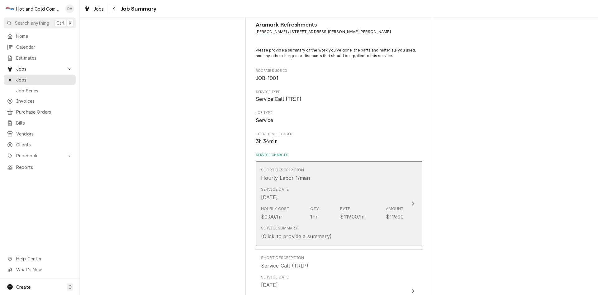
scroll to position [104, 0]
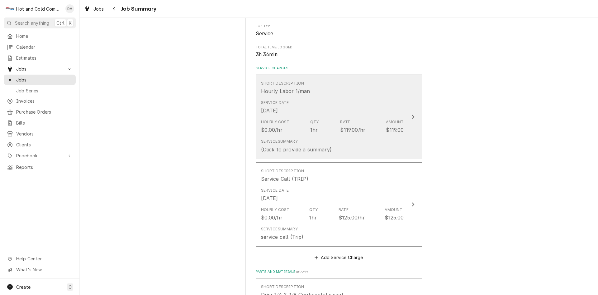
click at [381, 135] on div "Hourly Cost $0.00/hr Qty. 1hr Rate $119.00/hr Amount $119.00" at bounding box center [332, 126] width 143 height 19
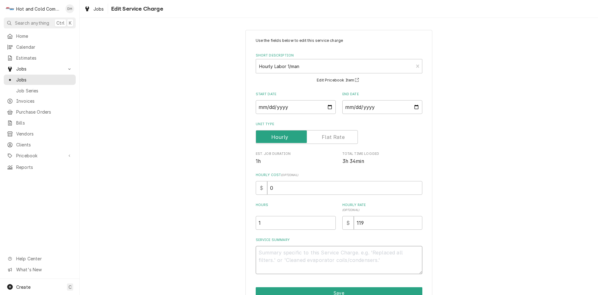
click at [277, 254] on textarea "Service Summary" at bounding box center [339, 260] width 167 height 28
click at [252, 233] on div "Use the fields below to edit this service charge Short Description Hourly Labor…" at bounding box center [339, 176] width 187 height 292
click at [262, 223] on input "1" at bounding box center [296, 223] width 80 height 14
type textarea "x"
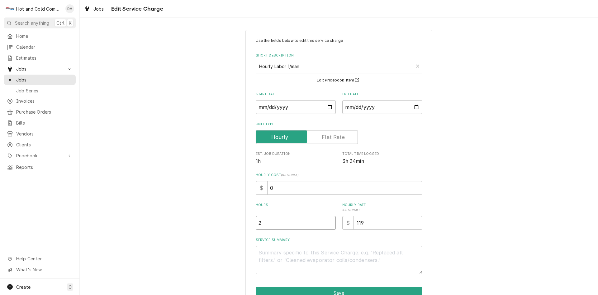
type input "2"
click at [289, 249] on textarea "Service Summary" at bounding box center [339, 260] width 167 height 28
type textarea "x"
type textarea "9"
type textarea "x"
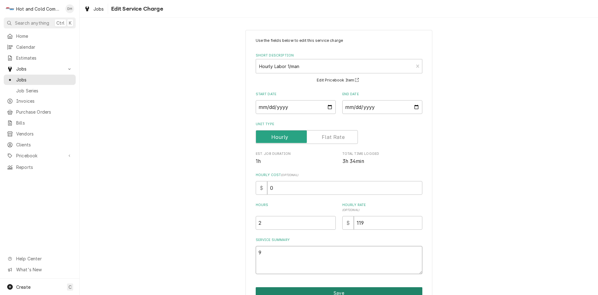
type textarea "9/"
type textarea "x"
type textarea "9/2"
type textarea "x"
type textarea "9/2/"
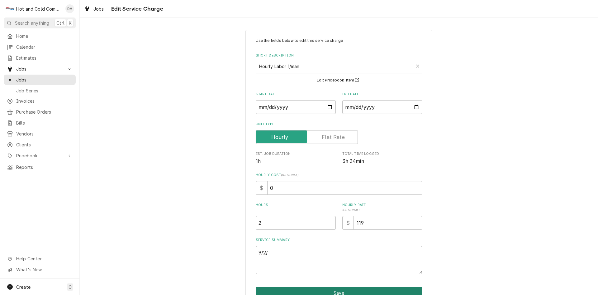
type textarea "x"
type textarea "9/2/2"
type textarea "x"
type textarea "9/2/25"
type textarea "x"
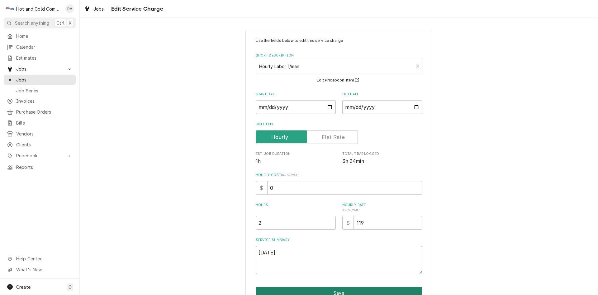
type textarea "9/2/25"
type textarea "x"
type textarea "9/2/25 C"
type textarea "x"
type textarea "9/2/25 Ch"
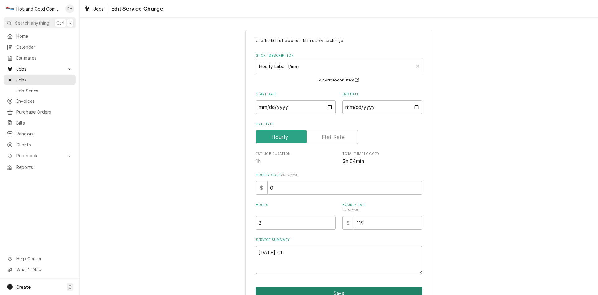
type textarea "x"
type textarea "9/2/25 Che"
type textarea "x"
type textarea "9/2/25 Chec"
type textarea "x"
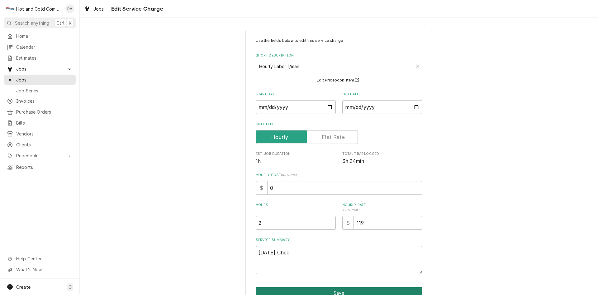
type textarea "9/2/25 Check"
type textarea "x"
type textarea "9/2/25 Checke"
type textarea "x"
type textarea "9/2/25 Checked"
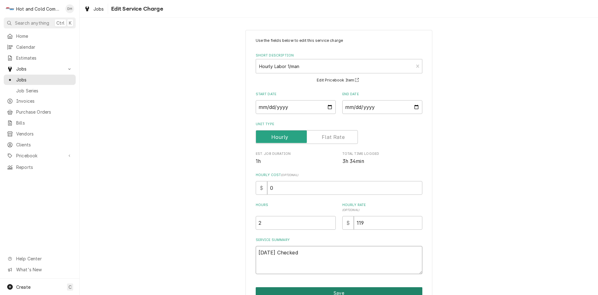
type textarea "x"
type textarea "9/2/25 Checked"
type textarea "x"
type textarea "9/2/25 Checked o"
type textarea "x"
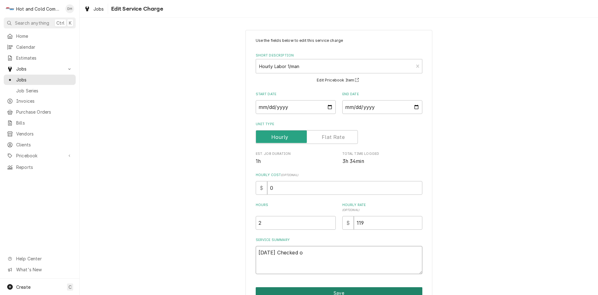
type textarea "9/2/25 Checked ou"
type textarea "x"
type textarea "9/2/25 Checked out"
type textarea "x"
type textarea "9/2/25 Checked out"
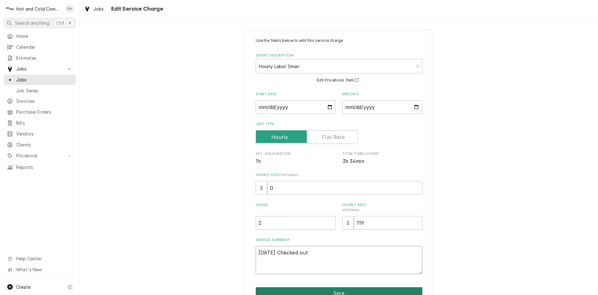
type textarea "x"
type textarea "9/2/25 Checked out i"
type textarea "x"
type textarea "9/2/25 Checked out ic"
type textarea "x"
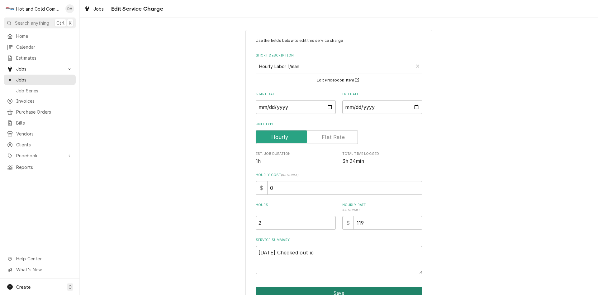
type textarea "9/2/25 Checked out ice"
type textarea "x"
type textarea "9/2/25 Checked out ice"
type textarea "x"
type textarea "9/2/25 Checked out ice m"
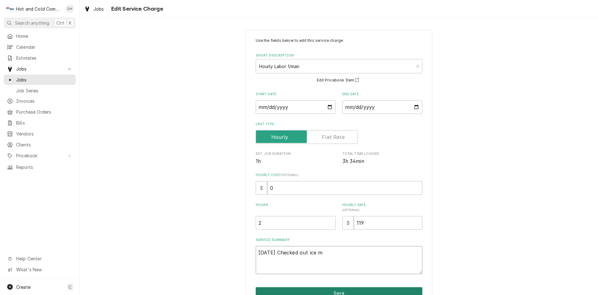
type textarea "x"
type textarea "9/2/25 Checked out ice ma"
type textarea "x"
type textarea "9/2/25 Checked out ice mac"
type textarea "x"
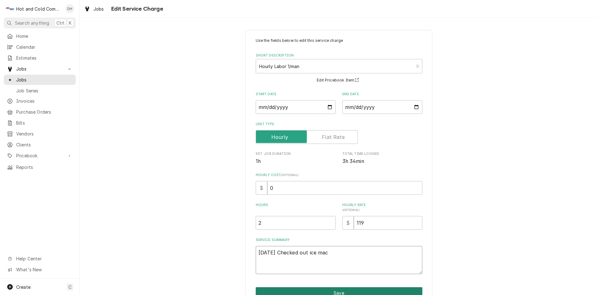
type textarea "9/2/25 Checked out ice mach"
type textarea "x"
type textarea "9/2/25 Checked out ice machi"
type textarea "x"
type textarea "9/2/25 Checked out ice machin"
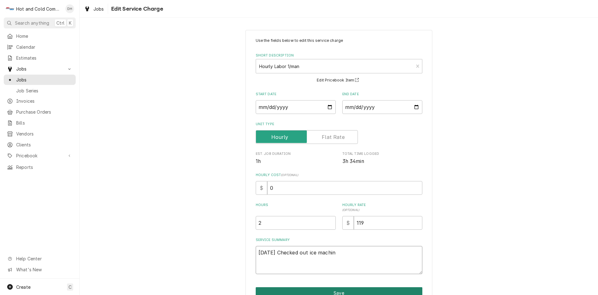
type textarea "x"
type textarea "9/2/25 Checked out ice machine"
type textarea "x"
type textarea "9/2/25 Checked out ice machine"
type textarea "x"
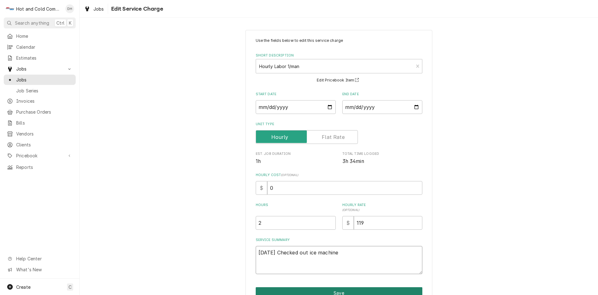
type textarea "9/2/25 Checked out ice machine f"
type textarea "x"
type textarea "9/2/25 Checked out ice machine fo"
type textarea "x"
type textarea "9/2/25 Checked out ice machine fou"
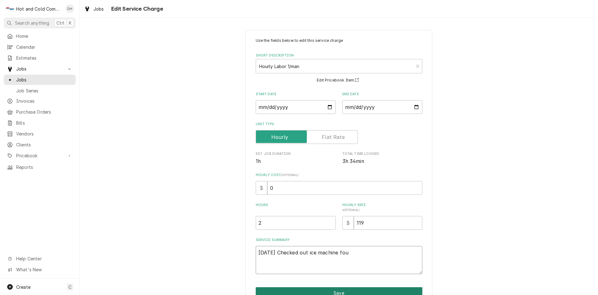
type textarea "x"
type textarea "9/2/25 Checked out ice machine foum"
type textarea "x"
type textarea "9/2/25 Checked out ice machine fou"
type textarea "x"
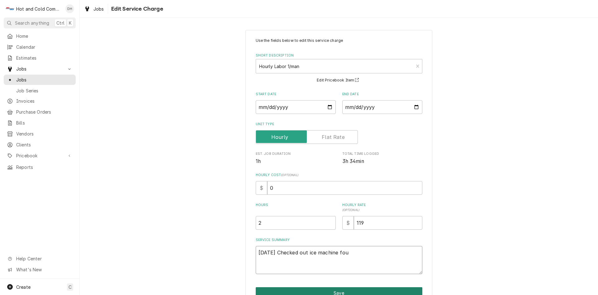
type textarea "9/2/25 Checked out ice machine foun"
type textarea "x"
type textarea "9/2/25 Checked out ice machine found"
type textarea "x"
type textarea "9/2/25 Checked out ice machine found"
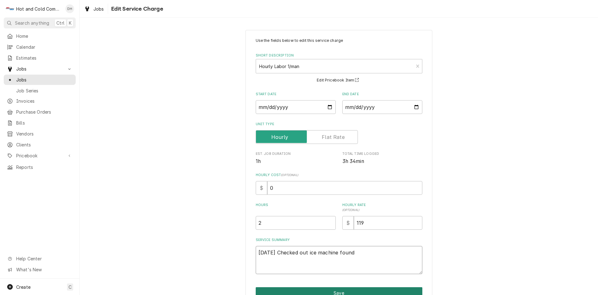
type textarea "x"
type textarea "9/2/25 Checked out ice machine found b"
type textarea "x"
type textarea "9/2/25 Checked out ice machine found ba"
type textarea "x"
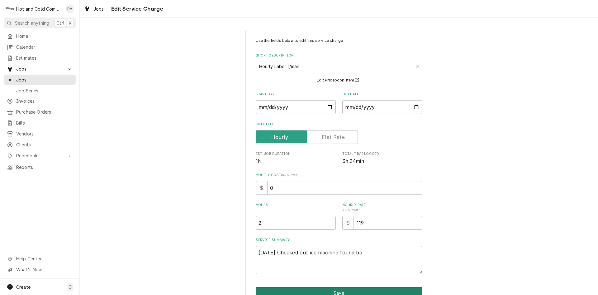
type textarea "9/2/25 Checked out ice machine found bad"
type textarea "x"
type textarea "9/2/25 Checked out ice machine found bad"
type textarea "x"
type textarea "9/2/25 Checked out ice machine found bad T"
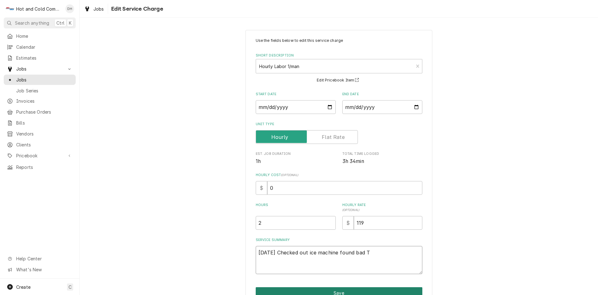
type textarea "x"
type textarea "9/2/25 Checked out ice machine found bad TX"
type textarea "x"
type textarea "9/2/25 Checked out ice machine found bad TXV"
type textarea "x"
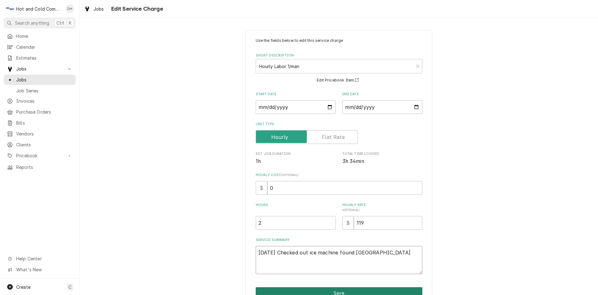
type textarea "9/2/25 Checked out ice machine found bad TXVa"
type textarea "x"
type textarea "9/2/25 Checked out ice machine found bad TXVad"
type textarea "x"
type textarea "9/2/25 Checked out ice machine found bad TXVadv"
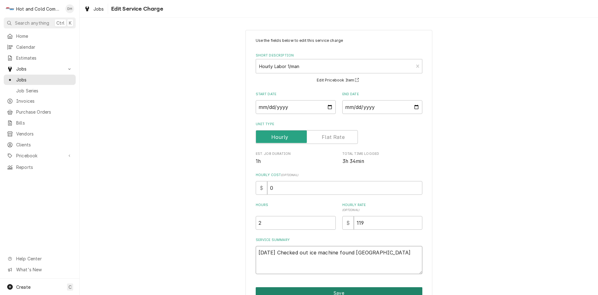
type textarea "x"
type textarea "9/2/25 Checked out ice machine found bad TXVadvi"
type textarea "x"
type textarea "9/2/25 Checked out ice machine found bad TXVadvis"
type textarea "x"
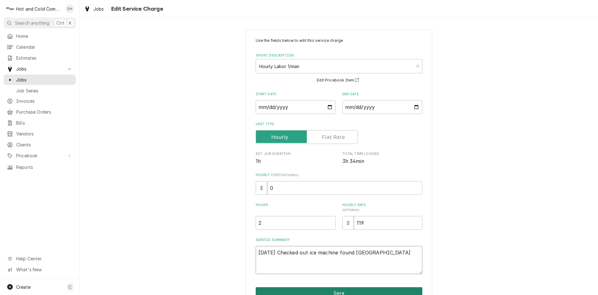
type textarea "9/2/25 Checked out ice machine found bad TXVadvise"
type textarea "x"
type textarea "9/2/25 Checked out ice machine found bad TXVadvised"
type textarea "x"
type textarea "9/2/25 Checked out ice machine found bad TXVadvised"
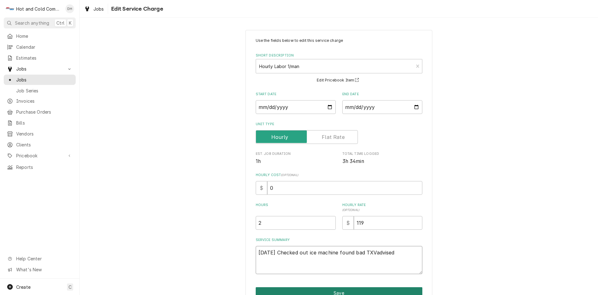
type textarea "x"
type textarea "9/2/25 Checked out ice machine found bad TXVadvised P"
type textarea "x"
type textarea "9/2/25 Checked out ice machine found bad TXVadvised Pe"
type textarea "x"
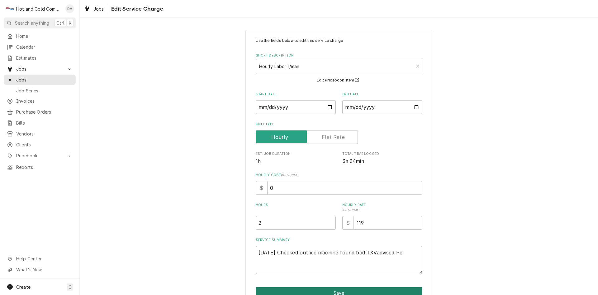
type textarea "9/2/25 Checked out ice machine found bad TXVadvised Per"
type textarea "x"
type textarea "9/2/25 Checked out ice machine found bad TXVadvised Perr"
type textarea "x"
type textarea "9/2/25 Checked out ice machine found bad TXVadvised Perry"
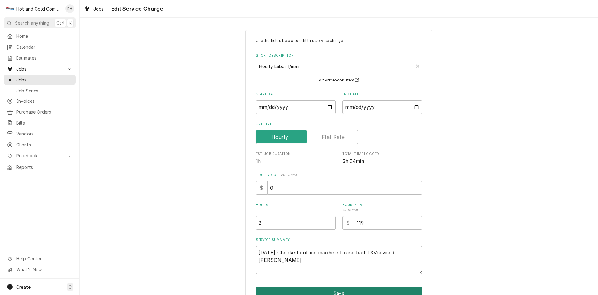
type textarea "x"
type textarea "9/2/25 Checked out ice machine found bad TXVadvised Perry"
type textarea "x"
type textarea "9/2/25 Checked out ice machine found bad TXVadvised Perry h"
type textarea "x"
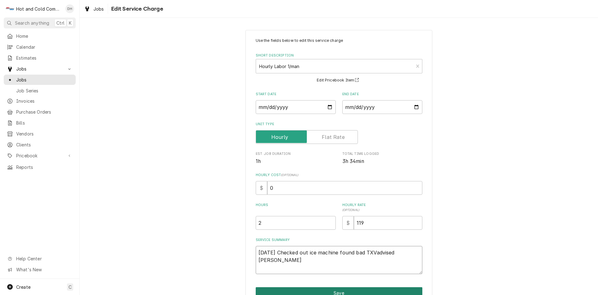
type textarea "9/2/25 Checked out ice machine found bad TXVadvised Perry he"
type textarea "x"
type textarea "9/2/25 Checked out ice machine found bad TXVadvised Perry he"
type textarea "x"
type textarea "9/2/25 Checked out ice machine found bad TXVadvised Perry he s"
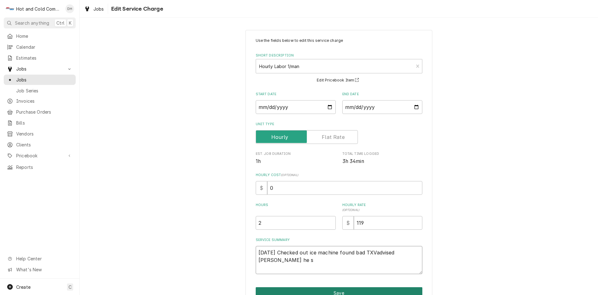
type textarea "x"
type textarea "9/2/25 Checked out ice machine found bad TXVadvised Perry he sa"
type textarea "x"
type textarea "9/2/25 Checked out ice machine found bad TXVadvised Perry he sai"
type textarea "x"
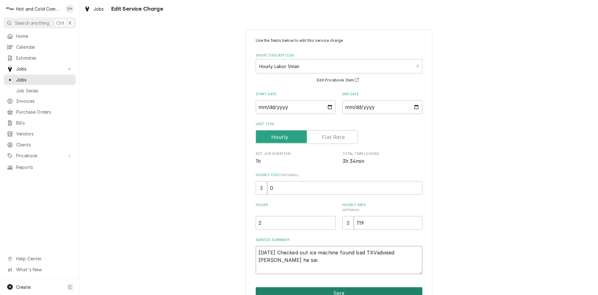
type textarea "9/2/25 Checked out ice machine found bad TXVadvised Perry he said"
type textarea "x"
type textarea "9/2/25 Checked out ice machine found bad TXVadvised Perry he said"
type textarea "x"
type textarea "9/2/25 Checked out ice machine found bad TXVadvised Perry he said o"
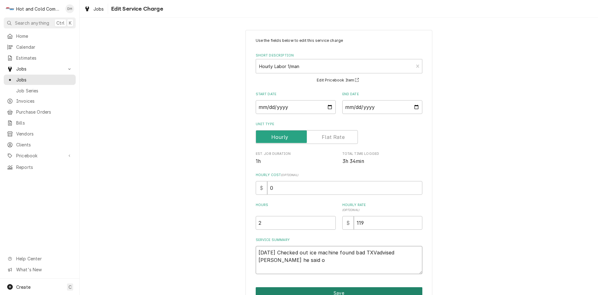
type textarea "x"
type textarea "9/2/25 Checked out ice machine found bad TXVadvised Perry he said or"
type textarea "x"
type textarea "9/2/25 Checked out ice machine found bad TXVadvised Perry he said ord"
type textarea "x"
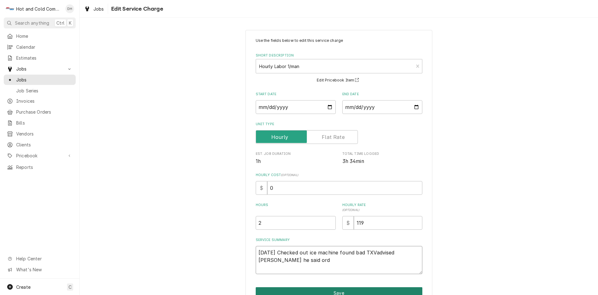
type textarea "9/2/25 Checked out ice machine found bad TXVadvised Perry he said orde"
type textarea "x"
type textarea "9/2/25 Checked out ice machine found bad TXVadvised Perry he said order"
type textarea "x"
type textarea "9/2/25 Checked out ice machine found bad TXVadvised Perry he said order"
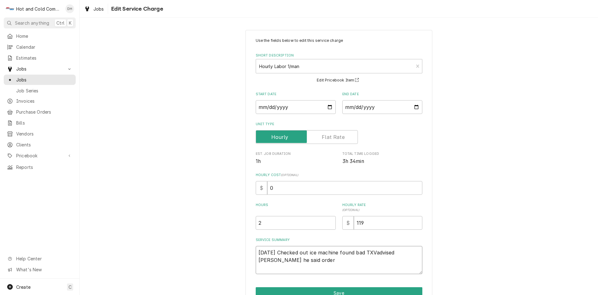
click at [371, 253] on textarea "9/2/25 Checked out ice machine found bad TXVadvised Perry he said order" at bounding box center [339, 260] width 167 height 28
type textarea "x"
type textarea "9/2/25 Checked out ice machine found bad TXV advised Perry he said order"
click at [299, 262] on textarea "9/2/25 Checked out ice machine found bad TXV advised Perry he said order" at bounding box center [339, 260] width 167 height 28
click at [267, 258] on textarea "9/2/25 Checked out ice machine found bad TXV advised Perry he said order" at bounding box center [339, 260] width 167 height 28
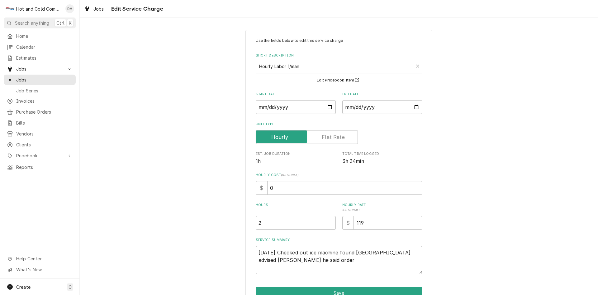
type textarea "x"
type textarea "9/2/25 Checked out ice machine found bad TXV advised Perry he said rorder"
type textarea "x"
type textarea "9/2/25 Checked out ice machine found bad TXV advised Perry he said ruorder"
type textarea "x"
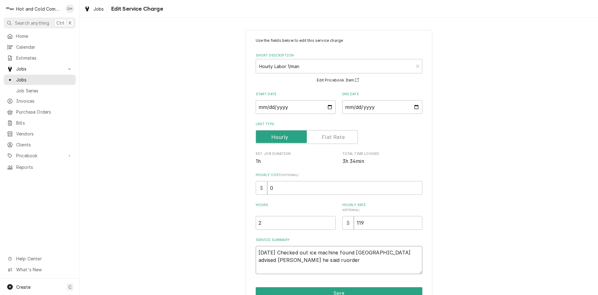
type textarea "9/2/25 Checked out ice machine found bad TXV advised Perry he said rusorder"
type textarea "x"
type textarea "9/2/25 Checked out ice machine found bad TXV advised Perry he said rushorder"
type textarea "x"
type textarea "9/2/25 Checked out ice machine found bad TXV advised Perry he said rush order"
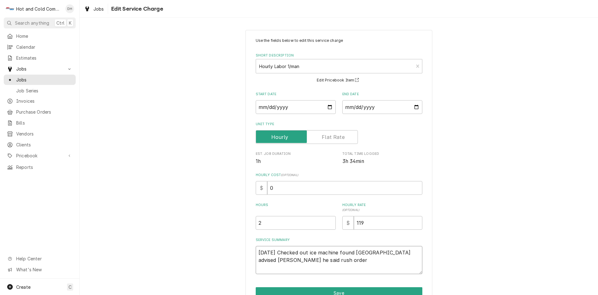
click at [307, 262] on textarea "9/2/25 Checked out ice machine found bad TXV advised Perry he said rush order" at bounding box center [339, 260] width 167 height 28
type textarea "x"
type textarea "9/2/25 Checked out ice machine found bad TXV advised Perry he said rush order p"
type textarea "x"
type textarea "9/2/25 Checked out ice machine found bad TXV advised Perry he said rush order pa"
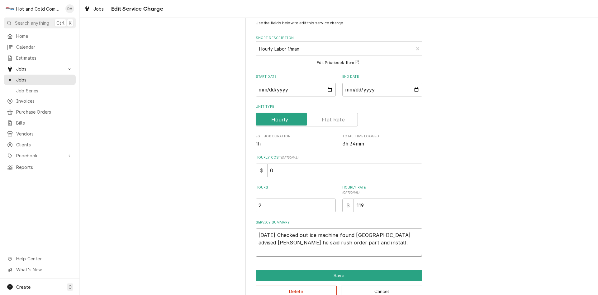
scroll to position [33, 0]
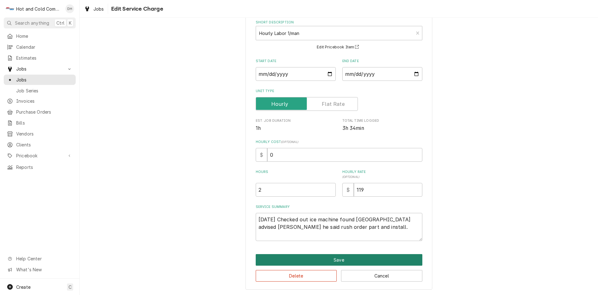
click at [338, 258] on button "Save" at bounding box center [339, 260] width 167 height 12
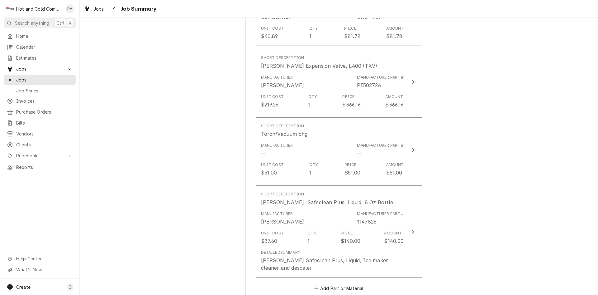
scroll to position [623, 0]
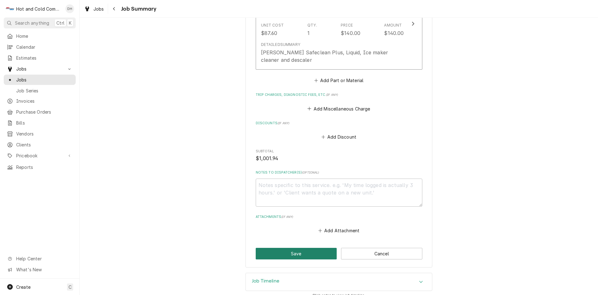
click at [305, 249] on button "Save" at bounding box center [296, 253] width 81 height 12
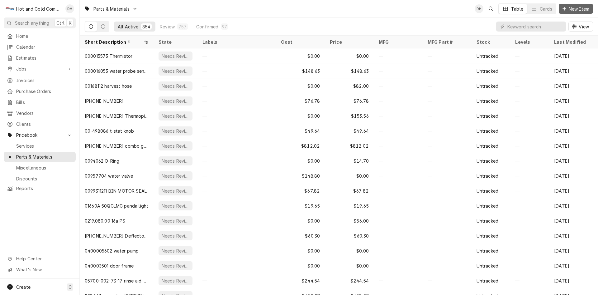
click at [581, 8] on span "New Item" at bounding box center [579, 9] width 23 height 7
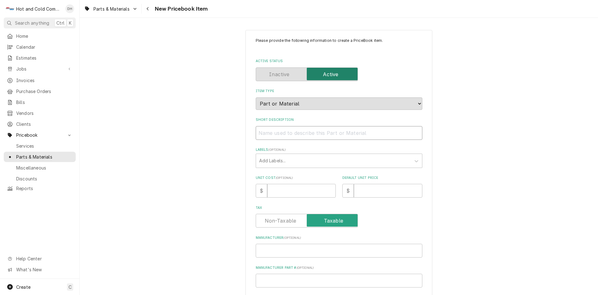
click at [291, 135] on input "Short Description" at bounding box center [339, 133] width 167 height 14
type textarea "x"
type input "D"
type textarea "x"
type input "Dr"
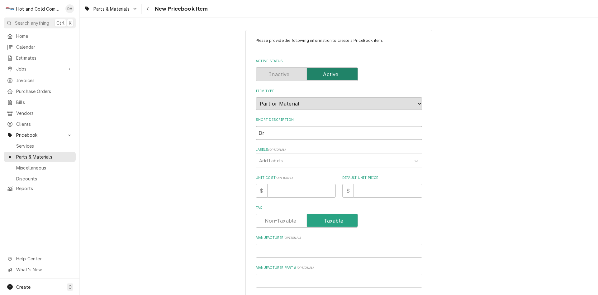
type textarea "x"
type input "Dri"
type textarea "x"
type input "Drie"
type textarea "x"
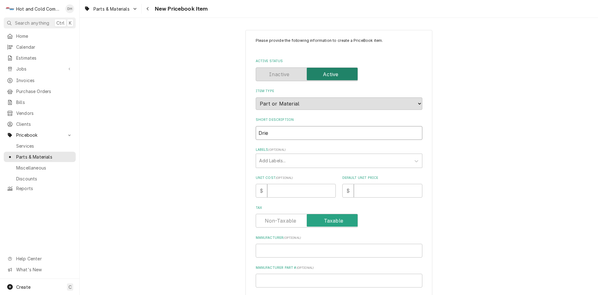
type input "Drier"
type textarea "x"
type input "Drier"
type textarea "x"
type input "Drier 1"
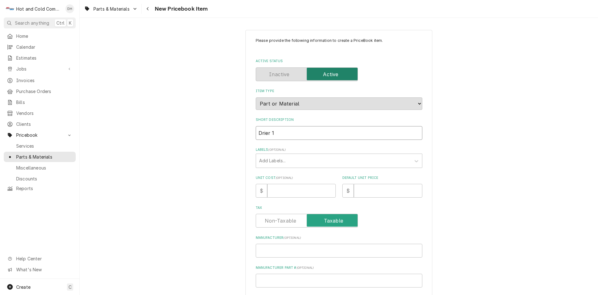
type textarea "x"
type input "Drier 14"
type textarea "x"
type input "Drier 1"
type textarea "x"
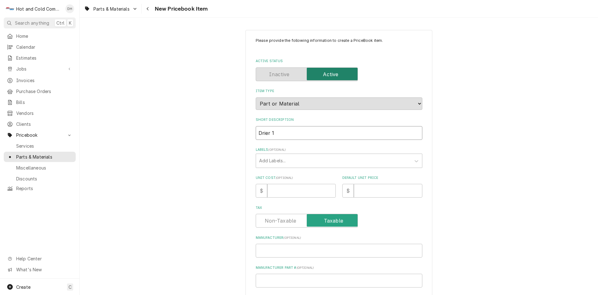
type input "Drier 1/"
type textarea "x"
type input "Drier 1/4"
type textarea "x"
type input "Drier 1/4"
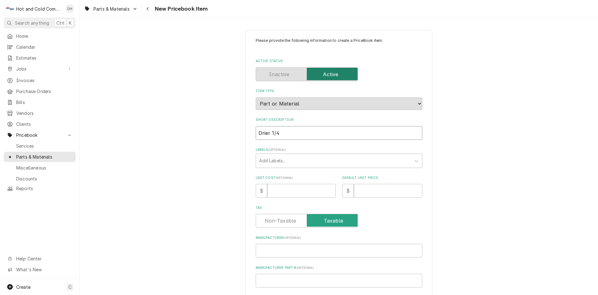
type textarea "x"
type input "Drier 1/4 X"
type textarea "x"
type input "Drier 1/4 X"
type textarea "x"
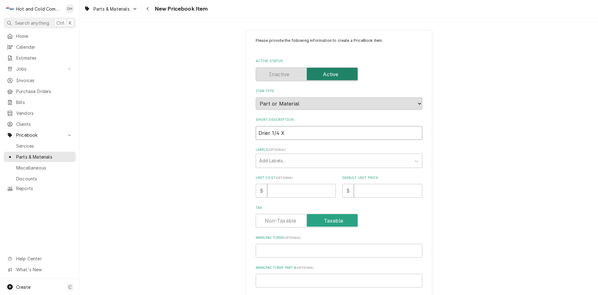
type input "Drier 1/4 X 3"
type textarea "x"
type input "Drier 1/4 X 3/"
type textarea "x"
type input "Drier 1/4 X 3/8"
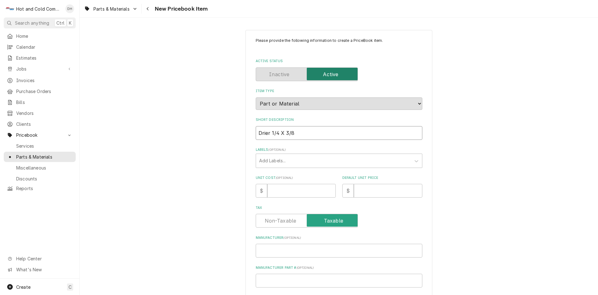
type textarea "x"
type input "Drier 1/4 X 3/8"
type textarea "x"
type input "Drier 1/4 X 3/8 C"
type textarea "x"
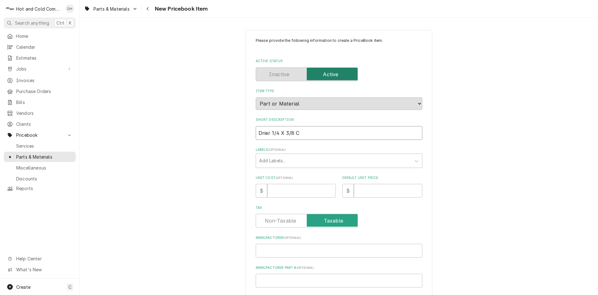
type input "Drier 1/4 X 3/8 Co"
type textarea "x"
type input "Drier 1/4 X 3/8 Con"
type textarea "x"
type input "Drier 1/4 X 3/8 Cont"
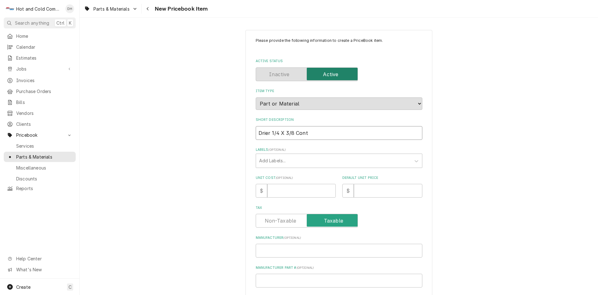
type textarea "x"
type input "Drier 1/4 X 3/8 Conti"
type textarea "x"
type input "Drier 1/4 X 3/8 Contin"
type textarea "x"
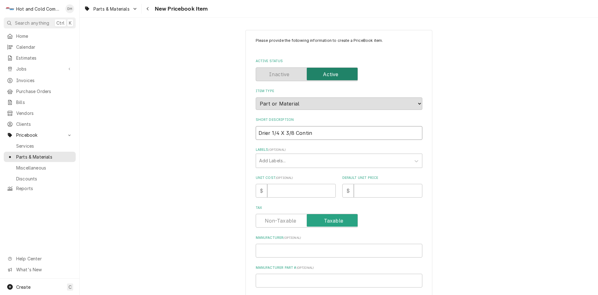
type input "Drier 1/4 X 3/8 Contine"
type textarea "x"
type input "Drier 1/4 X 3/8 Continet"
type textarea "x"
type input "Drier 1/4 X 3/8 Contineta"
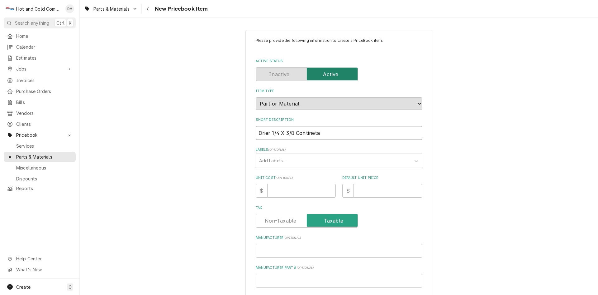
type textarea "x"
type input "Drier 1/4 X 3/8 Continetal"
type textarea "x"
type input "Drier 1/4 X 3/8 Continetal"
type textarea "x"
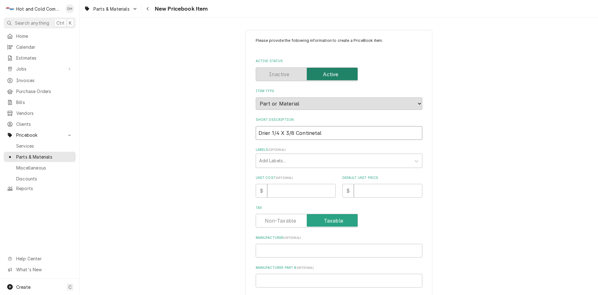
type input "Drier 1/4 X 3/8 Continetal s"
type textarea "x"
type input "Drier 1/4 X 3/8 Continetal sw"
type textarea "x"
type input "Drier 1/4 X 3/8 Continetal swe"
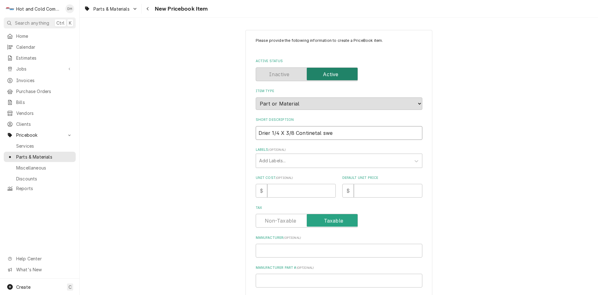
type textarea "x"
type input "Drier 1/4 X 3/8 Continetal swea"
type textarea "x"
type input "Drier 1/4 X 3/8 Continetal sweat"
click at [302, 132] on input "Drier 1/4 X 3/8 Continetal sweat" at bounding box center [339, 133] width 167 height 14
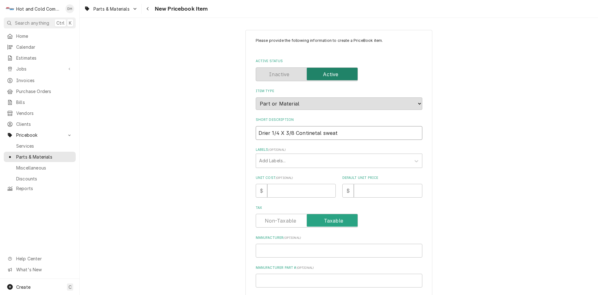
type textarea "x"
drag, startPoint x: 320, startPoint y: 133, endPoint x: 296, endPoint y: 138, distance: 24.8
click at [294, 141] on div "Please provide the following information to create a PriceBook item. Active Sta…" at bounding box center [339, 221] width 167 height 366
type input "Drier 1/4 X 3/8 Continental sweat"
click at [270, 252] on input "Manufacturer ( optional )" at bounding box center [339, 250] width 167 height 14
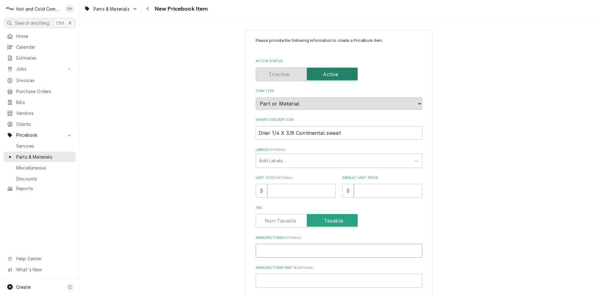
drag, startPoint x: 270, startPoint y: 252, endPoint x: 269, endPoint y: 249, distance: 3.8
paste input "Continental"
type textarea "x"
type input "Continental"
click at [278, 282] on input "Manufacturer Part # ( optional )" at bounding box center [339, 280] width 167 height 14
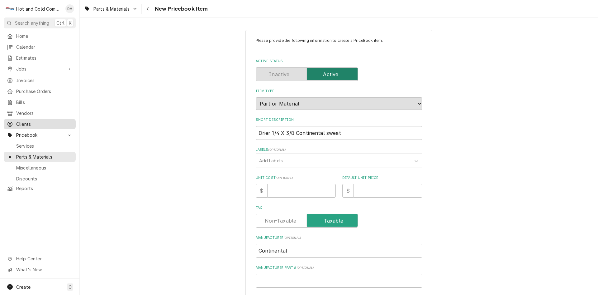
type textarea "x"
type input "C"
type textarea "x"
type input "CR"
type textarea "x"
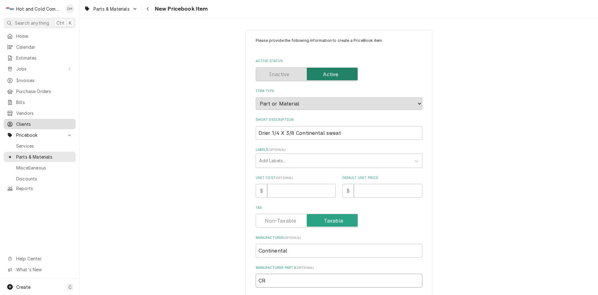
type input "CRC"
type textarea "x"
type input "CRC-"
type textarea "x"
type input "CRC-4"
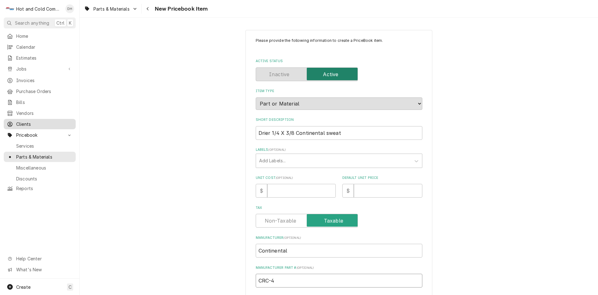
type textarea "x"
type input "CRC-47"
type textarea "x"
type input "CRC-476"
type textarea "x"
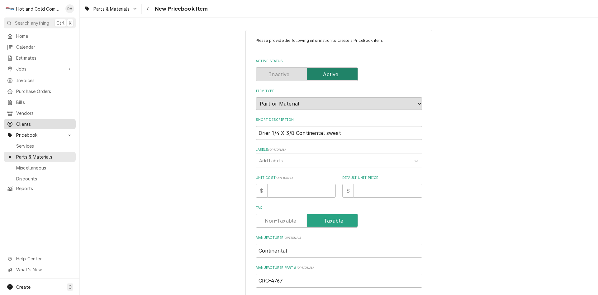
type input "CRC-4767"
click at [293, 191] on input "Unit Cost ( optional )" at bounding box center [301, 191] width 69 height 14
type textarea "x"
type input "4"
type textarea "x"
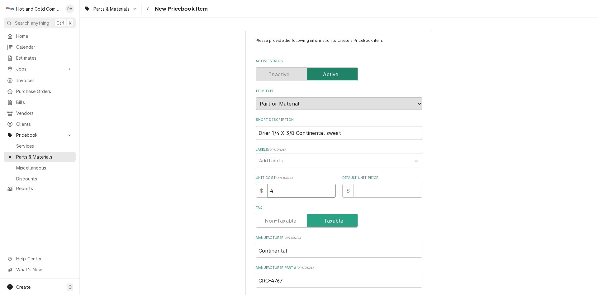
type input "40"
type textarea "x"
type input "40.8"
type textarea "x"
type input "40.89"
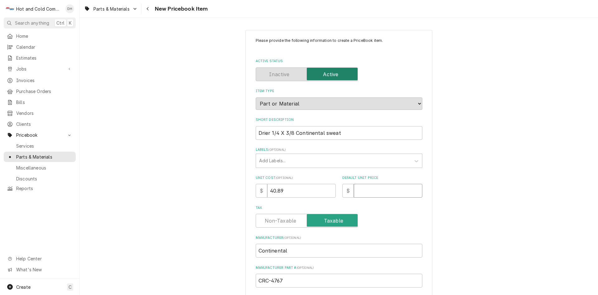
click at [378, 191] on input "Default Unit Price" at bounding box center [388, 191] width 69 height 14
type textarea "x"
type input "8"
type textarea "x"
type input "81"
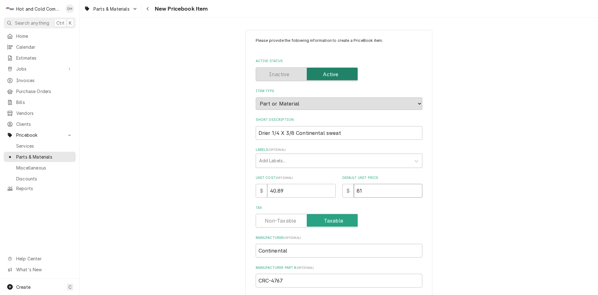
type textarea "x"
type input "81.7"
type textarea "x"
type input "81.78"
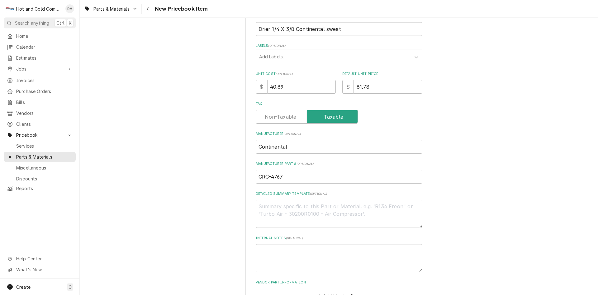
scroll to position [147, 0]
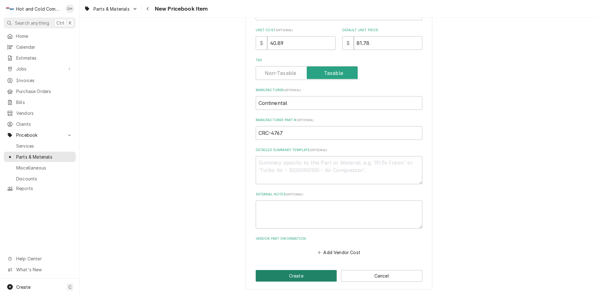
click at [297, 275] on button "Create" at bounding box center [296, 276] width 81 height 12
type textarea "x"
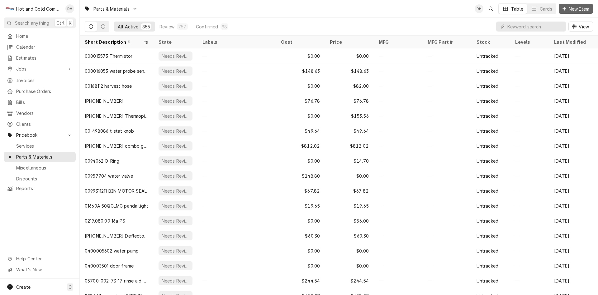
click at [574, 8] on span "New Item" at bounding box center [579, 9] width 23 height 7
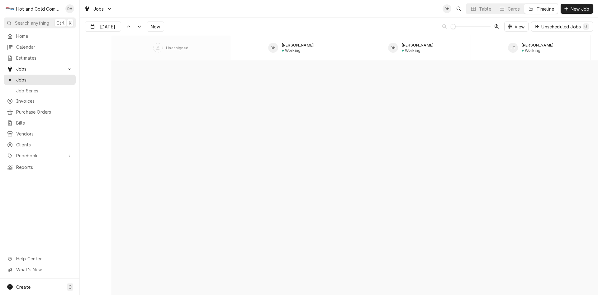
scroll to position [4883, 0]
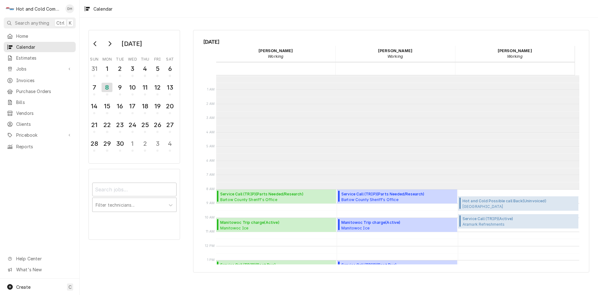
scroll to position [114, 0]
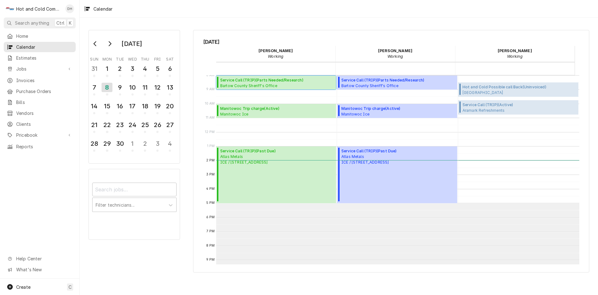
click at [264, 81] on span "Service Call (TRIP) ( Parts Needed/Research )" at bounding box center [261, 80] width 83 height 6
click at [492, 108] on div "Service Call (TRIP) ( Active ) Aramark Refreshments Sherwin-Williams / 13129 Ha…" at bounding box center [520, 107] width 114 height 11
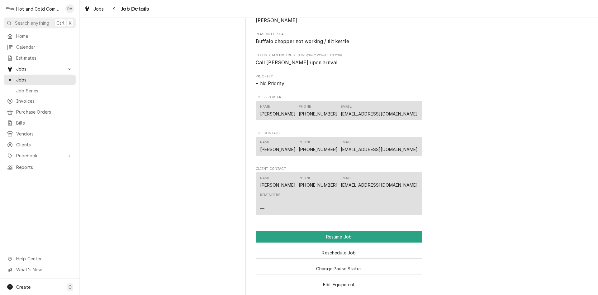
scroll to position [520, 0]
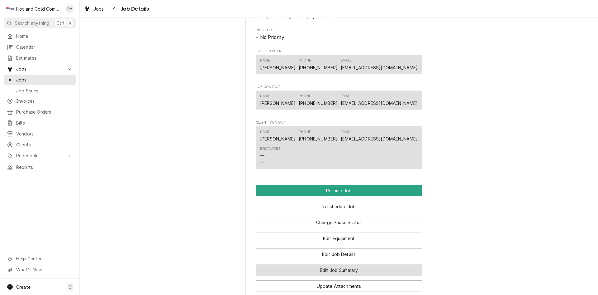
click at [357, 274] on button "Edit Job Summary" at bounding box center [339, 270] width 167 height 12
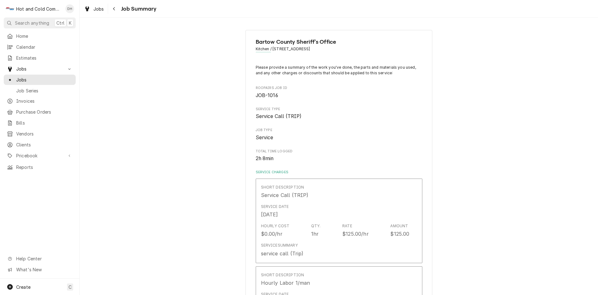
type textarea "x"
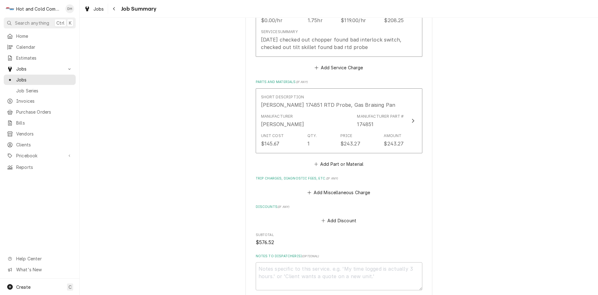
scroll to position [312, 0]
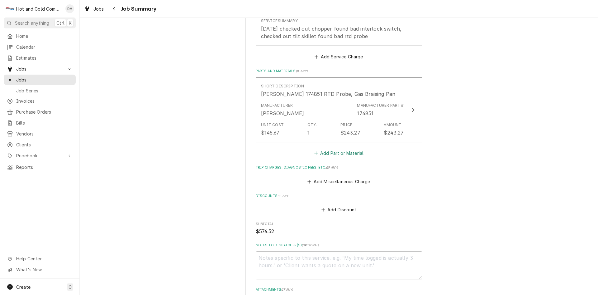
drag, startPoint x: 357, startPoint y: 152, endPoint x: 361, endPoint y: 152, distance: 3.7
click at [357, 152] on button "Add Part or Material" at bounding box center [338, 153] width 51 height 9
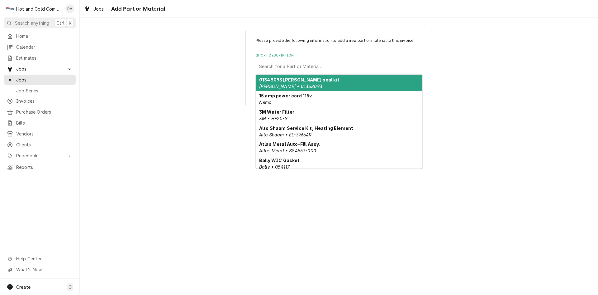
click at [280, 69] on div "Short Description" at bounding box center [339, 65] width 160 height 11
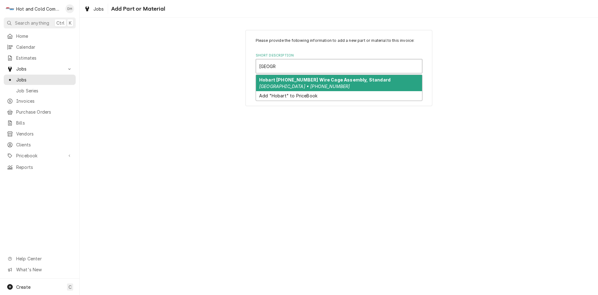
type input "Hobart"
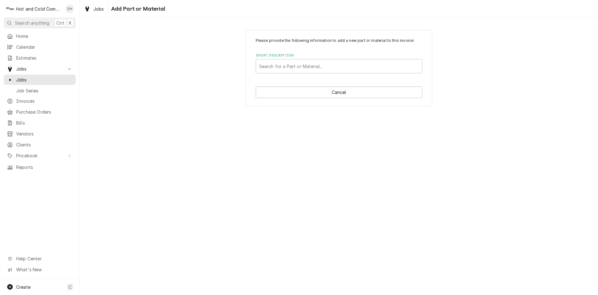
drag, startPoint x: 309, startPoint y: 156, endPoint x: 325, endPoint y: 135, distance: 26.9
click at [309, 156] on div "Please provide the following information to add a new part or material to this …" at bounding box center [339, 156] width 519 height 277
click at [277, 65] on div "Short Description" at bounding box center [339, 65] width 160 height 11
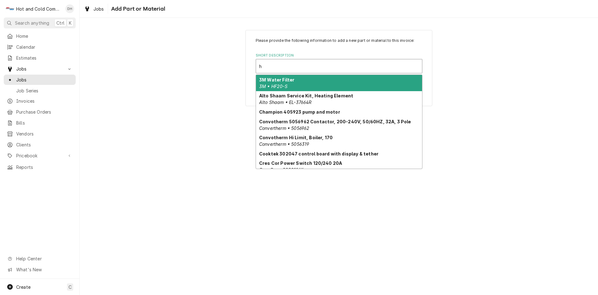
type input "ho"
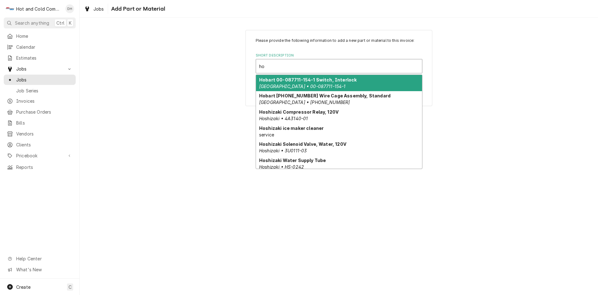
click at [377, 81] on div "Hobart 00-087711-154-1 Switch, Interlock Hobart • 00-087711-154-1" at bounding box center [339, 83] width 166 height 16
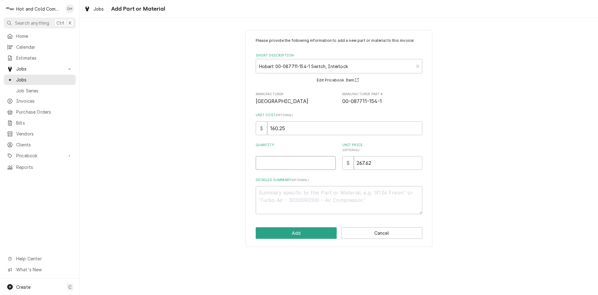
click at [276, 161] on input "Quantity" at bounding box center [296, 163] width 80 height 14
type textarea "x"
type input "1"
click at [311, 232] on button "Add" at bounding box center [296, 233] width 81 height 12
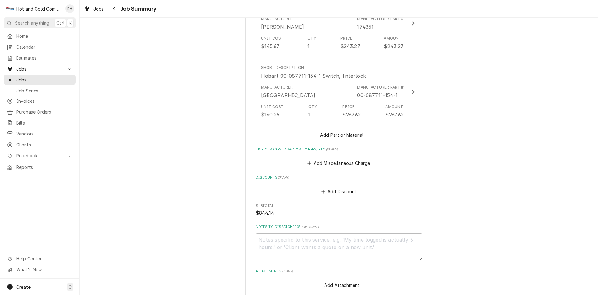
scroll to position [415, 0]
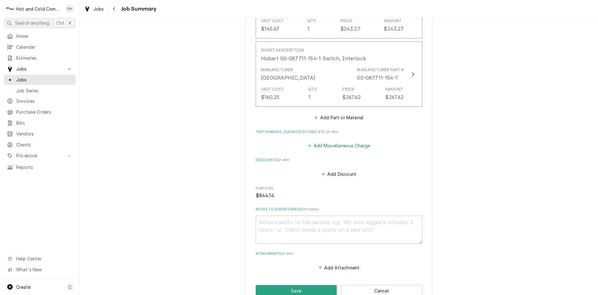
click at [348, 145] on button "Add Miscellaneous Charge" at bounding box center [339, 145] width 65 height 9
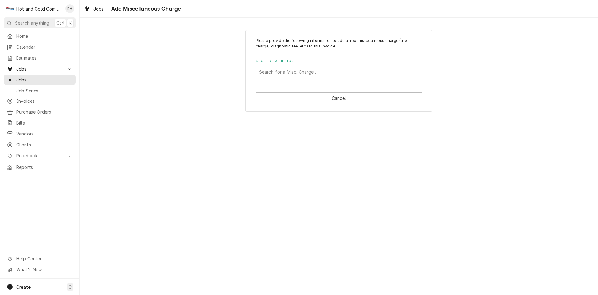
click at [307, 70] on div "Short Description" at bounding box center [339, 71] width 160 height 11
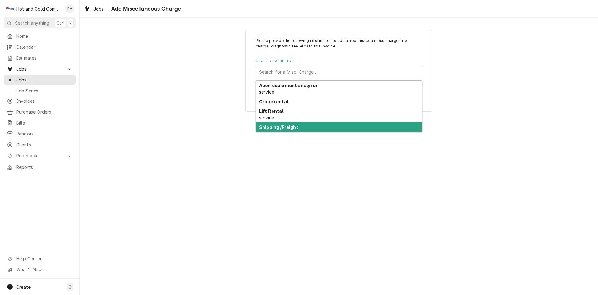
click at [269, 124] on div "Shipping /Freight" at bounding box center [339, 127] width 166 height 10
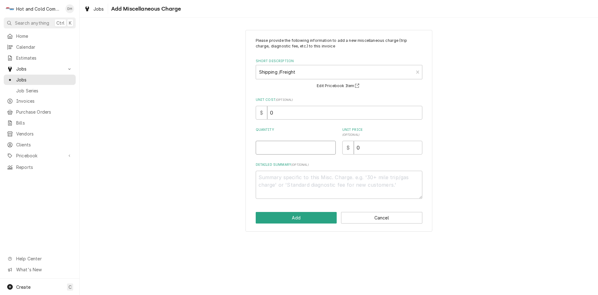
click at [305, 151] on input "Quantity" at bounding box center [296, 148] width 80 height 14
type textarea "x"
type input "1"
click at [375, 152] on input "0" at bounding box center [388, 148] width 69 height 14
click at [310, 216] on button "Add" at bounding box center [296, 218] width 81 height 12
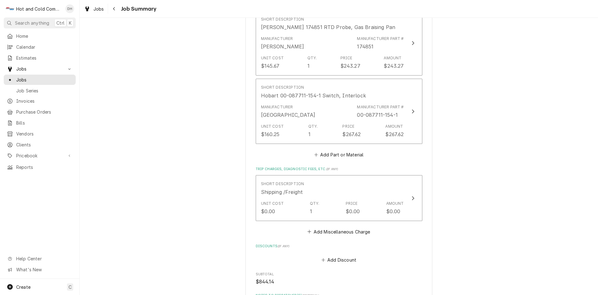
scroll to position [509, 0]
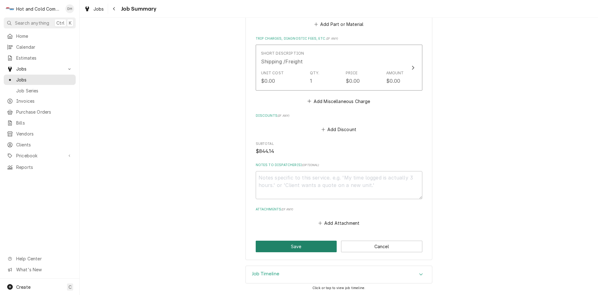
click at [293, 244] on button "Save" at bounding box center [296, 246] width 81 height 12
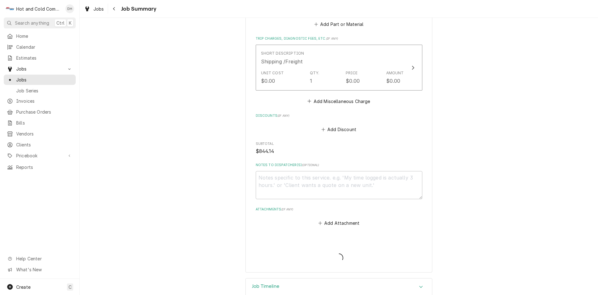
type textarea "x"
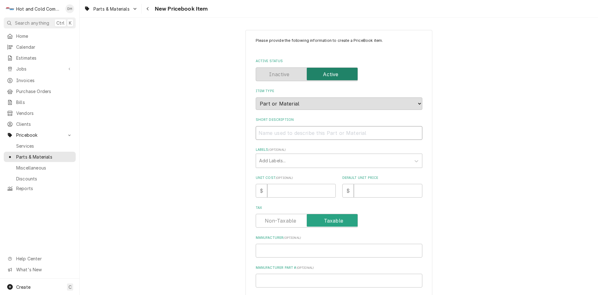
click at [266, 131] on input "Short Description" at bounding box center [339, 133] width 167 height 14
paste input "Hobart 00-087711-154-1 Switch, Interlock"
type textarea "x"
type input "Hobart 00-087711-154-1 Switch, Interlock"
click at [299, 192] on input "Unit Cost ( optional )" at bounding box center [301, 191] width 69 height 14
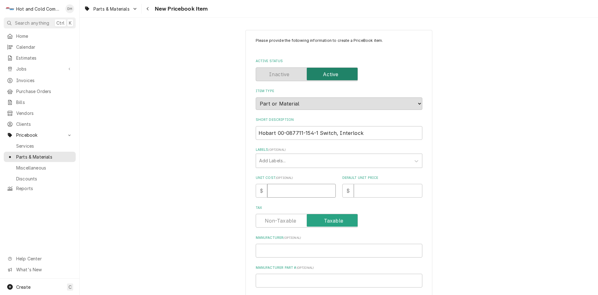
type textarea "x"
type input "1"
type textarea "x"
type input "16"
type textarea "x"
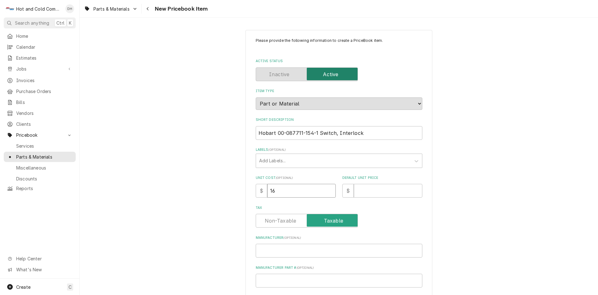
type input "160"
type textarea "x"
type input "160.2"
type textarea "x"
type input "160.25"
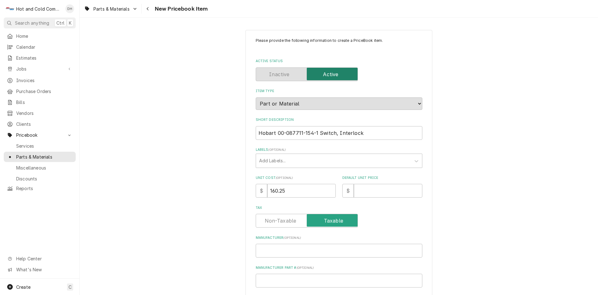
click at [270, 218] on label "Tax" at bounding box center [307, 221] width 102 height 14
click at [270, 218] on input "Tax" at bounding box center [307, 221] width 97 height 14
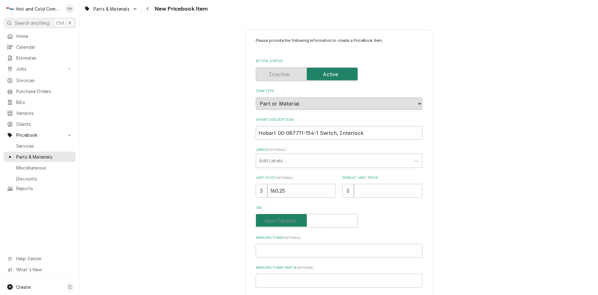
checkbox input "false"
type textarea "x"
click at [339, 221] on label "Tax" at bounding box center [307, 221] width 102 height 14
click at [339, 221] on input "Tax" at bounding box center [307, 221] width 97 height 14
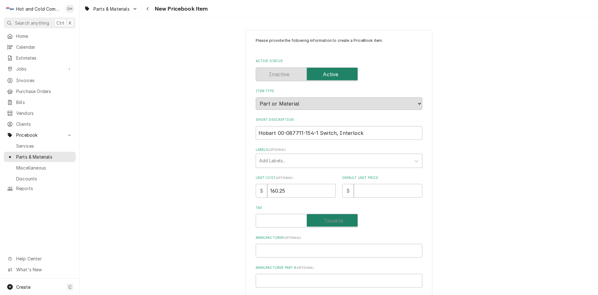
checkbox input "true"
drag, startPoint x: 314, startPoint y: 131, endPoint x: 274, endPoint y: 137, distance: 41.2
click at [274, 137] on input "Hobart 00-087711-154-1 Switch, Interlock" at bounding box center [339, 133] width 167 height 14
click at [273, 281] on input "Manufacturer Part # ( optional )" at bounding box center [339, 280] width 167 height 14
paste input "00-087711-154-1"
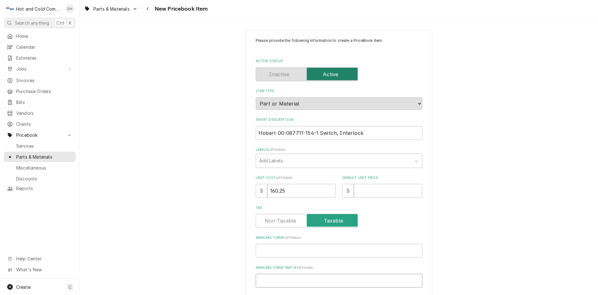
type textarea "x"
type input "00-087711-154-1"
click at [292, 251] on input "Manufacturer ( optional )" at bounding box center [339, 250] width 167 height 14
type textarea "x"
type input "H"
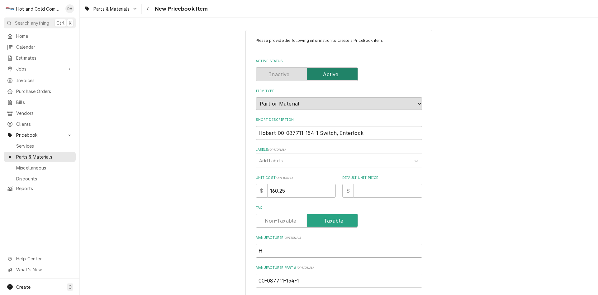
type textarea "x"
type input "Ho"
type textarea "x"
type input "Hob"
type textarea "x"
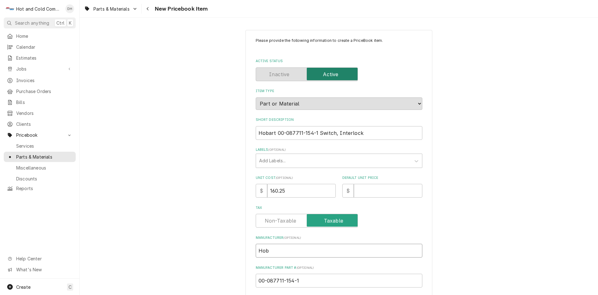
type input "Hoba"
type textarea "x"
type input "Hobar"
type textarea "x"
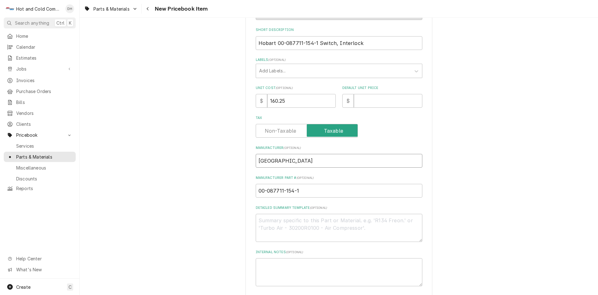
scroll to position [104, 0]
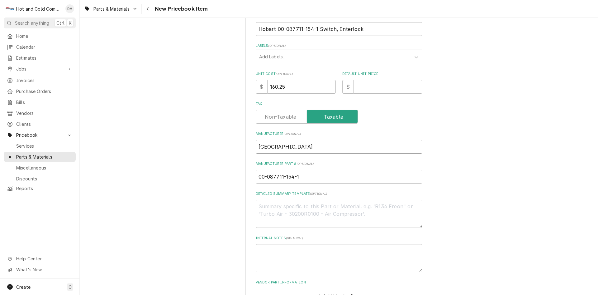
type input "Hobart"
drag, startPoint x: 369, startPoint y: 86, endPoint x: 374, endPoint y: 88, distance: 5.6
click at [369, 86] on input "Default Unit Price" at bounding box center [388, 87] width 69 height 14
type textarea "x"
type input "2"
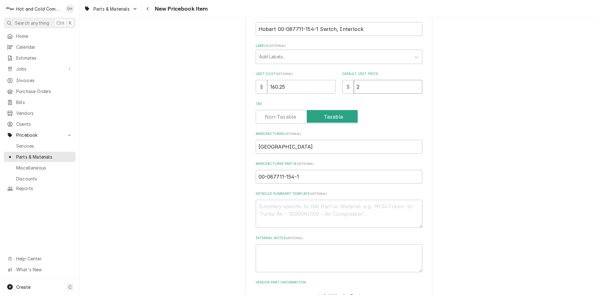
type textarea "x"
type input "26"
type textarea "x"
type input "267"
type textarea "x"
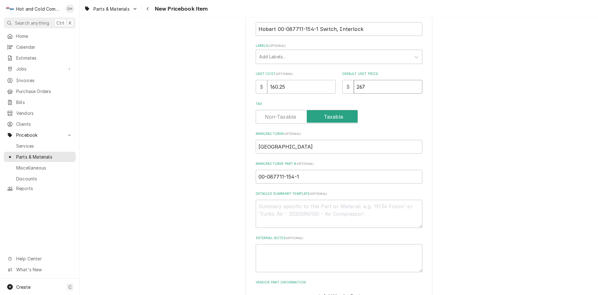
type input "267.6"
type textarea "x"
type input "267.62"
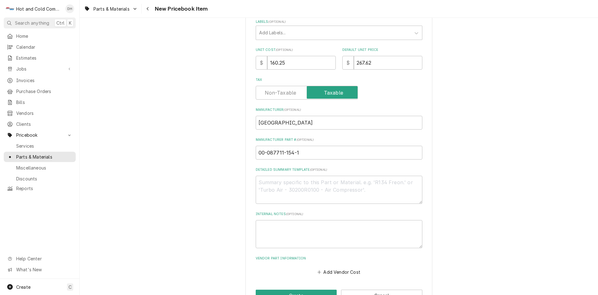
scroll to position [147, 0]
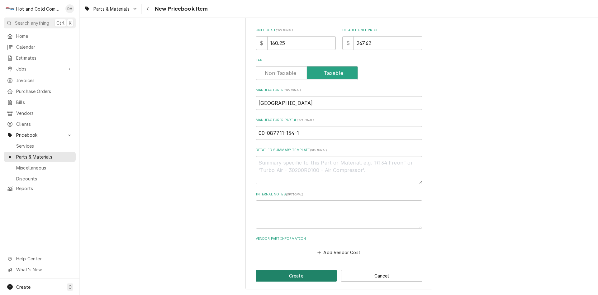
click at [295, 271] on button "Create" at bounding box center [296, 276] width 81 height 12
type textarea "x"
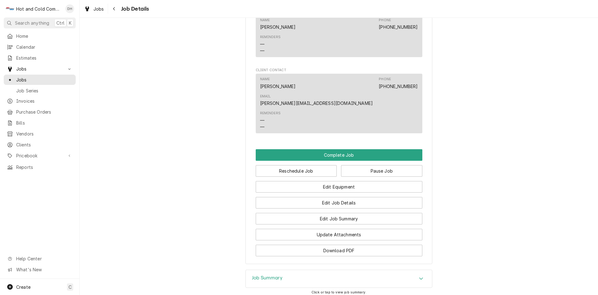
scroll to position [585, 0]
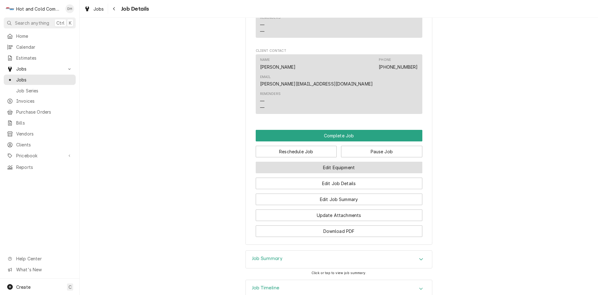
click at [324, 161] on button "Edit Equipment" at bounding box center [339, 167] width 167 height 12
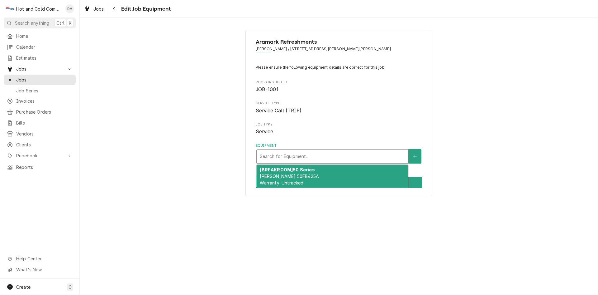
click at [305, 158] on div "Equipment" at bounding box center [332, 156] width 145 height 11
click at [290, 174] on span "[PERSON_NAME] 50FB425A Warranty: Untracked" at bounding box center [289, 179] width 59 height 12
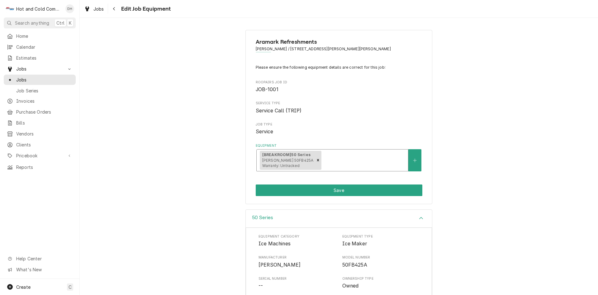
click at [265, 284] on span "--" at bounding box center [297, 285] width 77 height 7
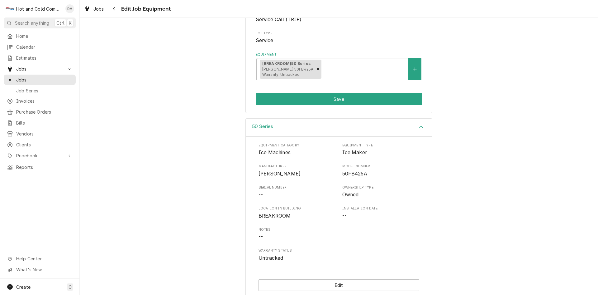
scroll to position [98, 0]
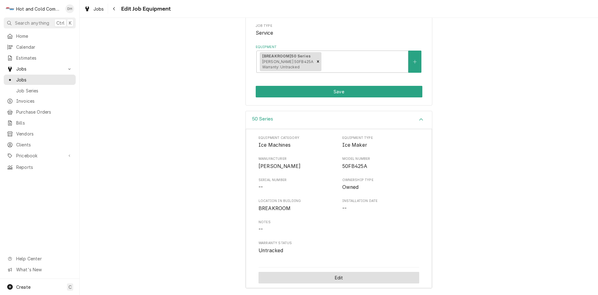
click at [340, 278] on button "Edit" at bounding box center [339, 277] width 161 height 12
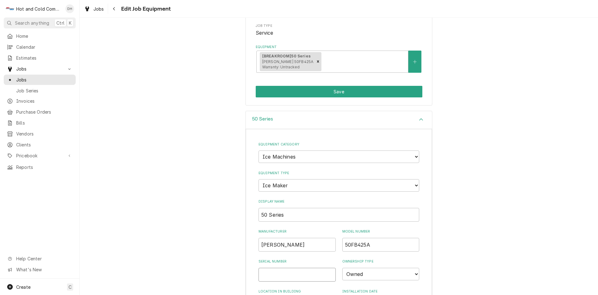
click at [301, 276] on input "Serial Number" at bounding box center [297, 274] width 77 height 14
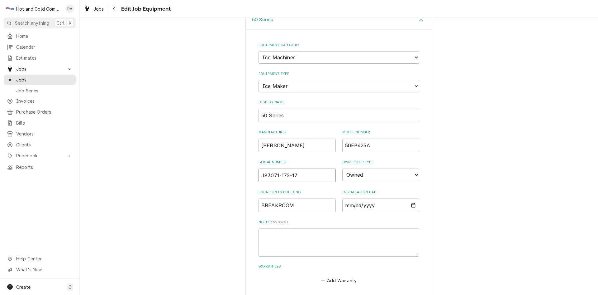
scroll to position [228, 0]
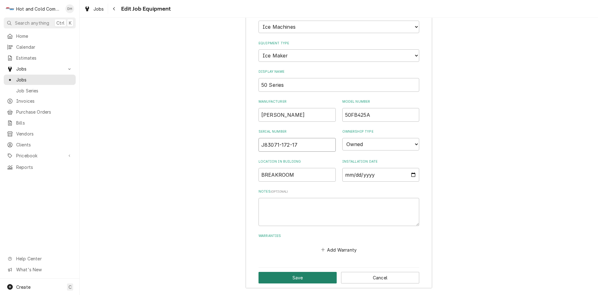
type input "J83071-172-17"
click at [301, 279] on button "Save" at bounding box center [298, 277] width 78 height 12
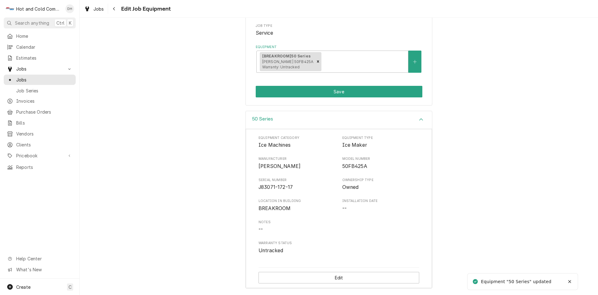
scroll to position [98, 0]
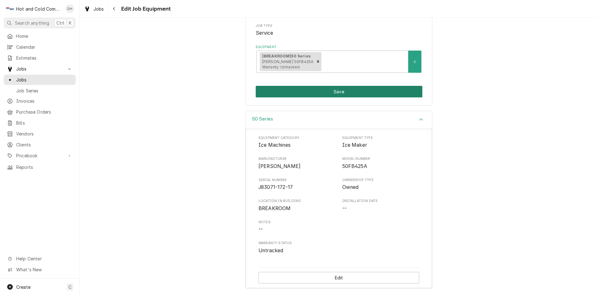
click at [341, 93] on button "Save" at bounding box center [339, 92] width 167 height 12
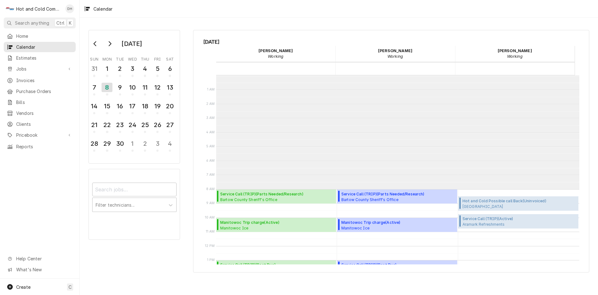
scroll to position [114, 0]
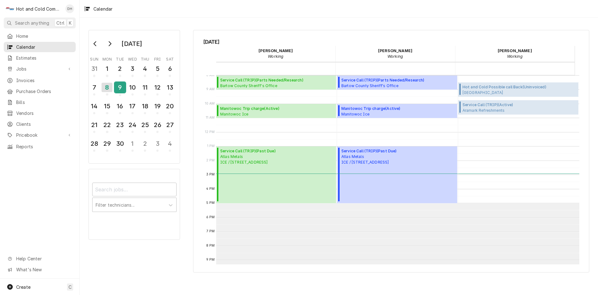
click at [124, 91] on div "9" at bounding box center [120, 87] width 11 height 11
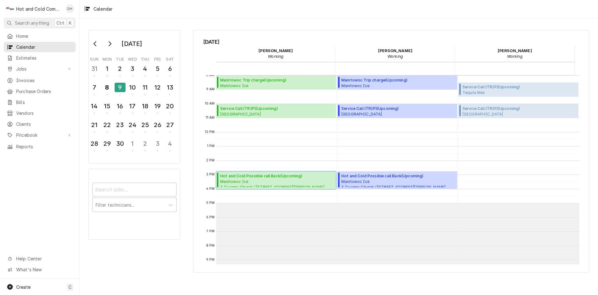
click at [289, 179] on span "Manitowoc Ice 3 Taverns Church / 3575 Acworth Due West Rd, Acworth, GA 30101" at bounding box center [272, 183] width 104 height 8
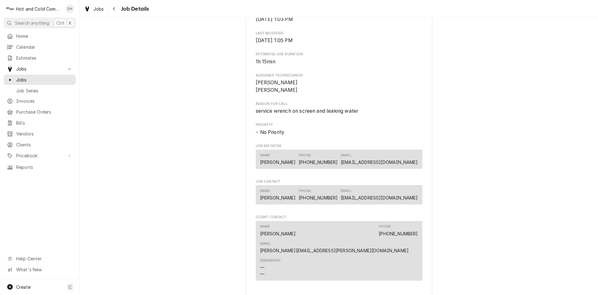
scroll to position [312, 0]
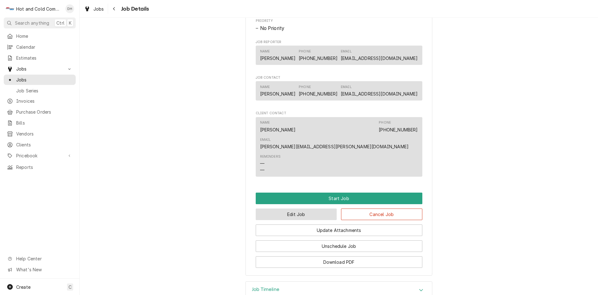
drag, startPoint x: 308, startPoint y: 205, endPoint x: 316, endPoint y: 207, distance: 8.9
click at [308, 208] on button "Edit Job" at bounding box center [296, 214] width 81 height 12
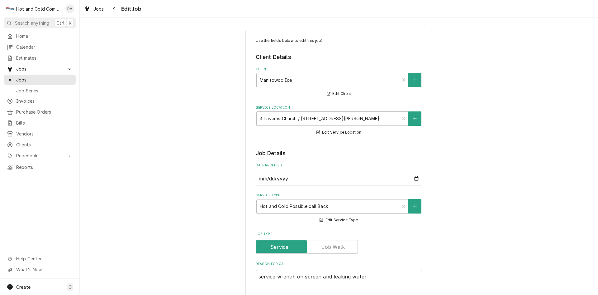
type textarea "x"
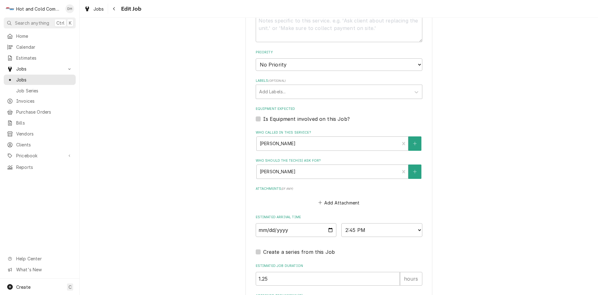
scroll to position [312, 0]
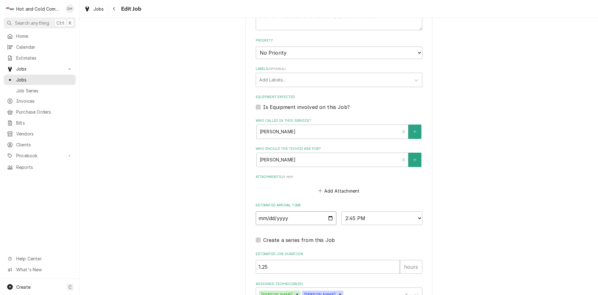
click at [330, 218] on input "[DATE]" at bounding box center [296, 218] width 81 height 14
type input "[DATE]"
type textarea "x"
click at [416, 218] on select "AM / PM 6:00 AM 6:15 AM 6:30 AM 6:45 AM 7:00 AM 7:15 AM 7:30 AM 7:45 AM 8:00 AM…" at bounding box center [382, 218] width 81 height 14
select select "15:15:00"
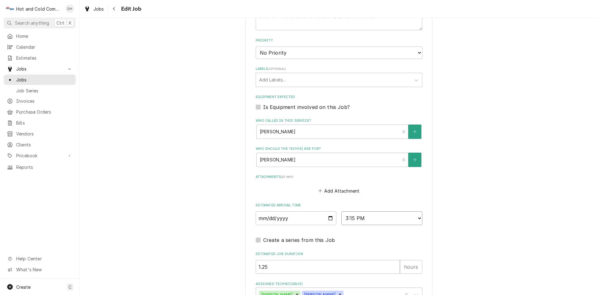
click at [342, 211] on select "AM / PM 6:00 AM 6:15 AM 6:30 AM 6:45 AM 7:00 AM 7:15 AM 7:30 AM 7:45 AM 8:00 AM…" at bounding box center [382, 218] width 81 height 14
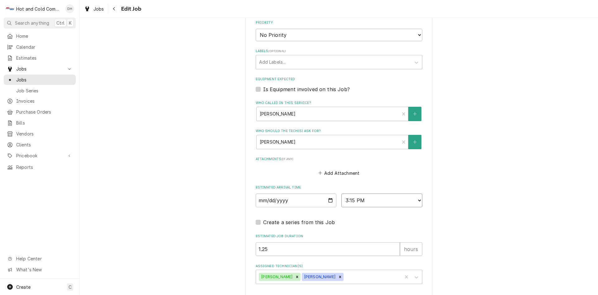
scroll to position [357, 0]
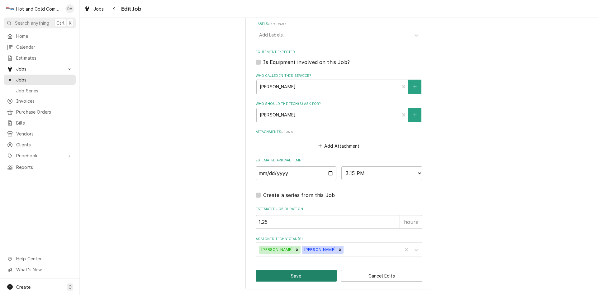
click at [307, 278] on button "Save" at bounding box center [296, 276] width 81 height 12
type textarea "x"
